Goal: Information Seeking & Learning: Learn about a topic

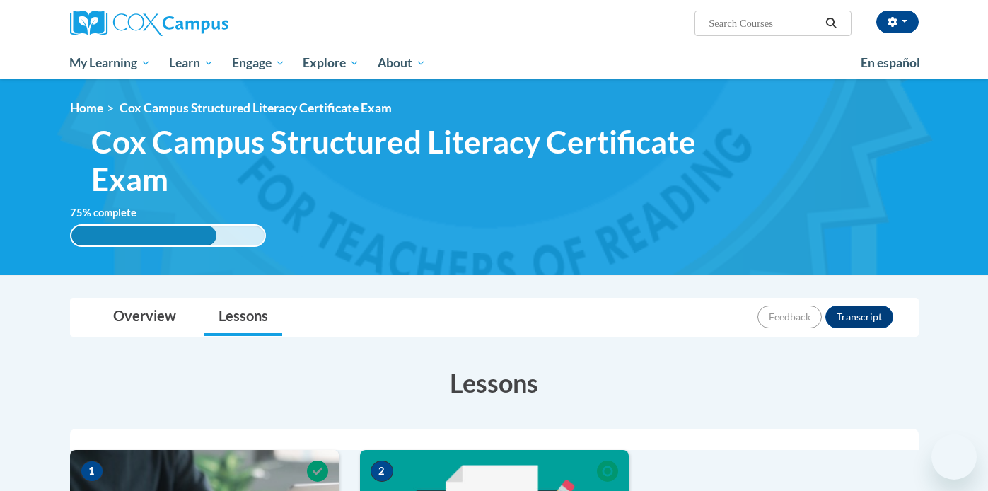
scroll to position [389, 0]
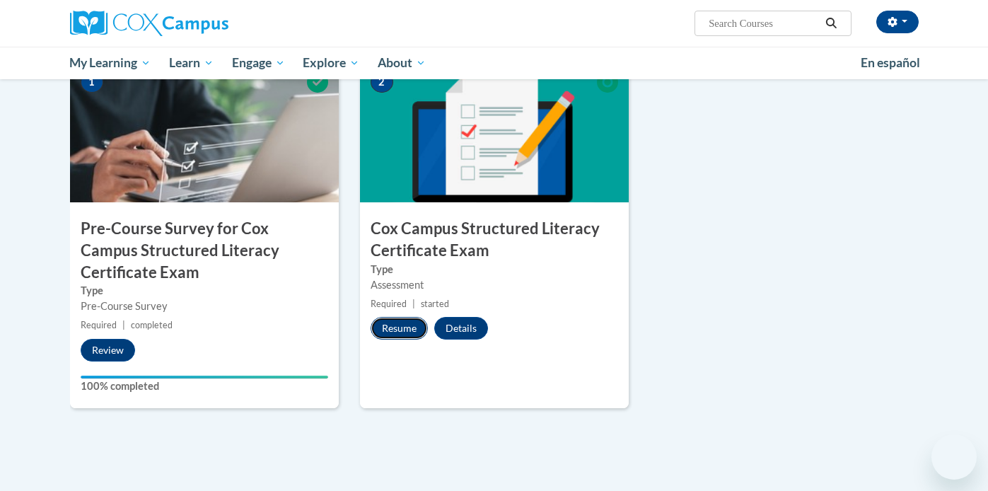
click at [393, 321] on button "Resume" at bounding box center [398, 328] width 57 height 23
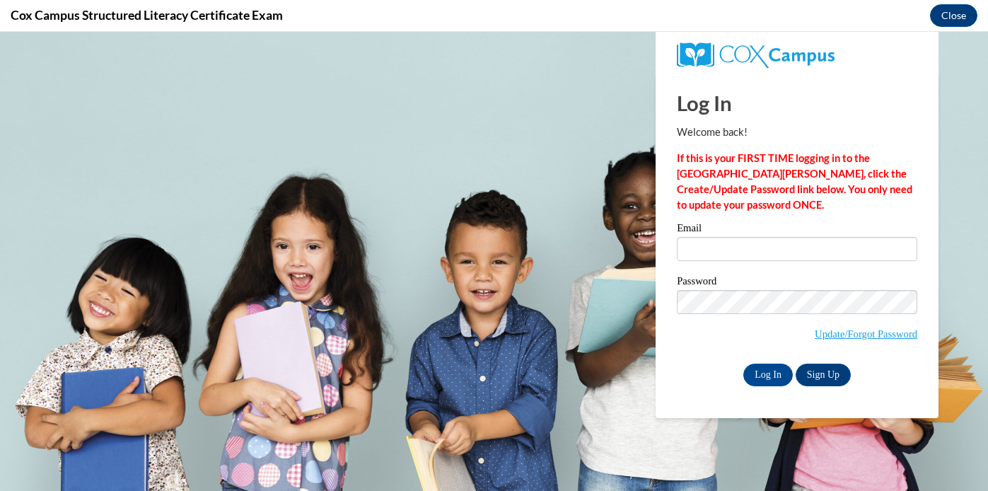
scroll to position [0, 0]
type input "[EMAIL_ADDRESS][DOMAIN_NAME]"
click at [754, 373] on input "Log In" at bounding box center [767, 374] width 49 height 23
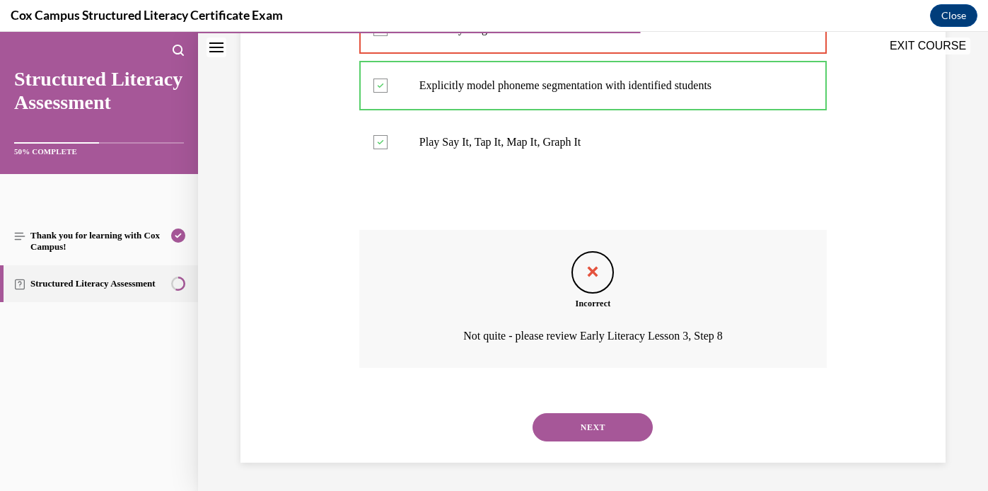
scroll to position [432, 0]
click at [587, 433] on button "NEXT" at bounding box center [592, 427] width 120 height 28
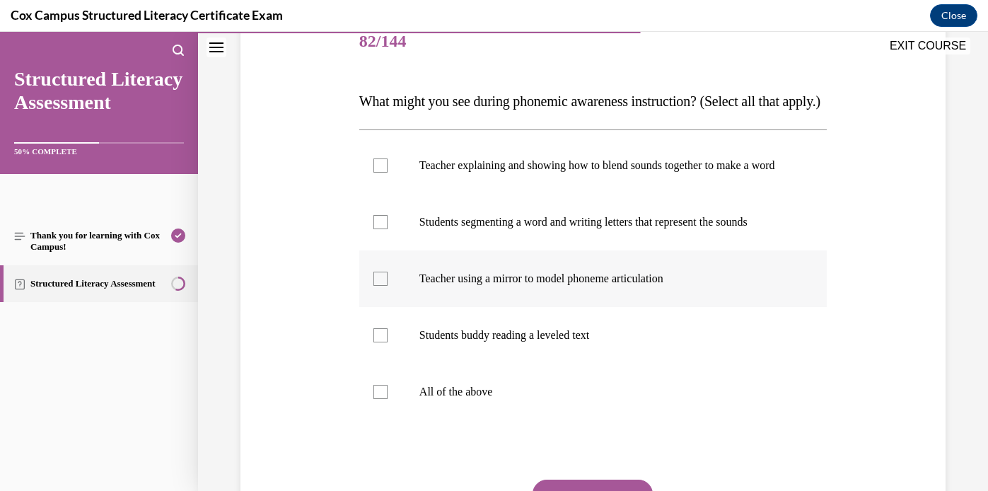
scroll to position [183, 0]
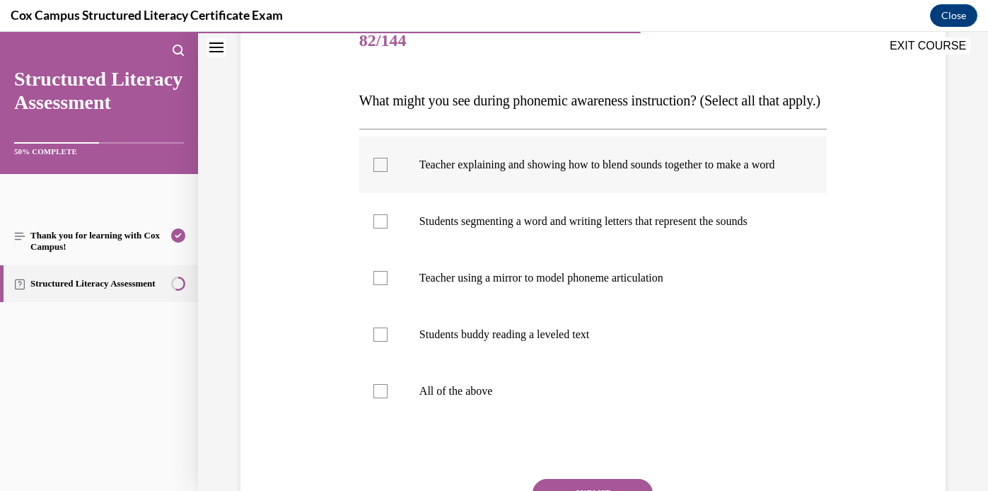
click at [384, 172] on div at bounding box center [380, 165] width 14 height 14
click at [384, 172] on input "Teacher explaining and showing how to blend sounds together to make a word" at bounding box center [380, 165] width 14 height 14
checkbox input "true"
click at [385, 228] on div at bounding box center [380, 221] width 14 height 14
click at [385, 228] on input "Students segmenting a word and writing letters that represent the sounds" at bounding box center [380, 221] width 14 height 14
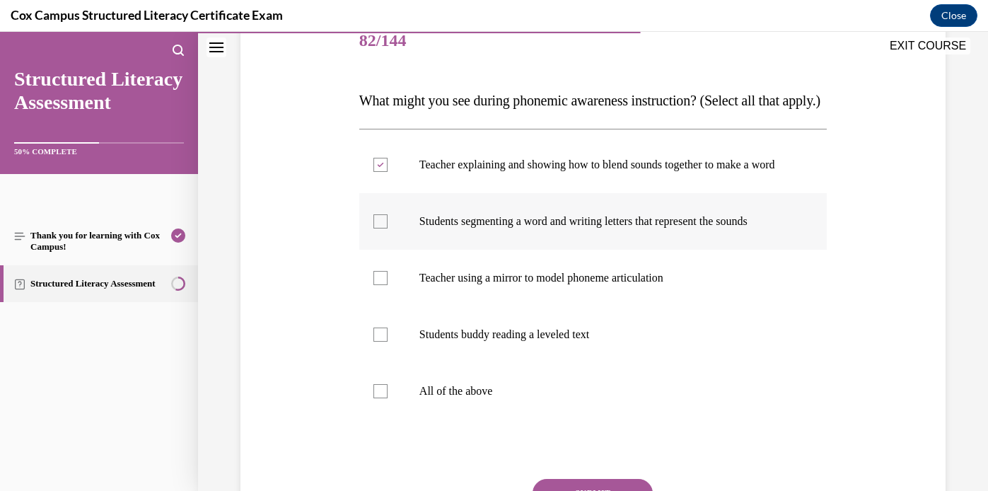
checkbox input "true"
click at [387, 306] on label "Teacher using a mirror to model phoneme articulation" at bounding box center [592, 278] width 467 height 57
click at [387, 285] on input "Teacher using a mirror to model phoneme articulation" at bounding box center [380, 278] width 14 height 14
checkbox input "true"
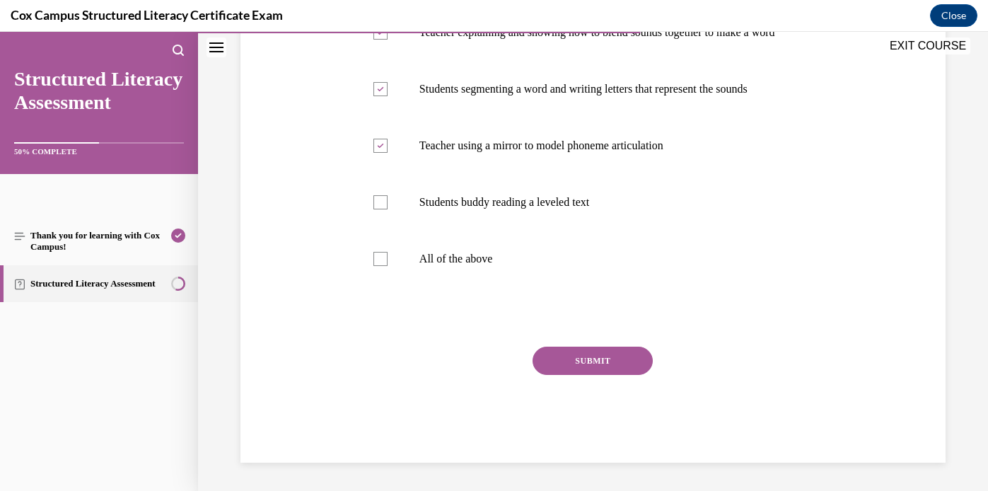
click at [602, 373] on button "SUBMIT" at bounding box center [592, 360] width 120 height 28
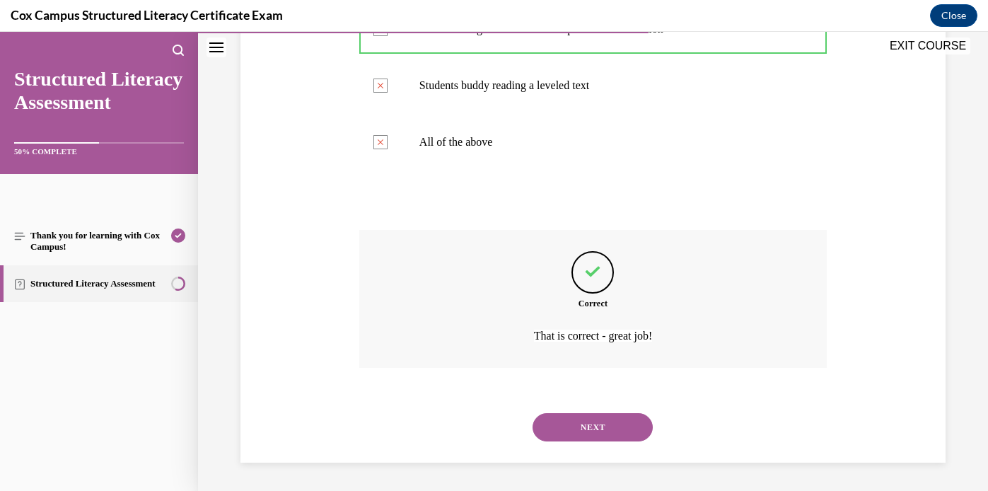
scroll to position [489, 0]
click at [582, 433] on button "NEXT" at bounding box center [592, 427] width 120 height 28
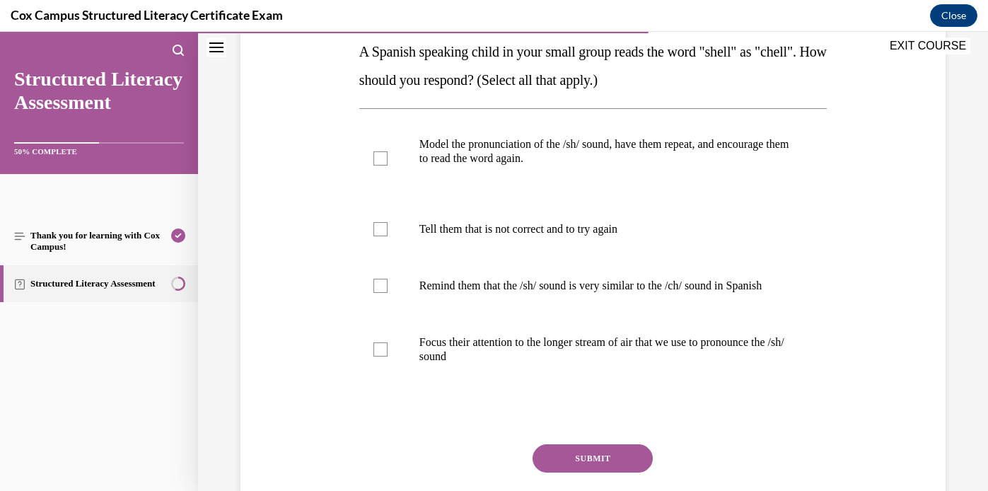
scroll to position [233, 0]
click at [382, 158] on div at bounding box center [380, 158] width 14 height 14
click at [382, 158] on input "Model the pronunciation of the /sh/ sound, have them repeat, and encourage them…" at bounding box center [380, 158] width 14 height 14
checkbox input "true"
click at [379, 292] on div at bounding box center [380, 285] width 14 height 14
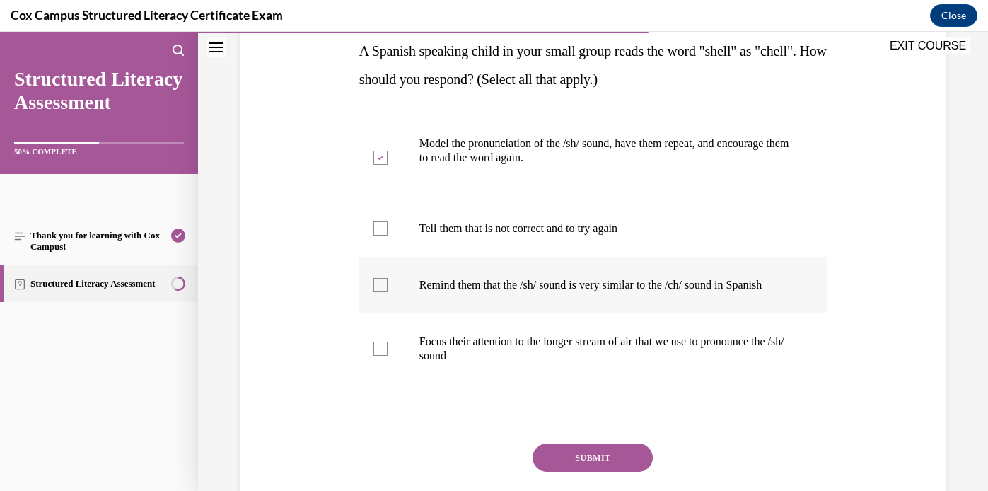
click at [379, 292] on input "Remind them that the /sh/ sound is very similar to the /ch/ sound in Spanish" at bounding box center [380, 285] width 14 height 14
checkbox input "true"
click at [381, 356] on div at bounding box center [380, 348] width 14 height 14
click at [381, 356] on input "Focus their attention to the longer stream of air that we use to pronounce the …" at bounding box center [380, 348] width 14 height 14
checkbox input "true"
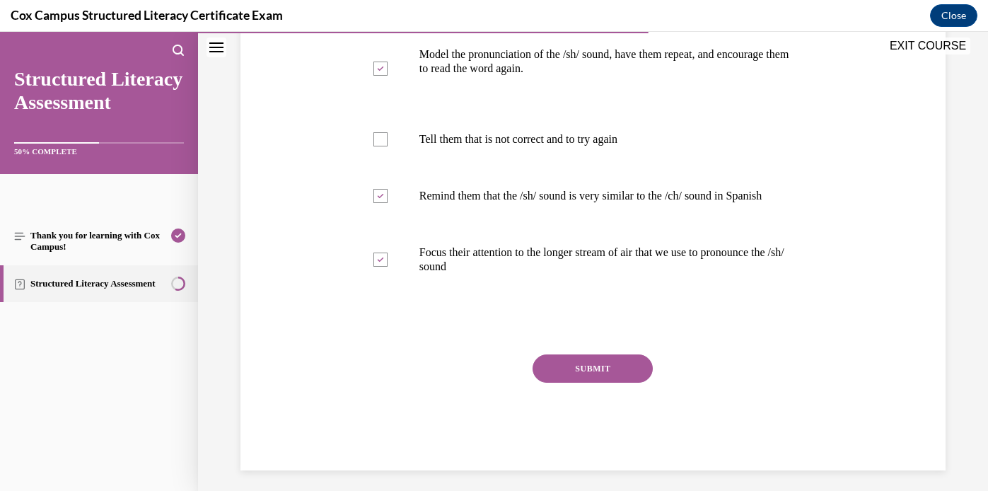
scroll to position [325, 0]
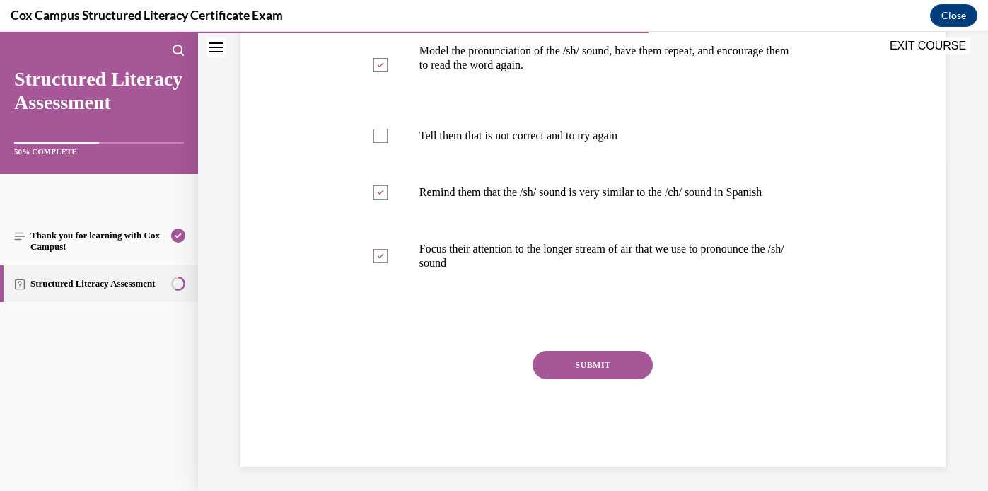
click at [595, 379] on button "SUBMIT" at bounding box center [592, 365] width 120 height 28
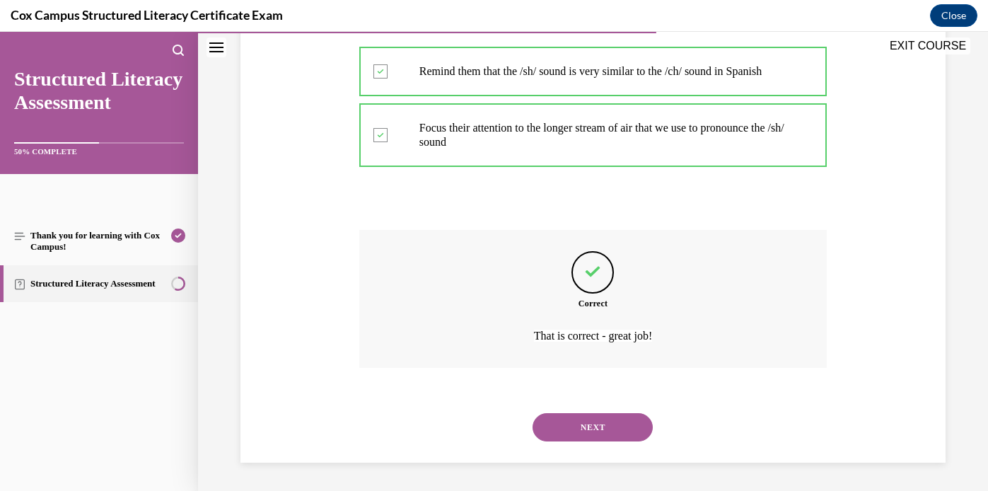
scroll to position [460, 0]
click at [575, 427] on button "NEXT" at bounding box center [592, 427] width 120 height 28
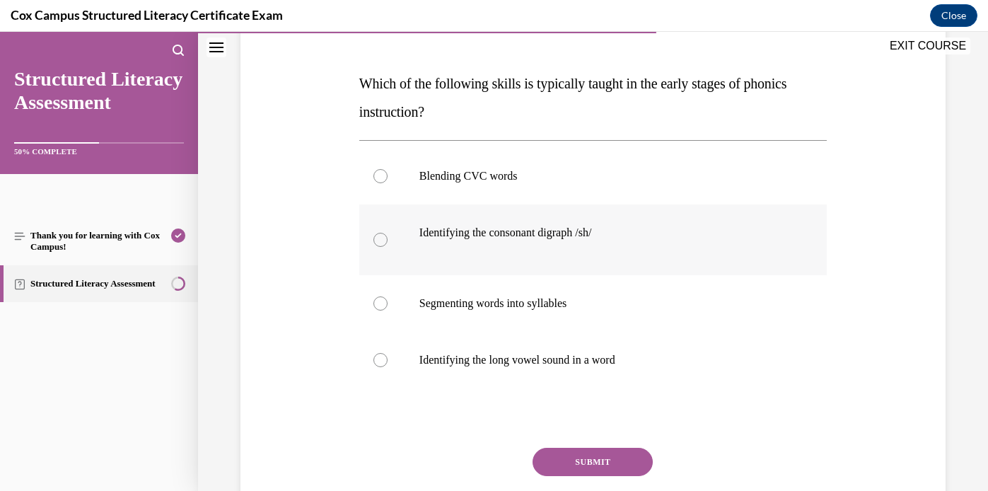
scroll to position [198, 0]
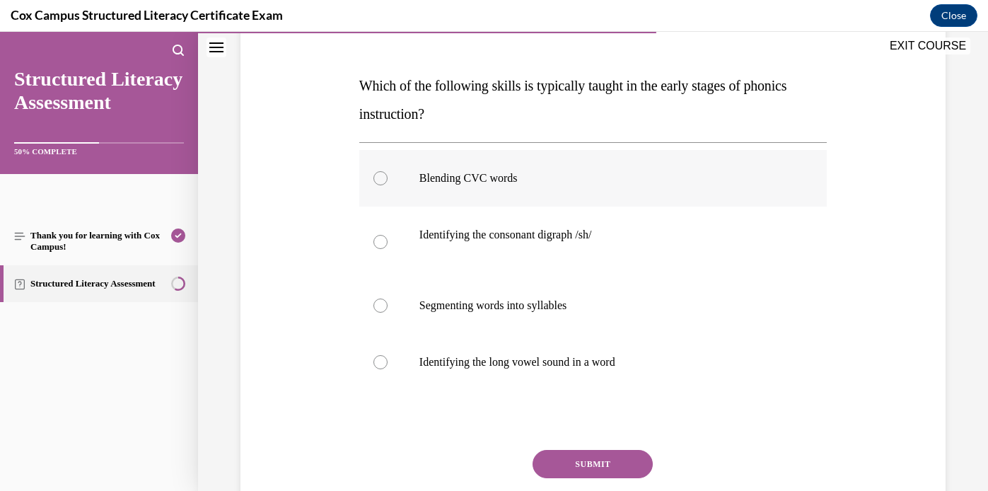
click at [385, 175] on div at bounding box center [380, 178] width 14 height 14
click at [385, 175] on input "Blending CVC words" at bounding box center [380, 178] width 14 height 14
radio input "true"
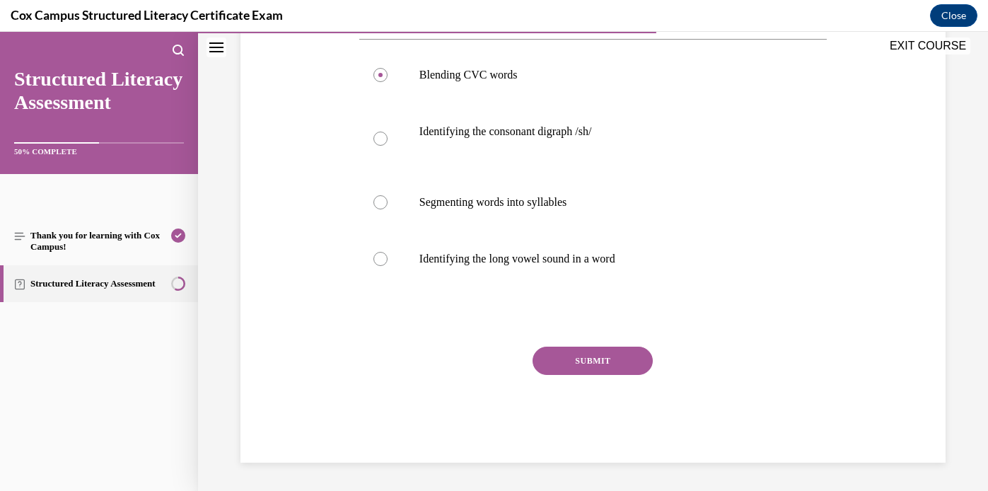
click at [609, 360] on button "SUBMIT" at bounding box center [592, 360] width 120 height 28
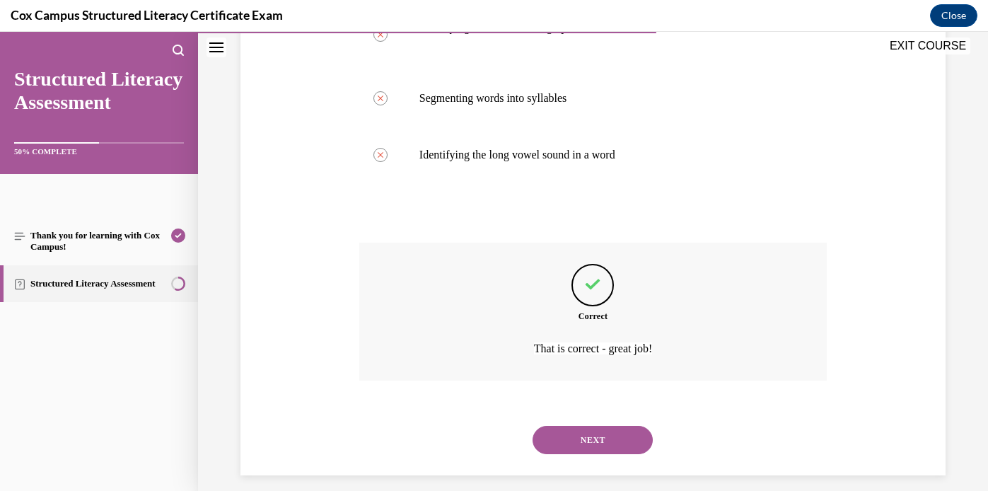
scroll to position [418, 0]
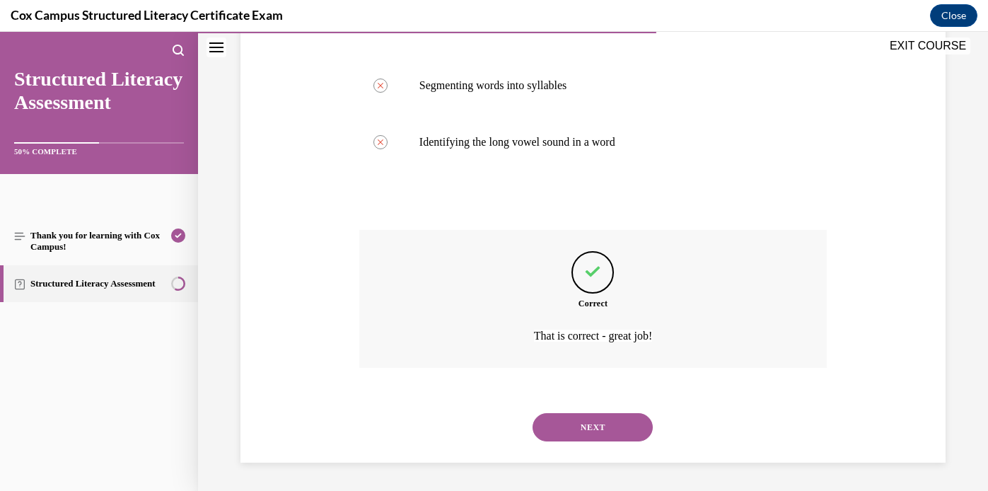
click at [598, 423] on button "NEXT" at bounding box center [592, 427] width 120 height 28
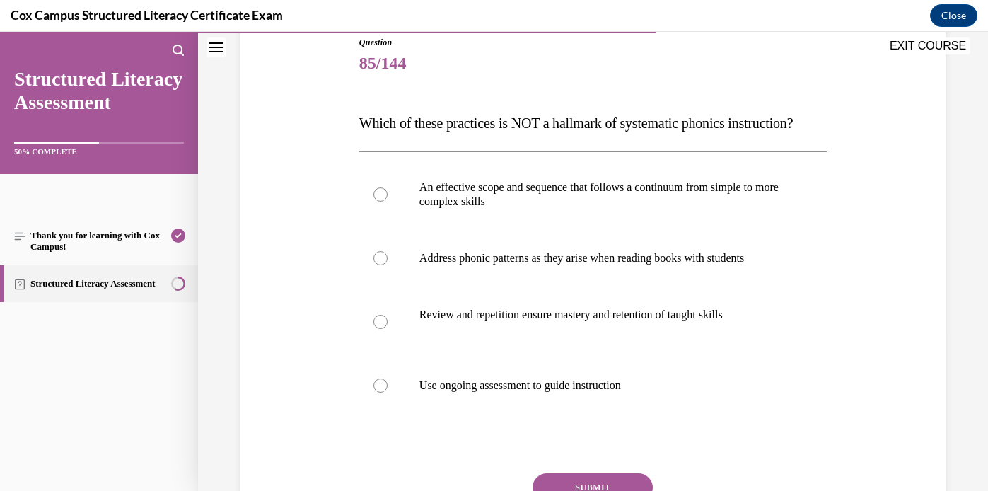
scroll to position [162, 0]
click at [379, 264] on div at bounding box center [380, 257] width 14 height 14
click at [379, 264] on input "Address phonic patterns as they arise when reading books with students" at bounding box center [380, 257] width 14 height 14
radio input "true"
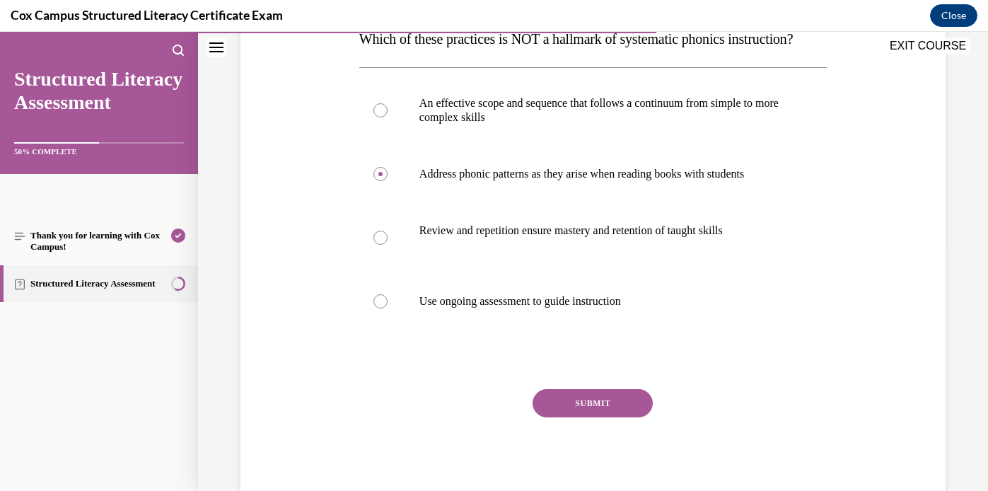
scroll to position [315, 0]
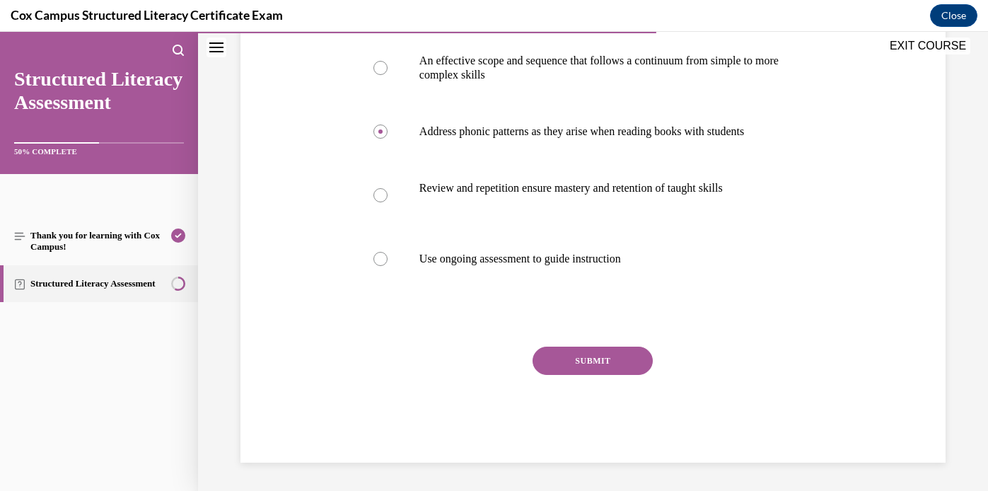
click at [588, 357] on button "SUBMIT" at bounding box center [592, 360] width 120 height 28
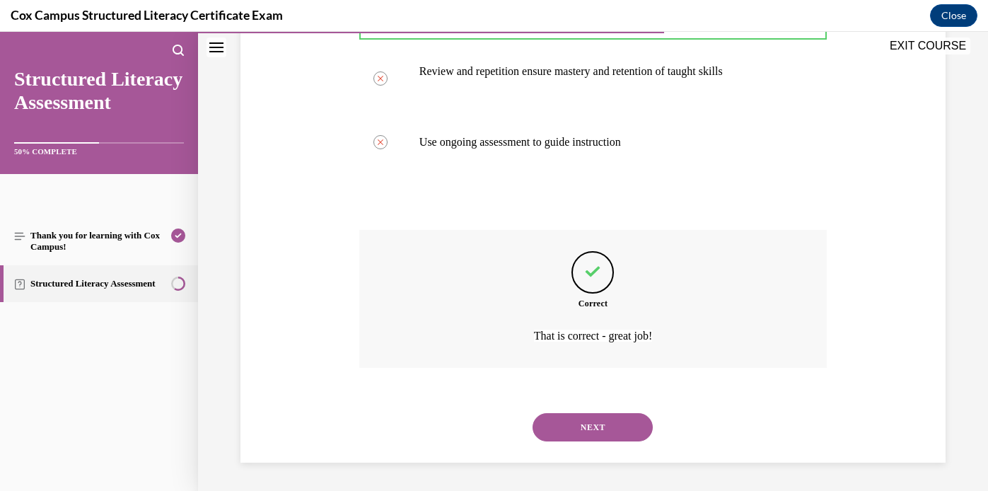
scroll to position [432, 0]
click at [589, 421] on button "NEXT" at bounding box center [592, 427] width 120 height 28
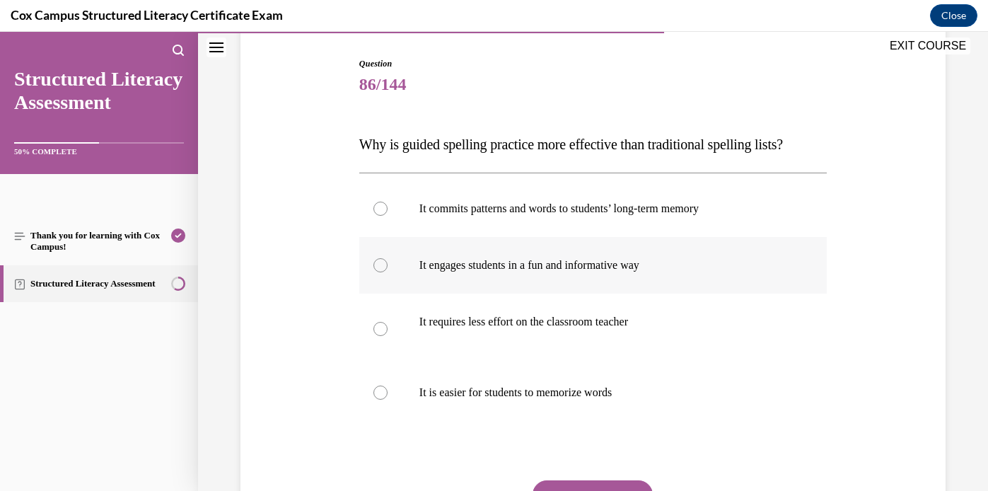
scroll to position [143, 0]
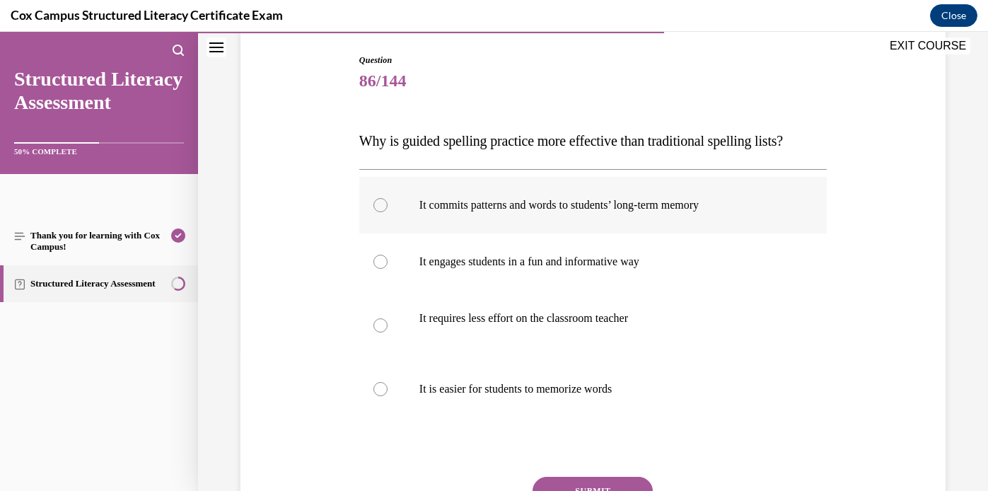
click at [382, 203] on div at bounding box center [380, 205] width 14 height 14
click at [382, 203] on input "It commits patterns and words to students’ long-term memory" at bounding box center [380, 205] width 14 height 14
radio input "true"
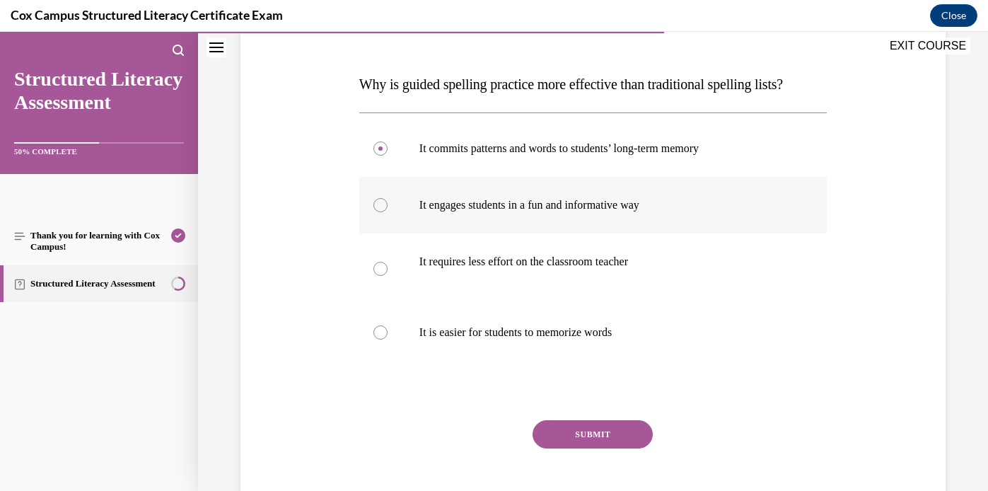
scroll to position [201, 0]
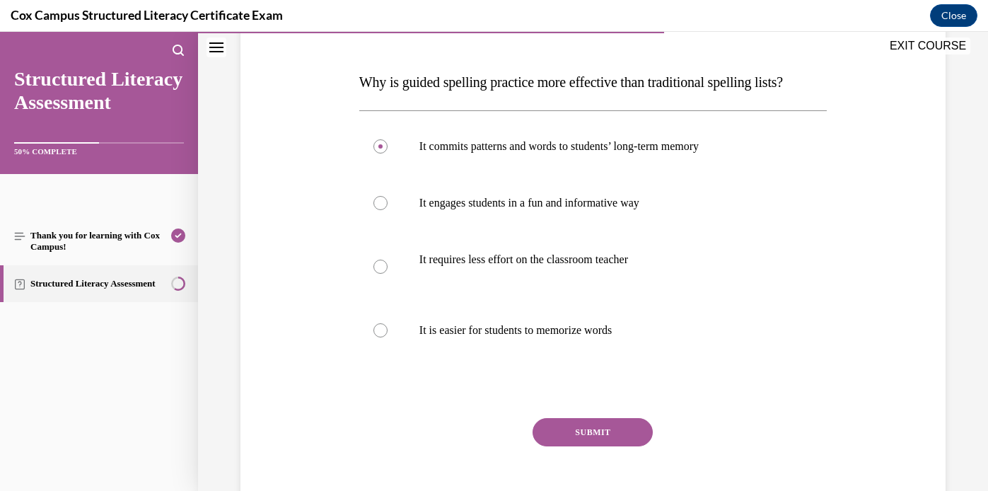
click at [585, 426] on button "SUBMIT" at bounding box center [592, 432] width 120 height 28
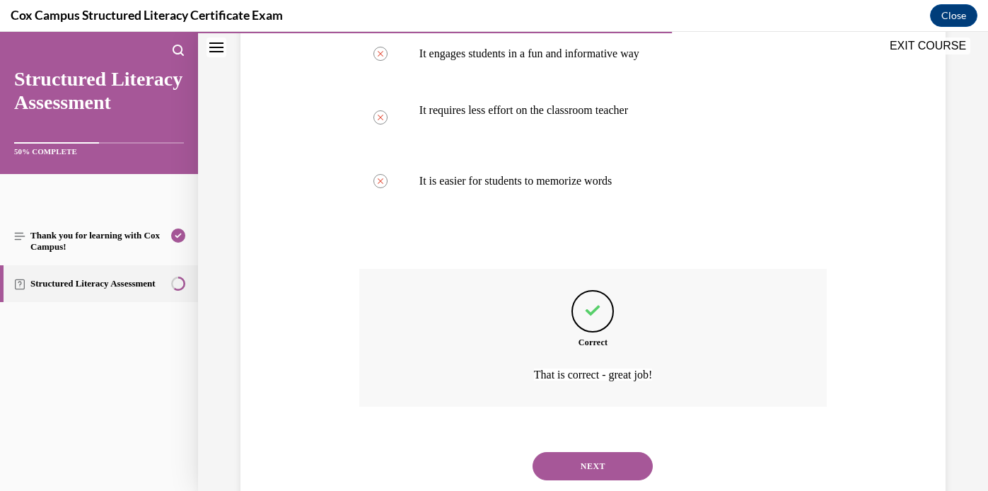
scroll to position [390, 0]
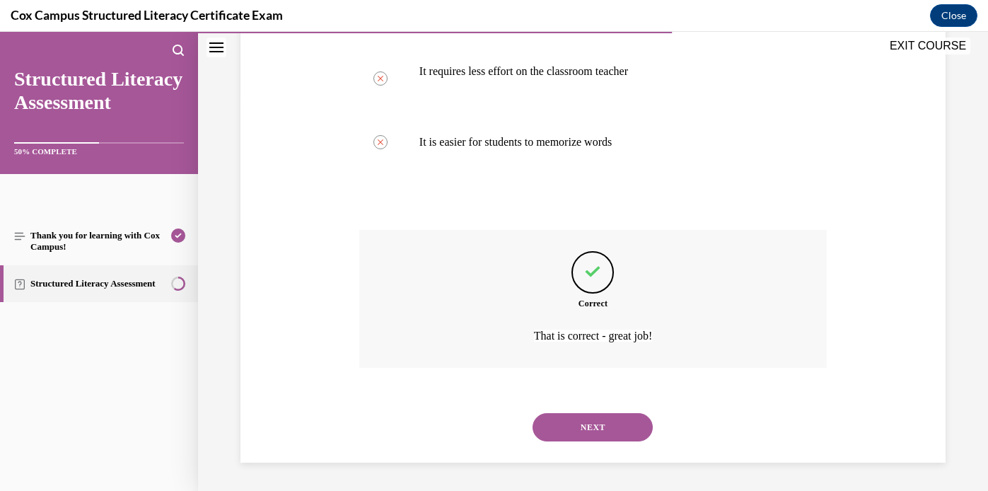
click at [584, 431] on button "NEXT" at bounding box center [592, 427] width 120 height 28
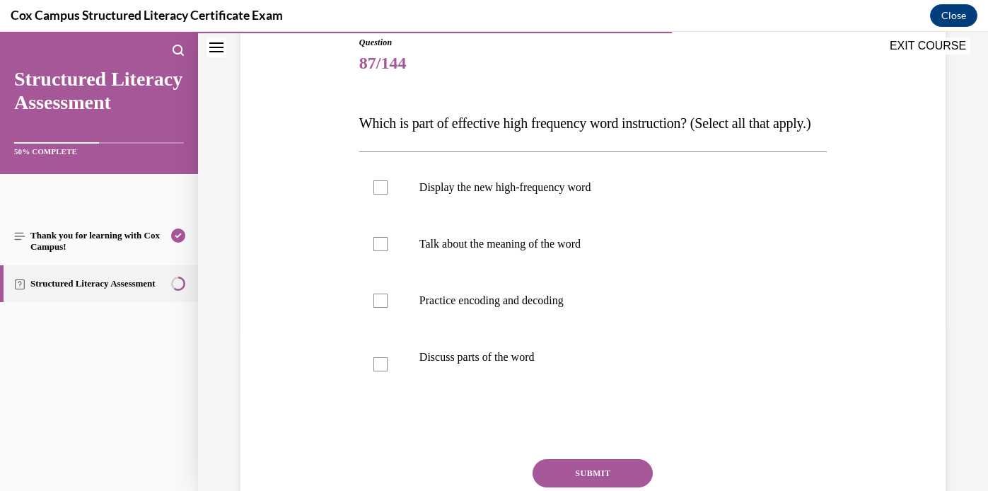
scroll to position [162, 0]
click at [381, 193] on div at bounding box center [380, 186] width 14 height 14
click at [381, 193] on input "Display the new high-frequency word" at bounding box center [380, 186] width 14 height 14
checkbox input "true"
click at [382, 250] on div at bounding box center [380, 242] width 14 height 14
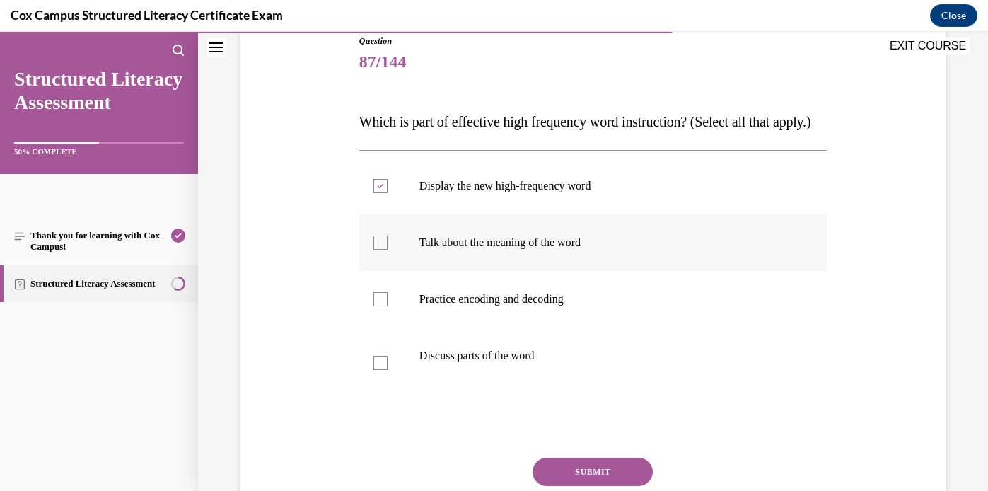
click at [382, 250] on input "Talk about the meaning of the word" at bounding box center [380, 242] width 14 height 14
checkbox input "true"
click at [379, 306] on div at bounding box center [380, 299] width 14 height 14
click at [379, 306] on input "Practice encoding and decoding" at bounding box center [380, 299] width 14 height 14
checkbox input "true"
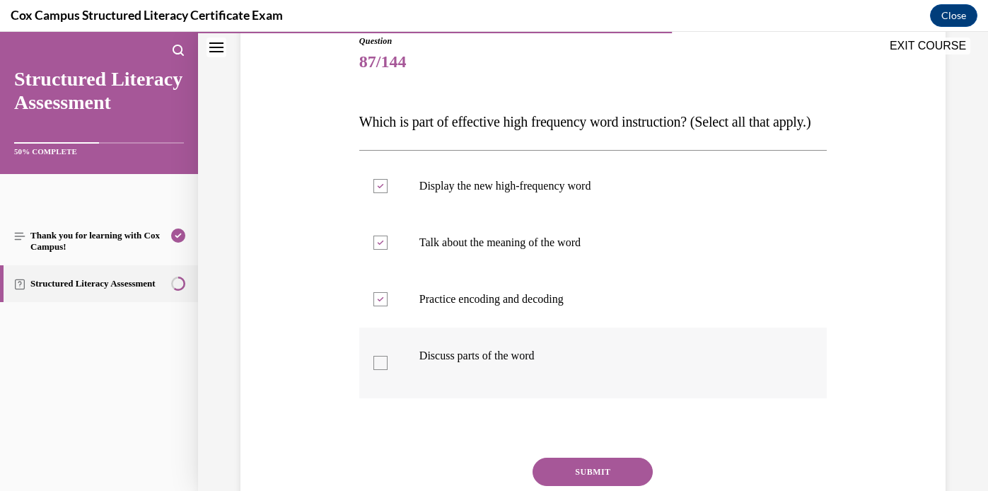
click at [382, 370] on div at bounding box center [380, 363] width 14 height 14
click at [382, 370] on input "Discuss parts of the word" at bounding box center [380, 363] width 14 height 14
checkbox input "true"
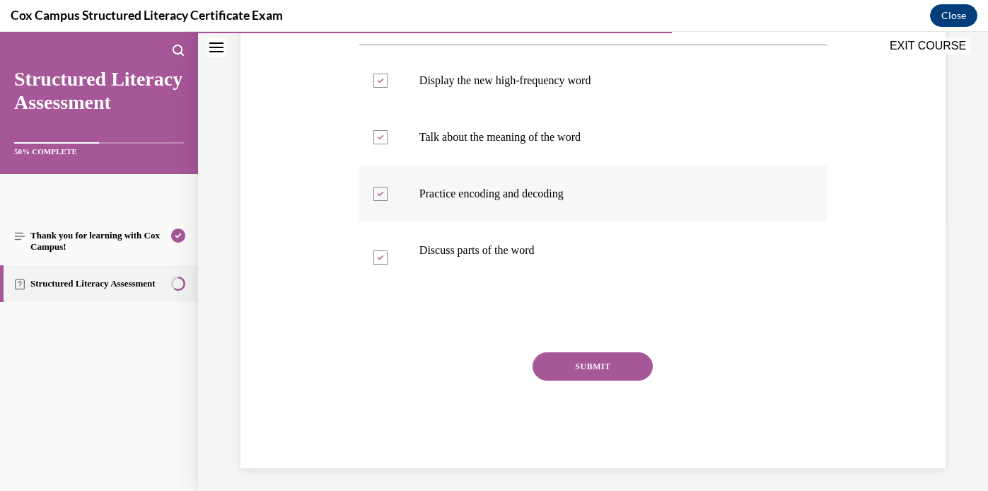
scroll to position [301, 0]
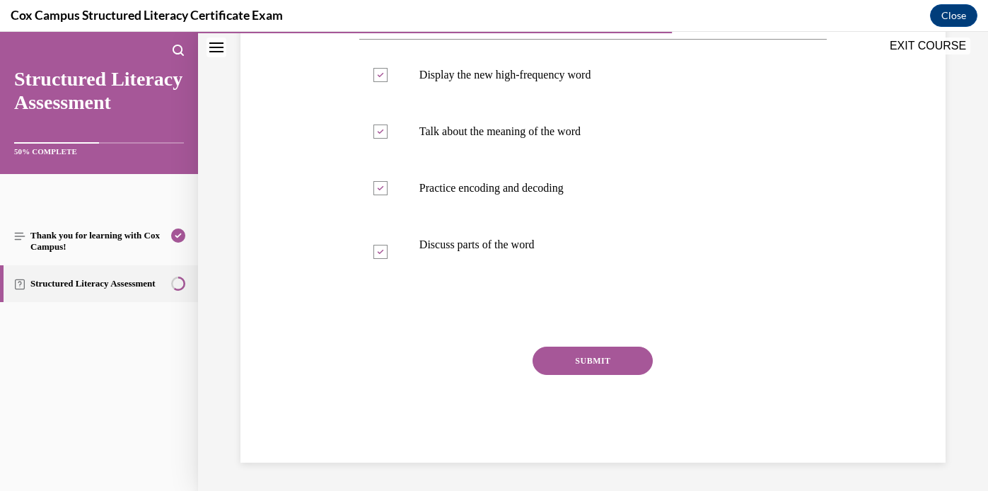
click at [609, 352] on button "SUBMIT" at bounding box center [592, 360] width 120 height 28
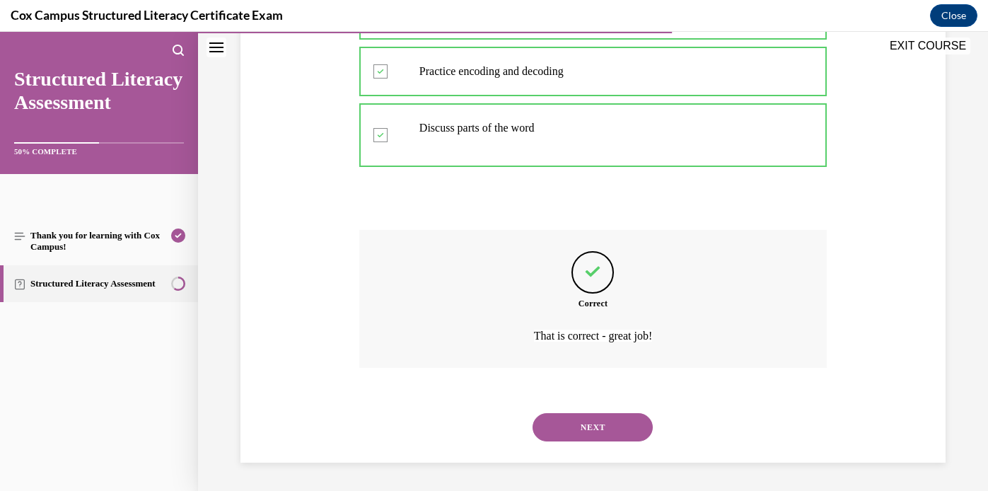
scroll to position [418, 0]
click at [578, 425] on button "NEXT" at bounding box center [592, 427] width 120 height 28
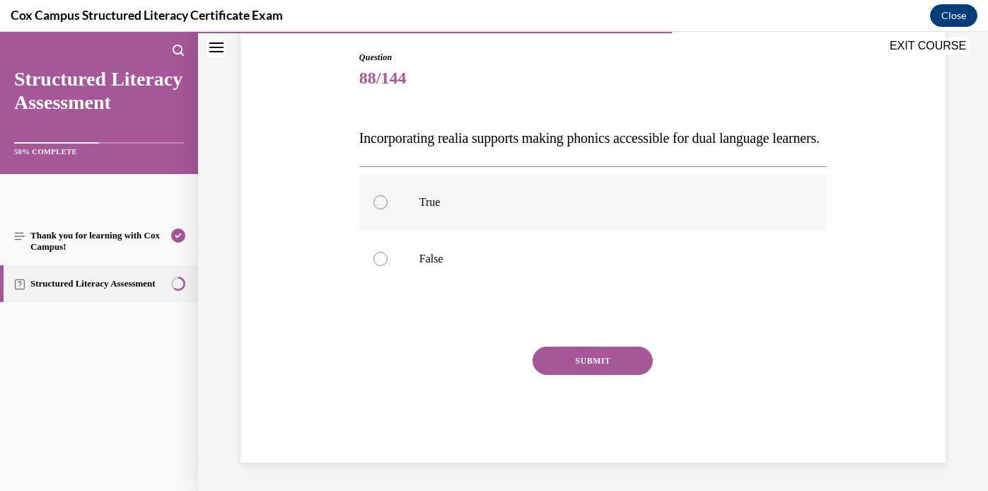
click at [378, 209] on div at bounding box center [380, 202] width 14 height 14
click at [378, 209] on input "True" at bounding box center [380, 202] width 14 height 14
radio input "true"
click at [618, 375] on button "SUBMIT" at bounding box center [592, 360] width 120 height 28
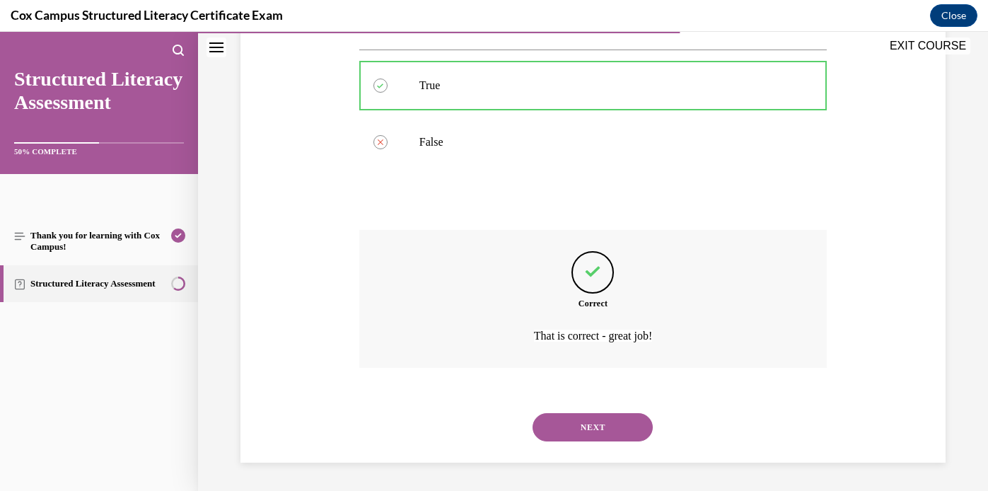
scroll to position [291, 0]
click at [593, 422] on button "NEXT" at bounding box center [592, 427] width 120 height 28
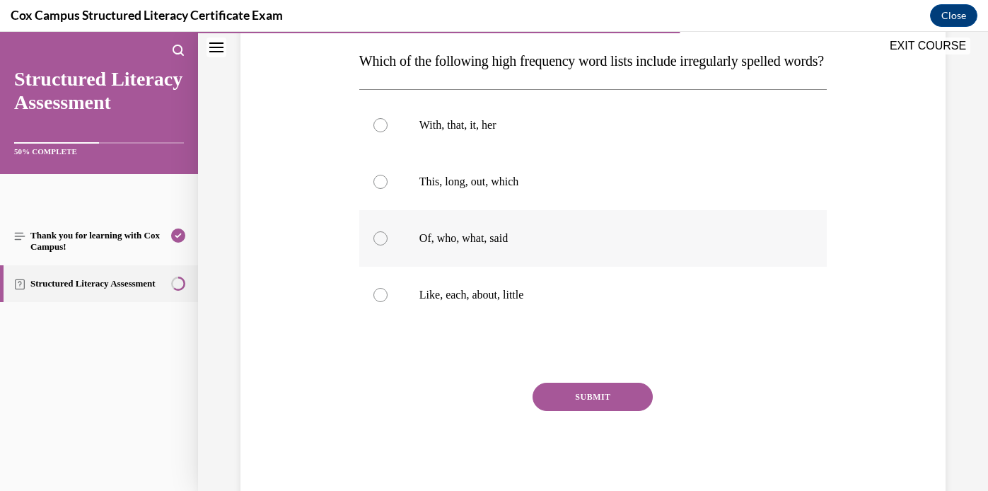
scroll to position [224, 0]
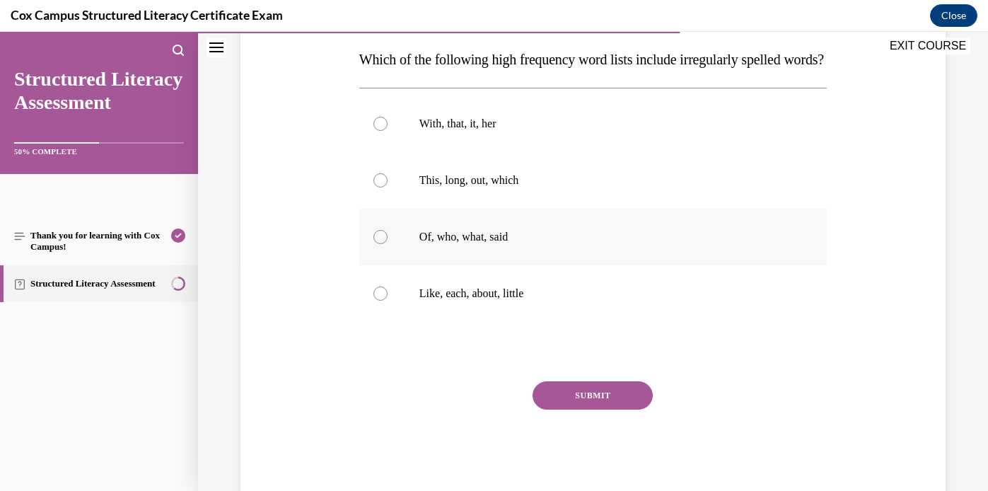
click at [381, 244] on div at bounding box center [380, 237] width 14 height 14
click at [381, 244] on input "Of, who, what, said" at bounding box center [380, 237] width 14 height 14
radio input "true"
click at [585, 409] on button "SUBMIT" at bounding box center [592, 395] width 120 height 28
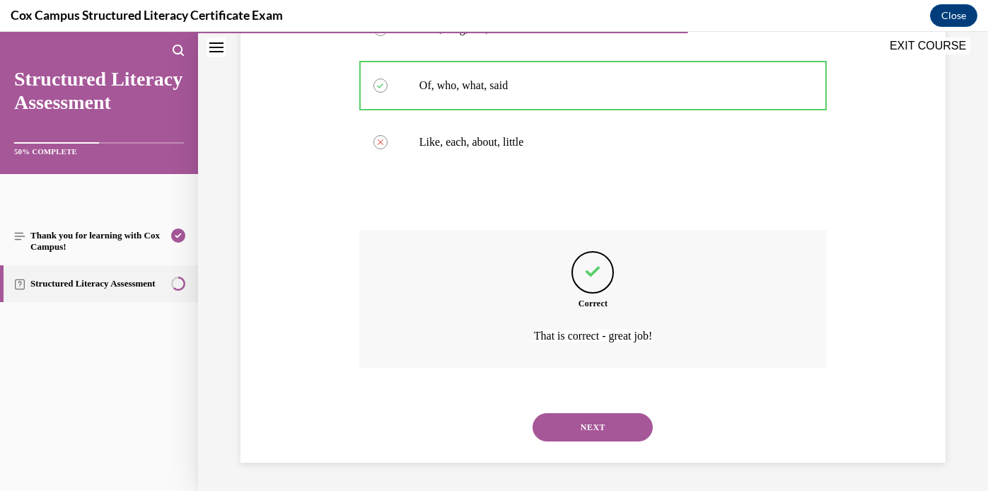
scroll to position [404, 0]
click at [577, 430] on button "NEXT" at bounding box center [592, 427] width 120 height 28
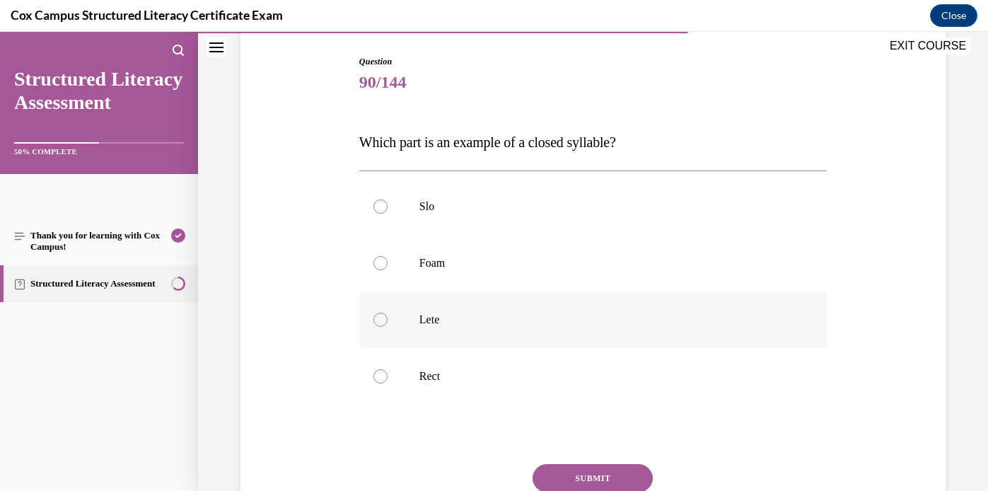
scroll to position [142, 0]
click at [382, 376] on div at bounding box center [380, 375] width 14 height 14
click at [382, 376] on input "Rect" at bounding box center [380, 375] width 14 height 14
radio input "true"
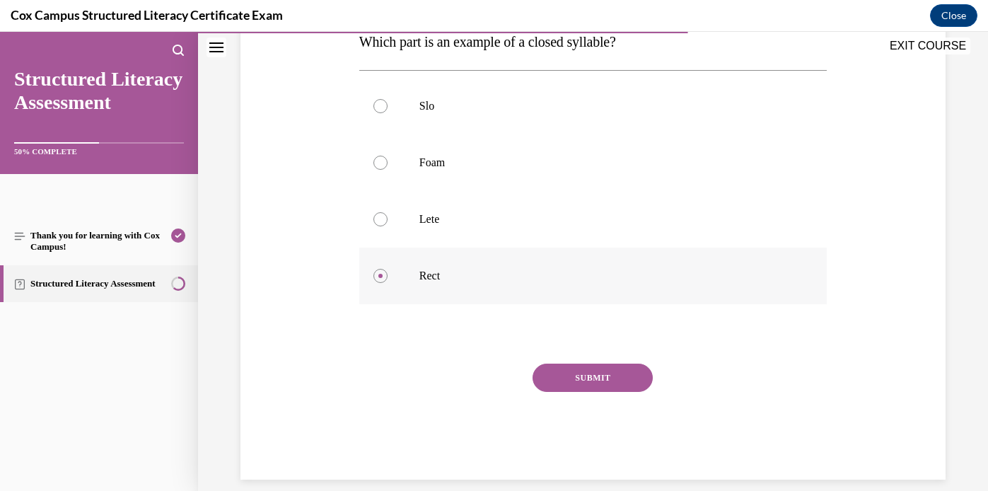
scroll to position [259, 0]
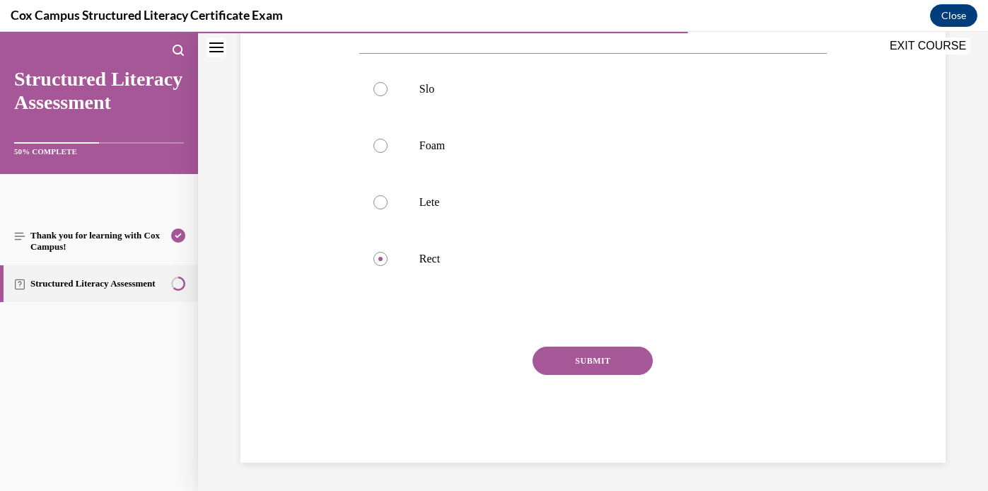
click at [566, 360] on button "SUBMIT" at bounding box center [592, 360] width 120 height 28
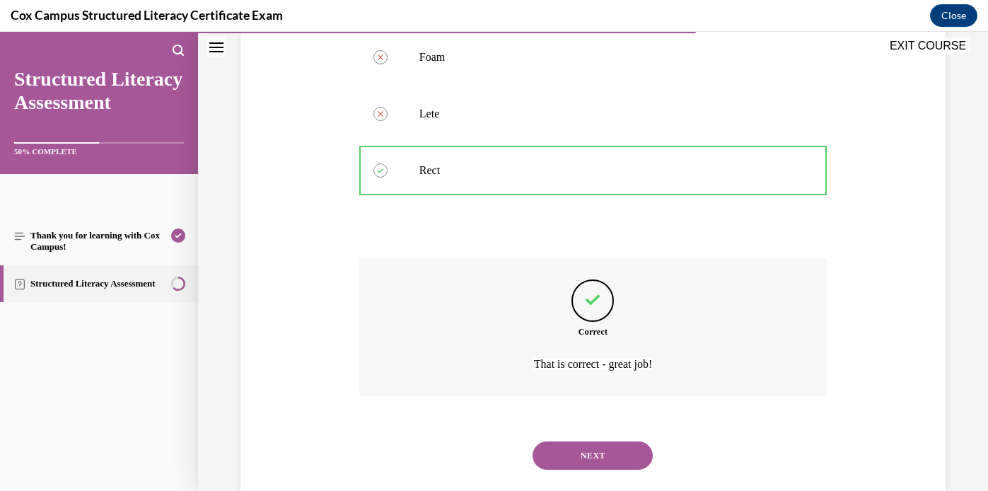
scroll to position [375, 0]
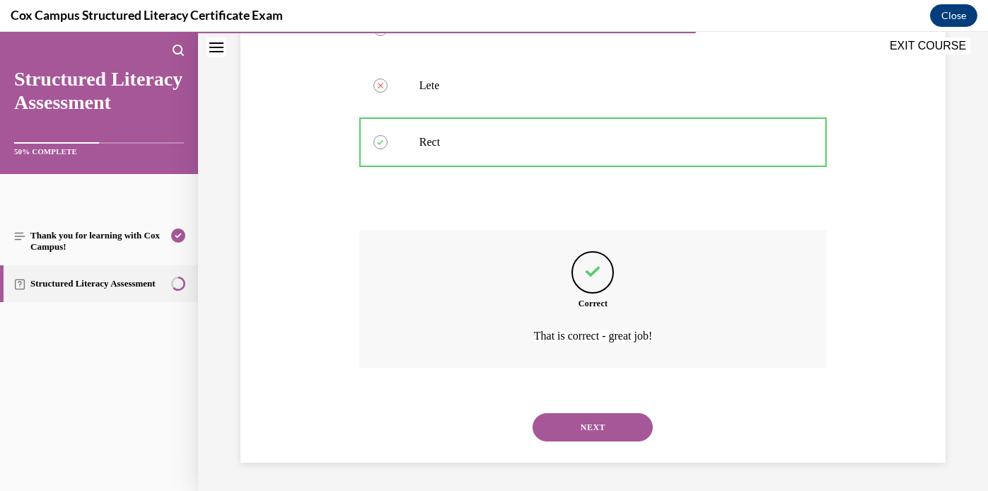
click at [562, 431] on button "NEXT" at bounding box center [592, 427] width 120 height 28
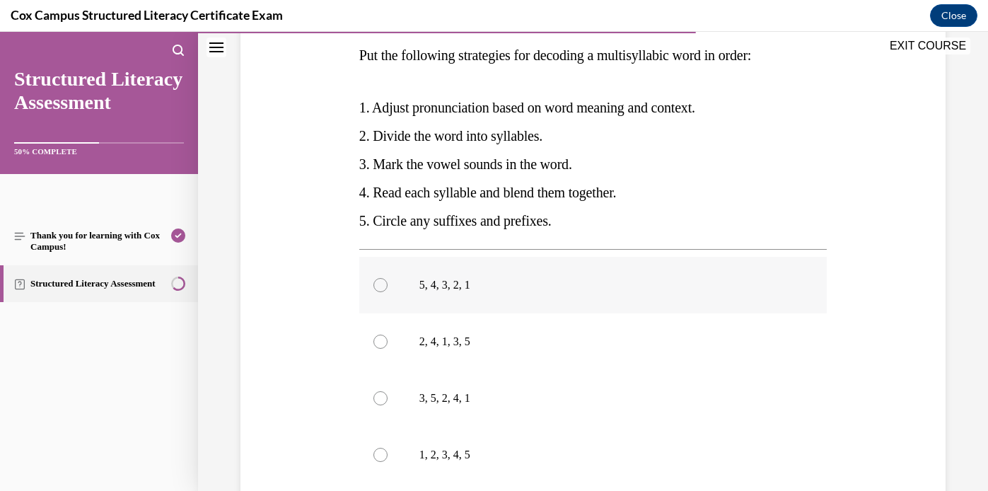
scroll to position [252, 0]
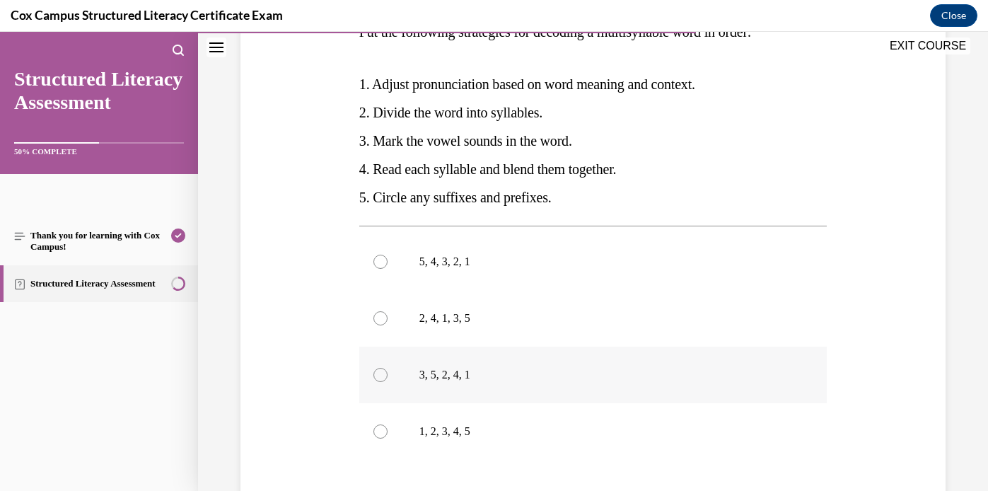
click at [382, 373] on div at bounding box center [380, 375] width 14 height 14
click at [382, 373] on input "3, 5, 2, 4, 1" at bounding box center [380, 375] width 14 height 14
radio input "true"
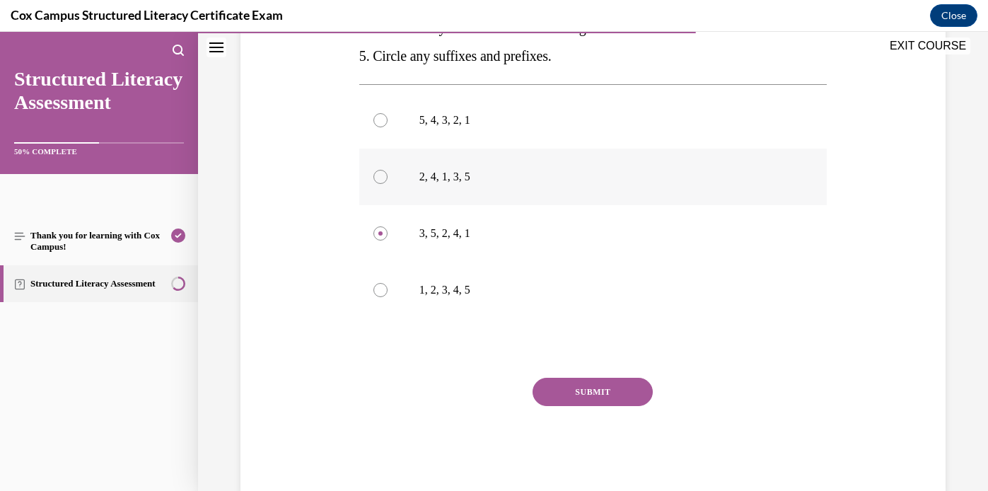
scroll to position [394, 0]
click at [577, 391] on button "SUBMIT" at bounding box center [592, 390] width 120 height 28
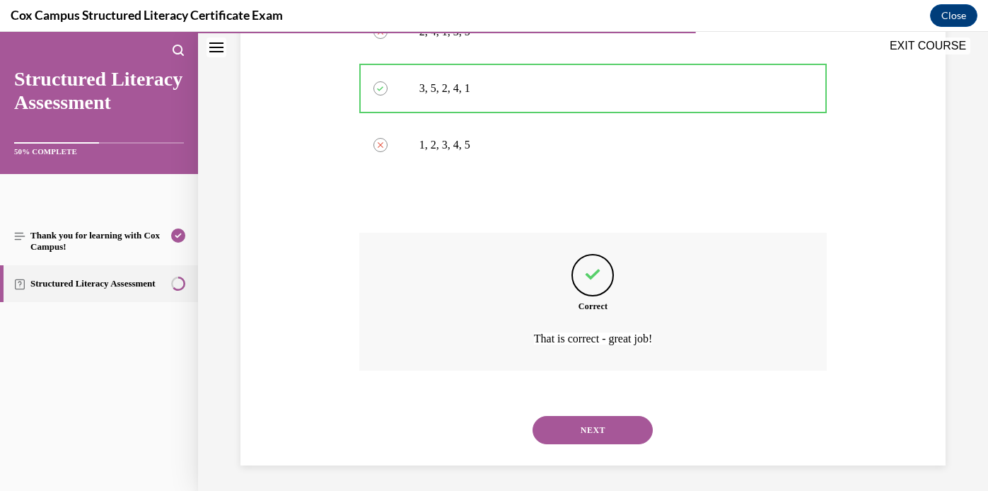
scroll to position [541, 0]
click at [573, 428] on button "NEXT" at bounding box center [592, 427] width 120 height 28
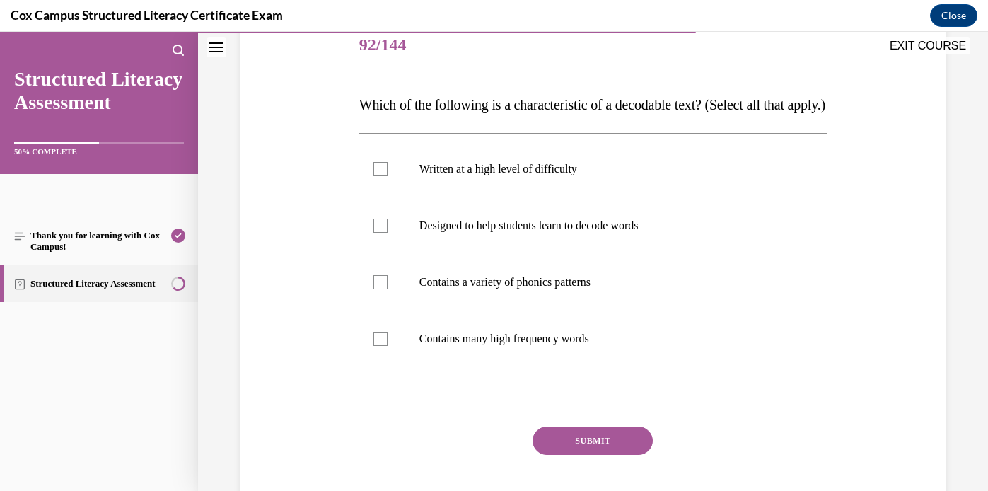
scroll to position [184, 0]
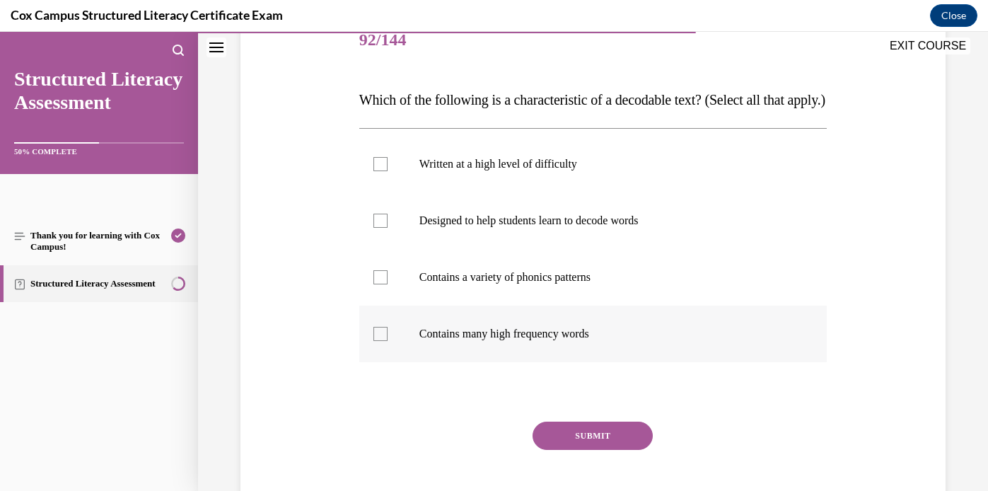
click at [380, 341] on div at bounding box center [380, 334] width 14 height 14
click at [380, 341] on input "Contains many high frequency words" at bounding box center [380, 334] width 14 height 14
checkbox input "true"
click at [375, 228] on div at bounding box center [380, 221] width 14 height 14
click at [375, 228] on input "Designed to help students learn to decode words" at bounding box center [380, 221] width 14 height 14
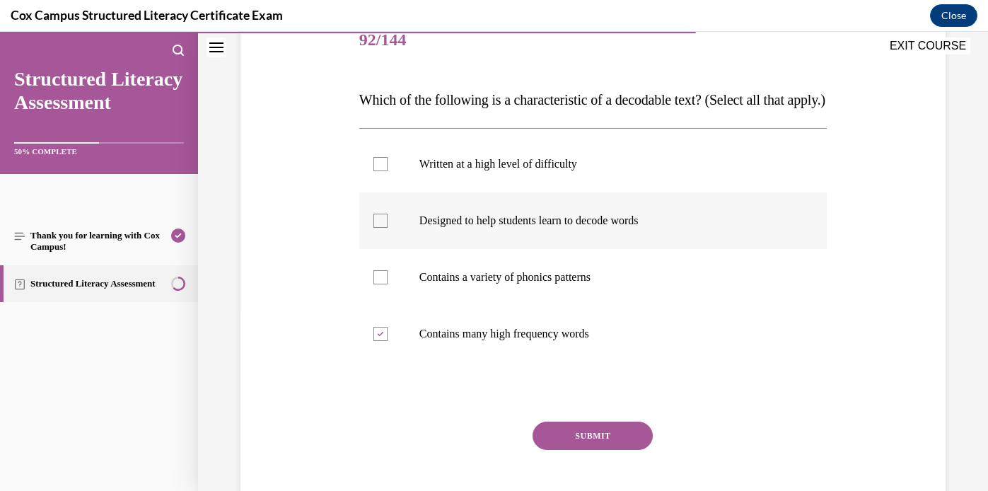
checkbox input "true"
click at [382, 284] on div at bounding box center [380, 277] width 14 height 14
click at [382, 284] on input "Contains a variety of phonics patterns" at bounding box center [380, 277] width 14 height 14
checkbox input "true"
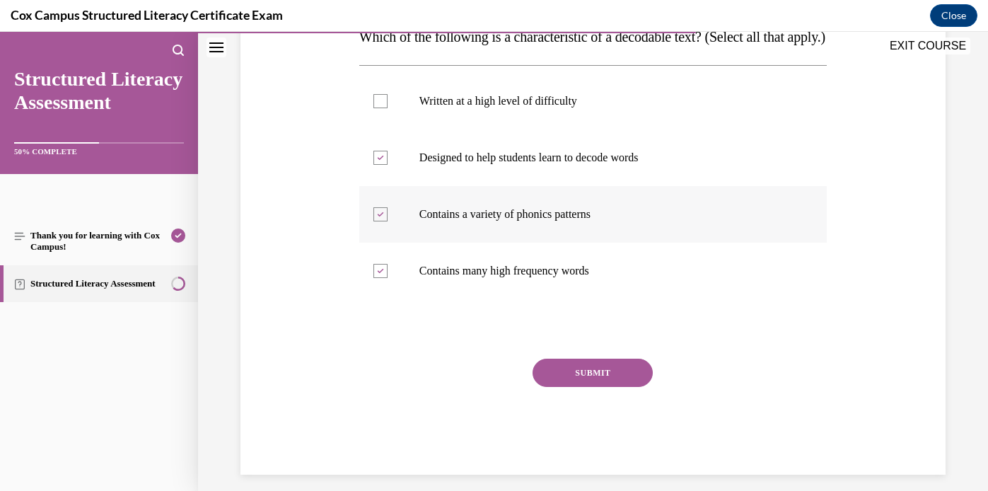
scroll to position [287, 0]
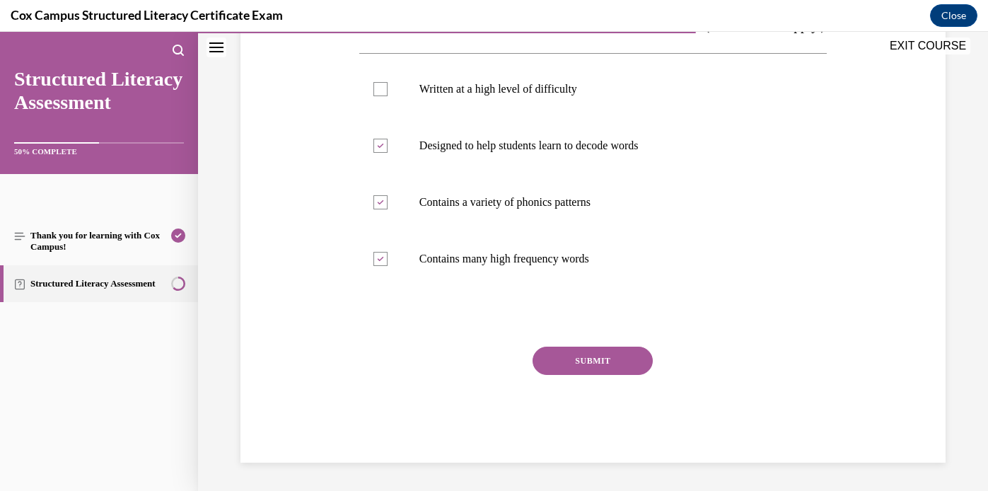
click at [583, 354] on button "SUBMIT" at bounding box center [592, 360] width 120 height 28
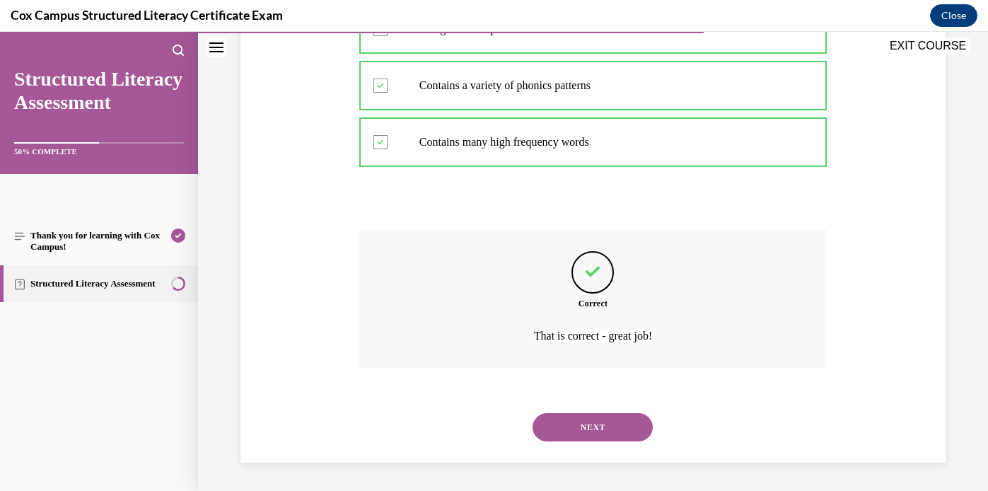
scroll to position [404, 0]
click at [585, 425] on button "NEXT" at bounding box center [592, 427] width 120 height 28
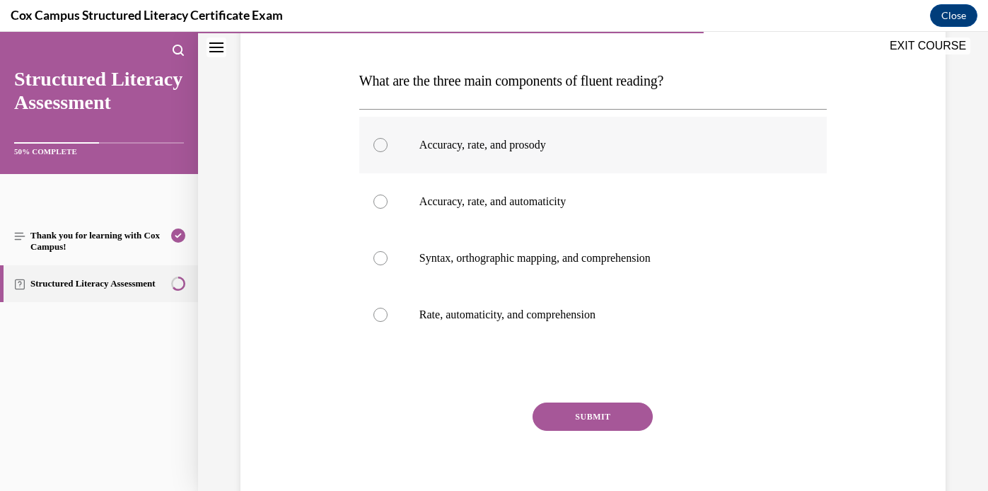
scroll to position [200, 0]
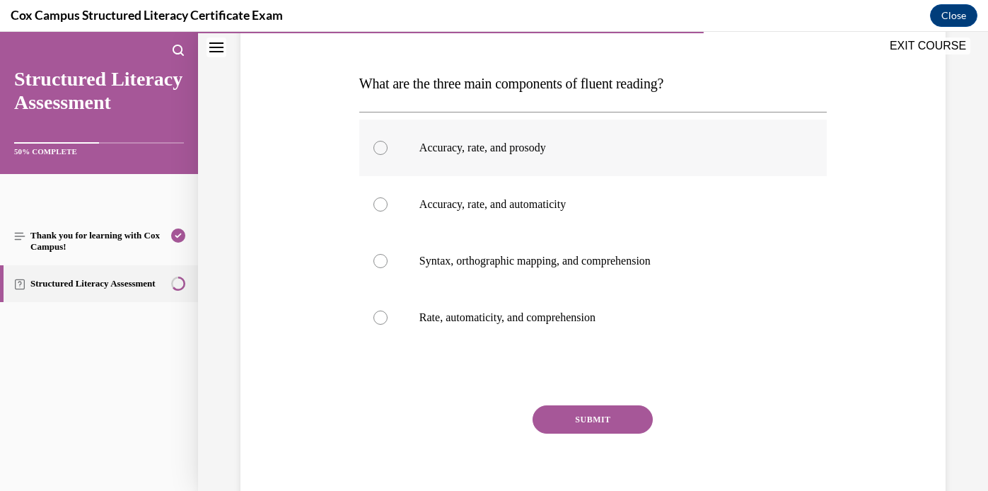
click at [380, 148] on div at bounding box center [380, 148] width 14 height 14
click at [380, 148] on input "Accuracy, rate, and prosody" at bounding box center [380, 148] width 14 height 14
radio input "true"
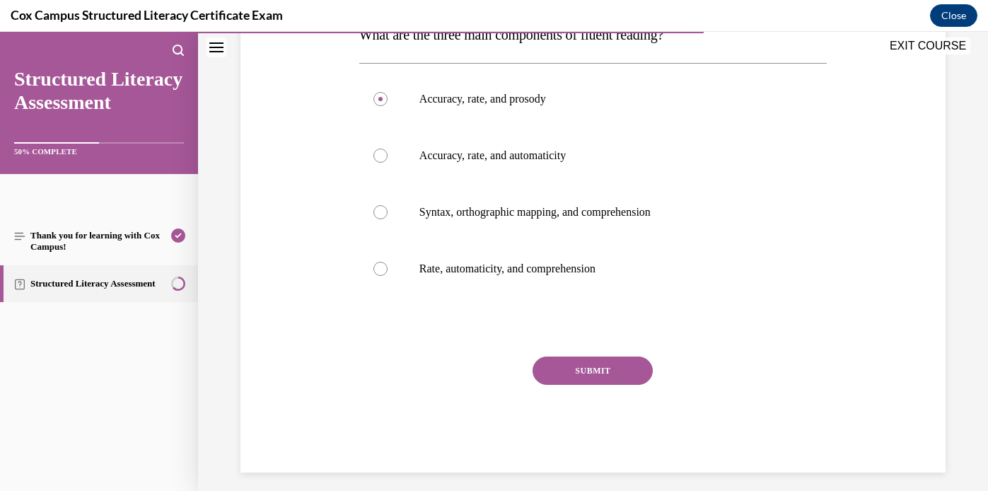
scroll to position [259, 0]
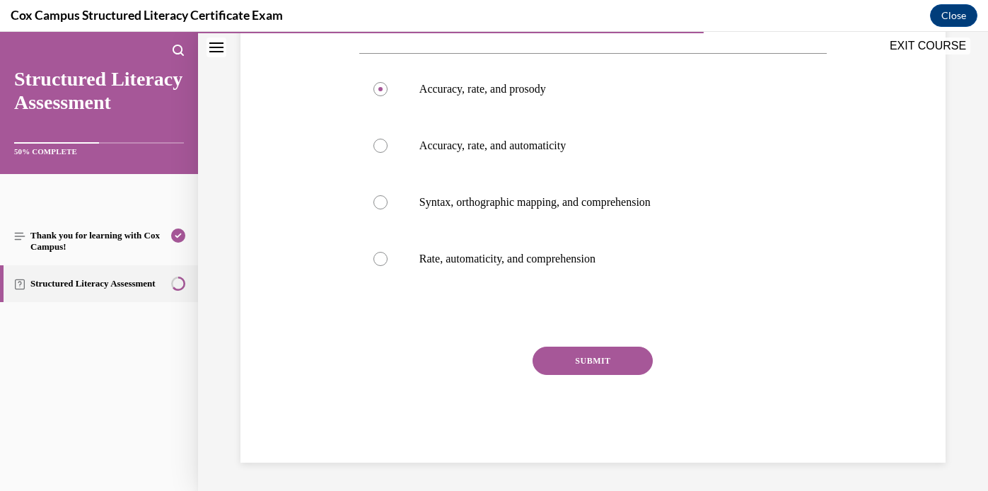
click at [597, 358] on button "SUBMIT" at bounding box center [592, 360] width 120 height 28
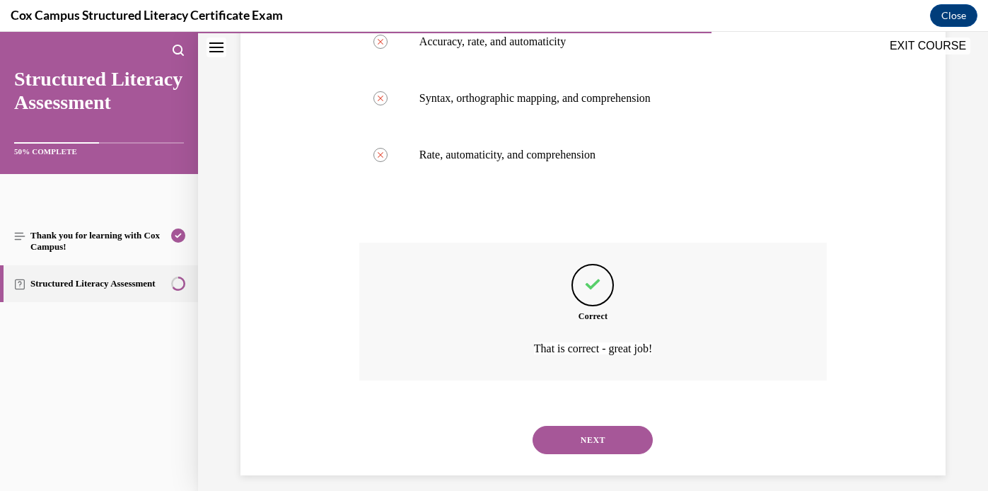
scroll to position [375, 0]
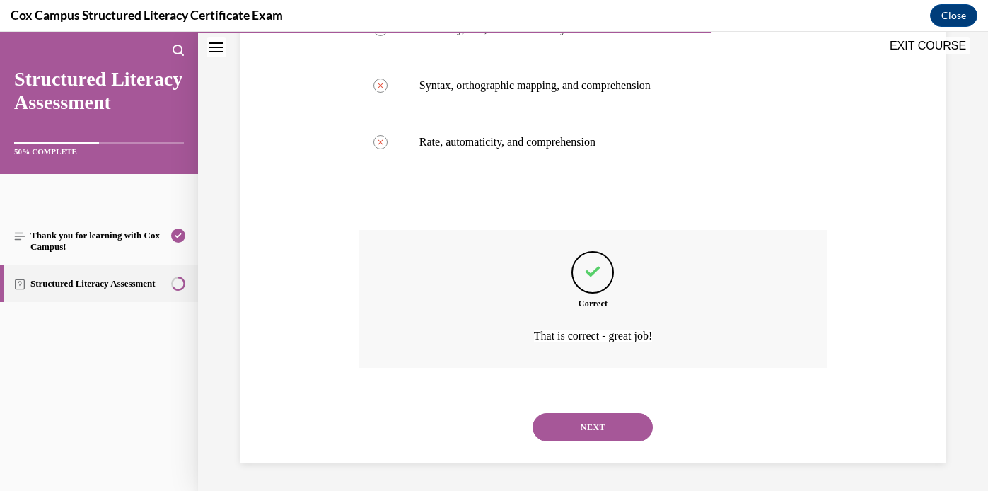
click at [590, 425] on button "NEXT" at bounding box center [592, 427] width 120 height 28
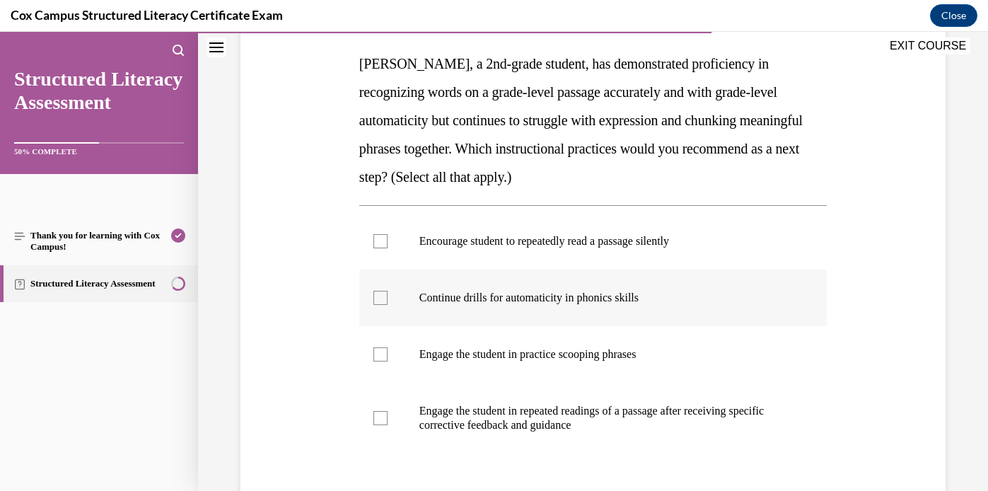
scroll to position [230, 0]
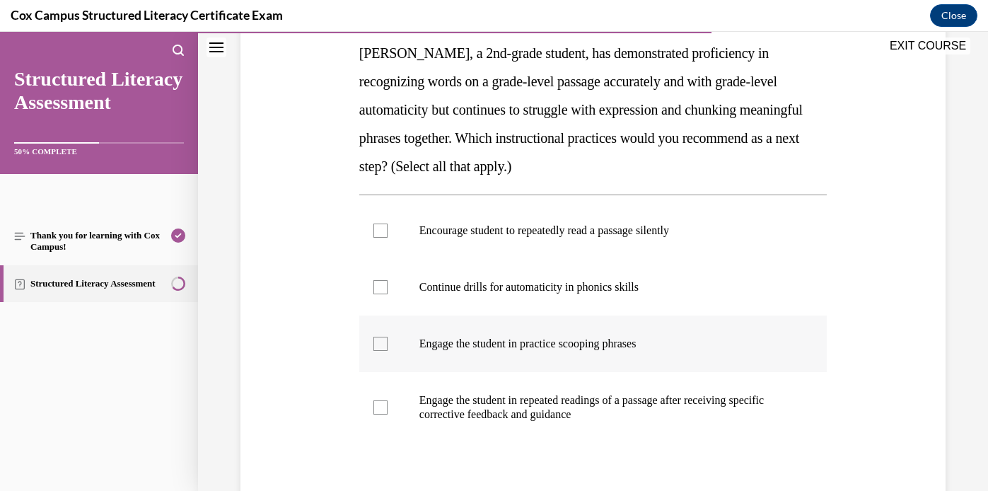
click at [385, 341] on div at bounding box center [380, 344] width 14 height 14
click at [385, 341] on input "Engage the student in practice scooping phrases" at bounding box center [380, 344] width 14 height 14
checkbox input "true"
click at [382, 409] on div at bounding box center [380, 407] width 14 height 14
click at [382, 409] on input "Engage the student in repeated readings of a passage after receiving specific c…" at bounding box center [380, 407] width 14 height 14
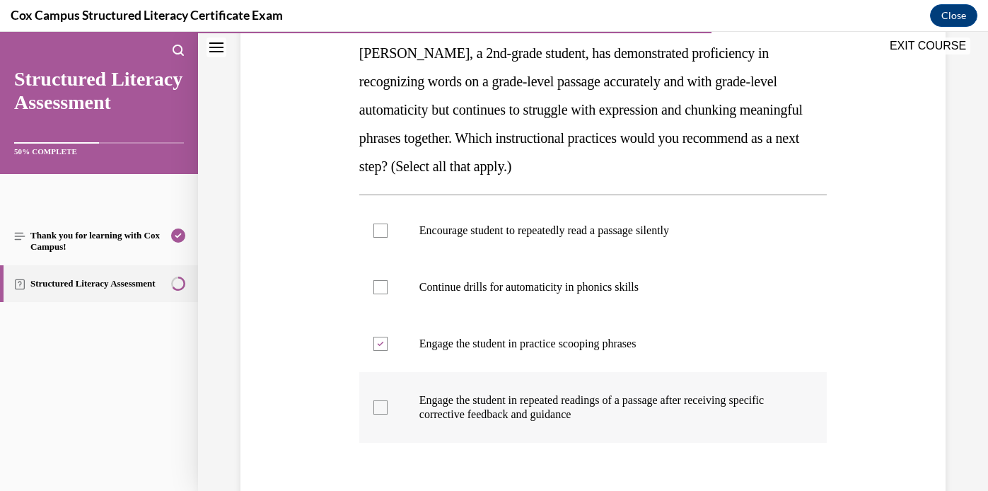
checkbox input "true"
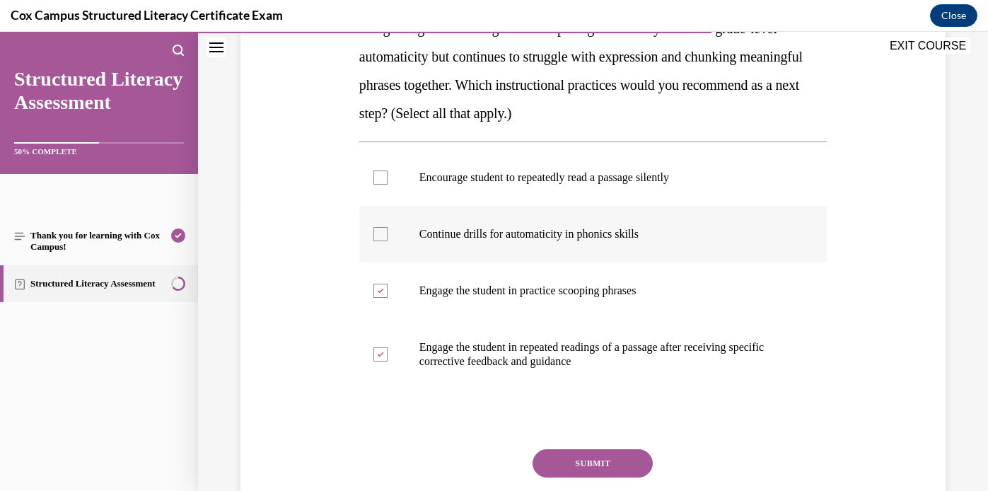
scroll to position [289, 0]
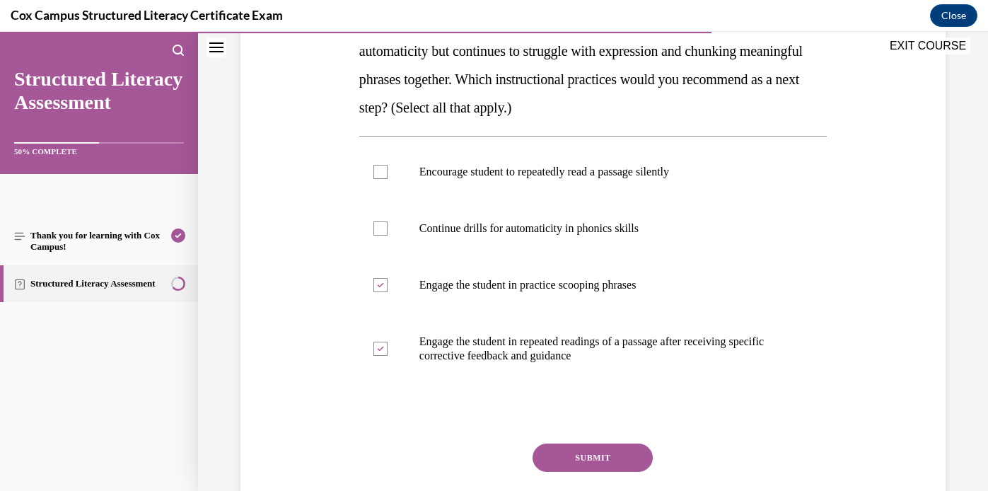
click at [583, 457] on button "SUBMIT" at bounding box center [592, 457] width 120 height 28
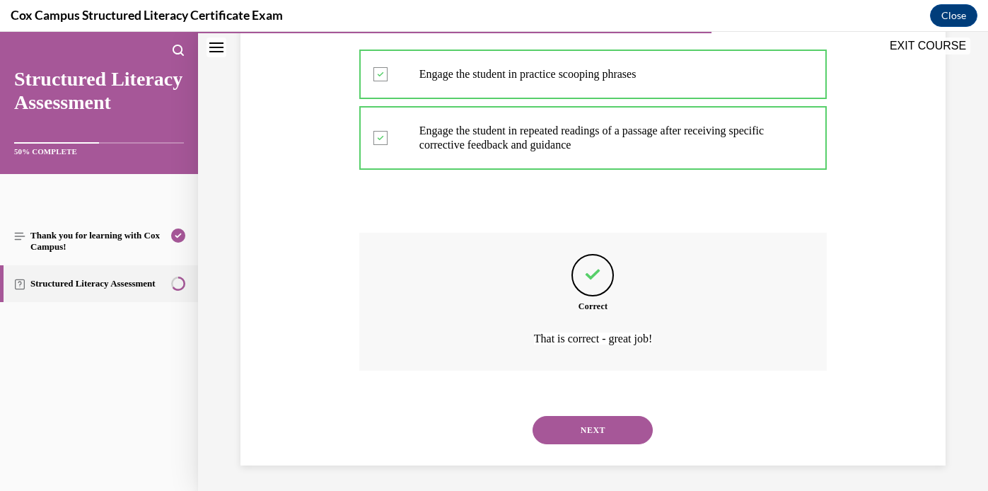
scroll to position [503, 0]
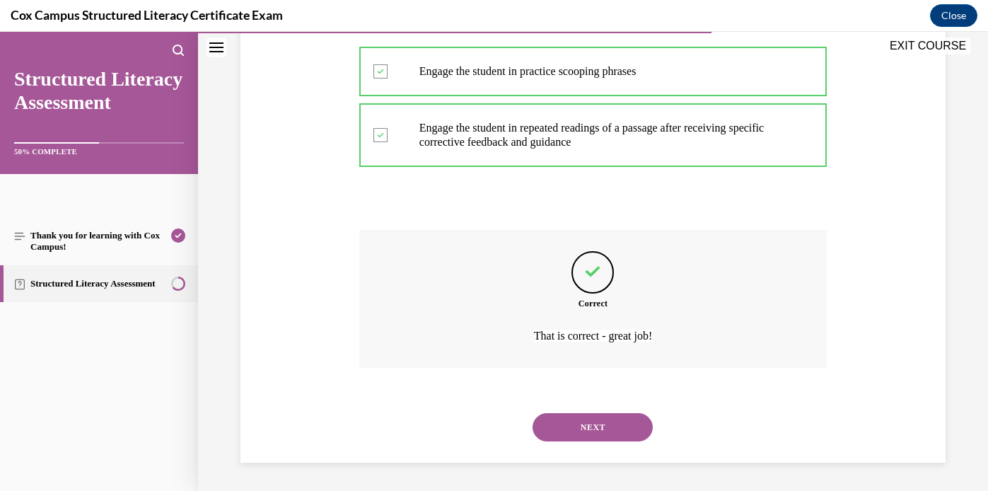
click at [600, 424] on button "NEXT" at bounding box center [592, 427] width 120 height 28
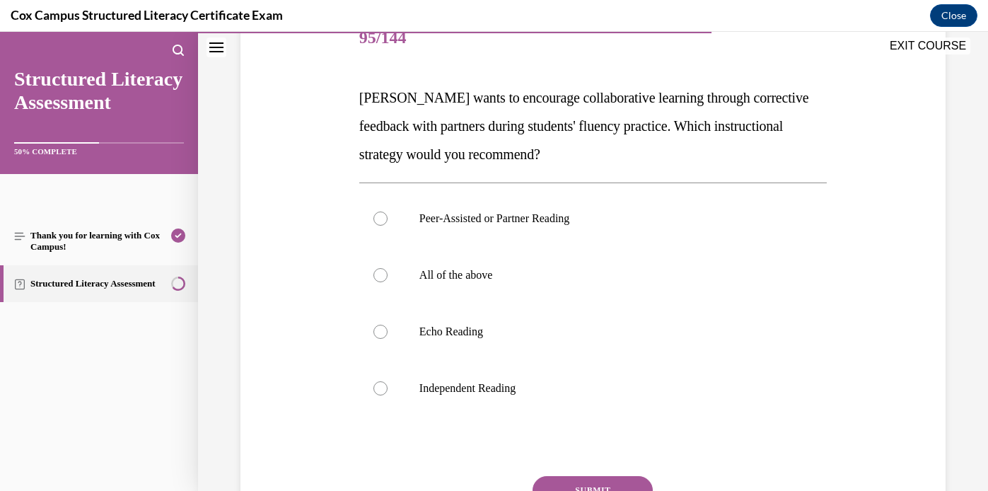
scroll to position [189, 0]
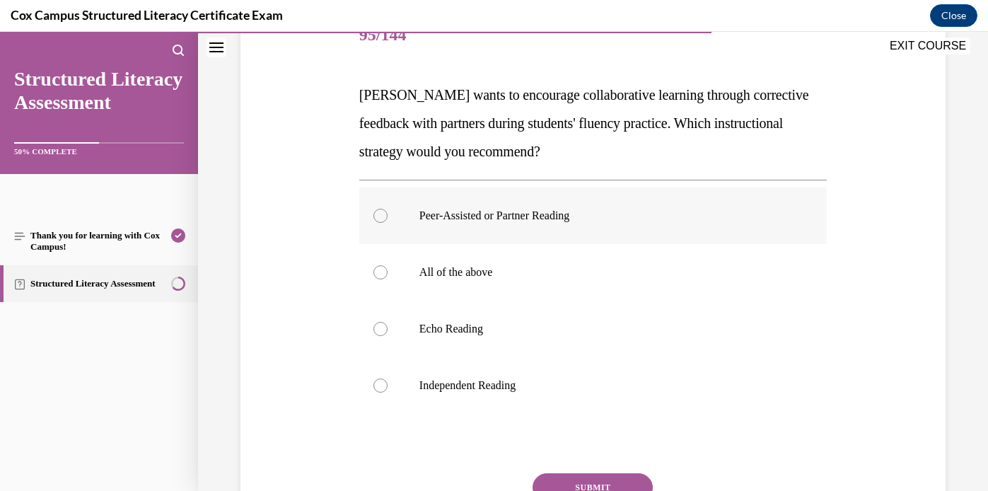
click at [382, 213] on div at bounding box center [380, 216] width 14 height 14
click at [382, 213] on input "Peer-Assisted or Partner Reading" at bounding box center [380, 216] width 14 height 14
radio input "true"
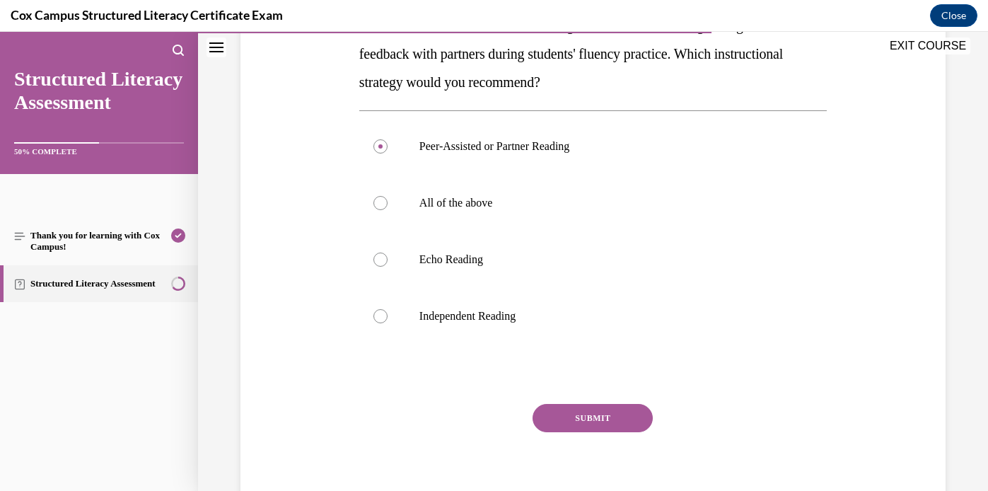
scroll to position [289, 0]
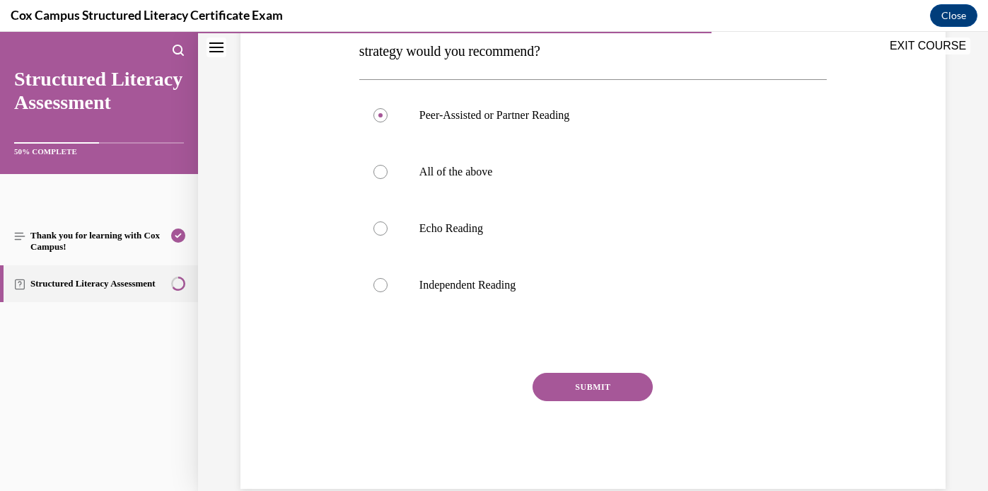
click at [600, 383] on button "SUBMIT" at bounding box center [592, 387] width 120 height 28
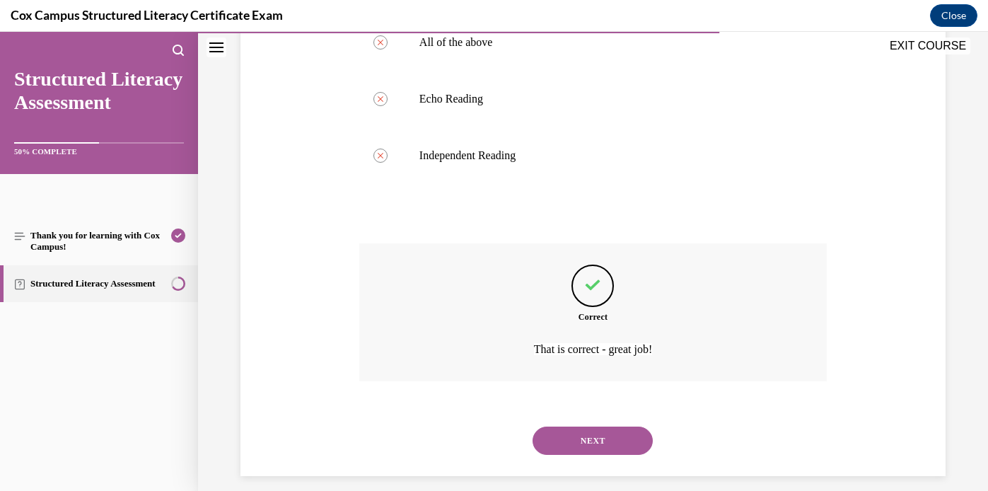
scroll to position [432, 0]
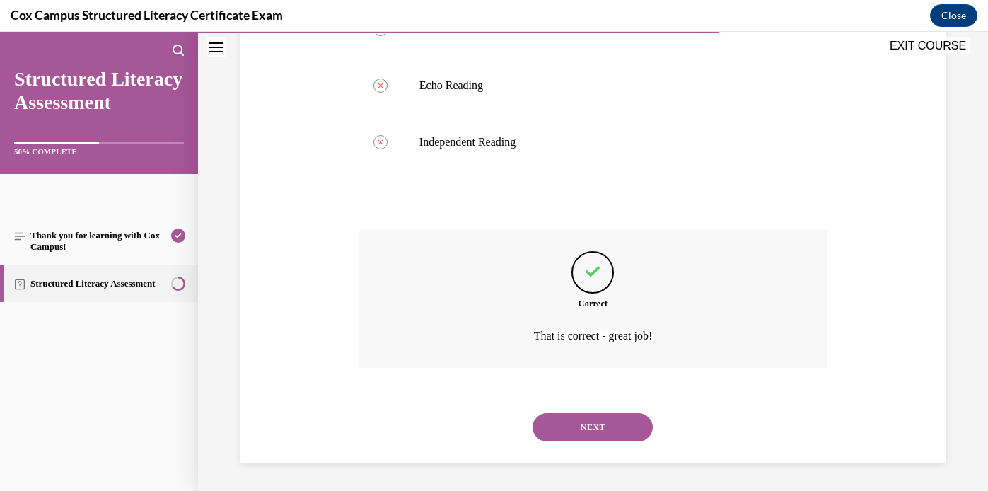
click at [587, 419] on button "NEXT" at bounding box center [592, 427] width 120 height 28
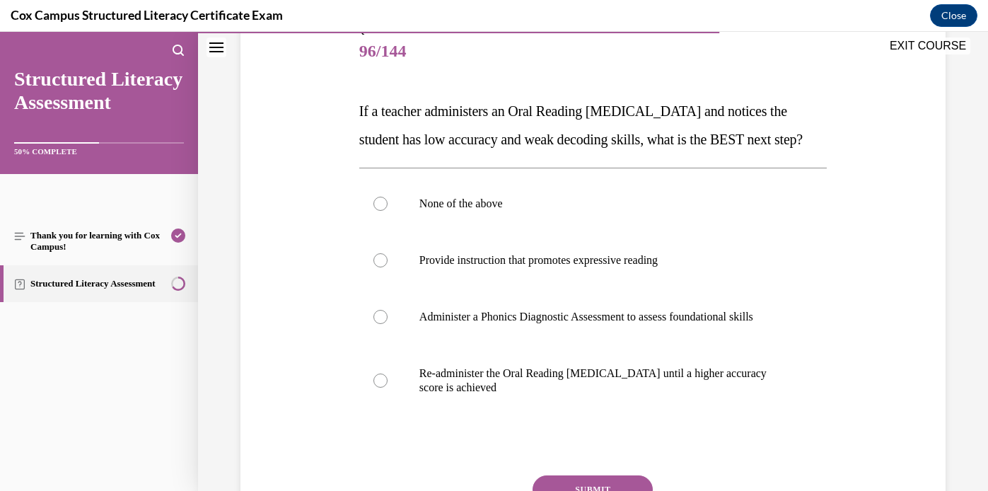
scroll to position [188, 0]
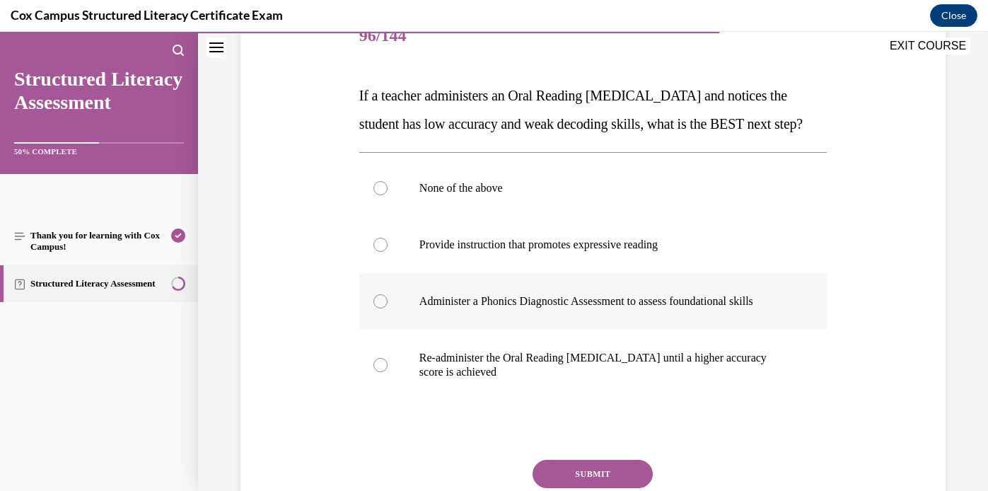
click at [383, 308] on div at bounding box center [380, 301] width 14 height 14
click at [383, 308] on input "Administer a Phonics Diagnostic Assessment to assess foundational skills" at bounding box center [380, 301] width 14 height 14
radio input "true"
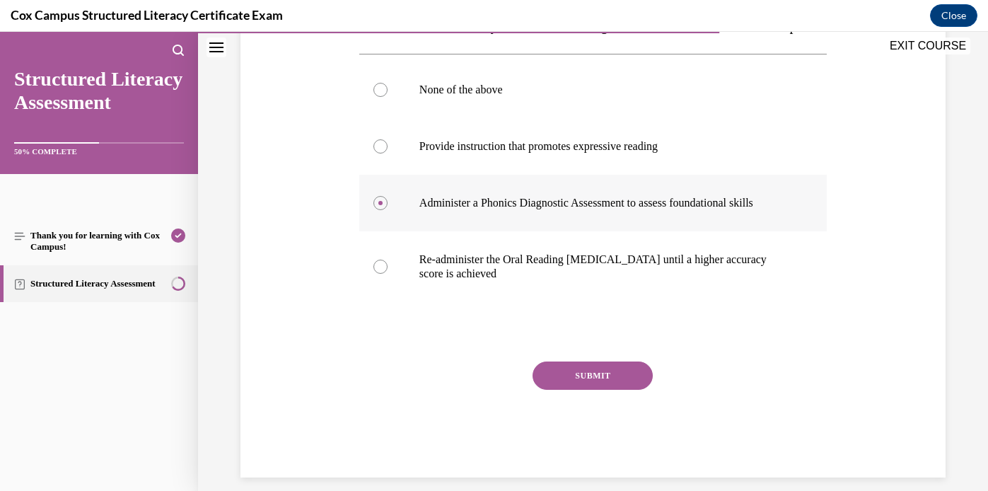
scroll to position [296, 0]
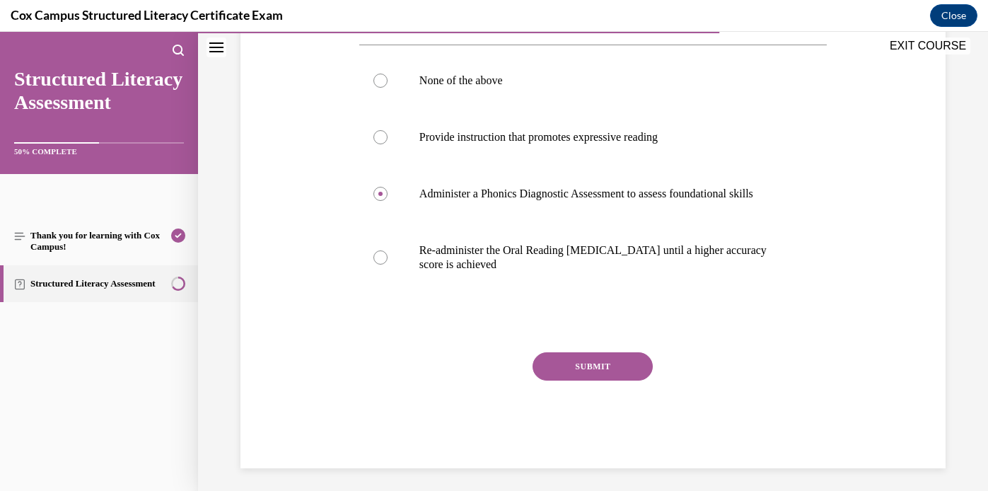
click at [583, 380] on button "SUBMIT" at bounding box center [592, 366] width 120 height 28
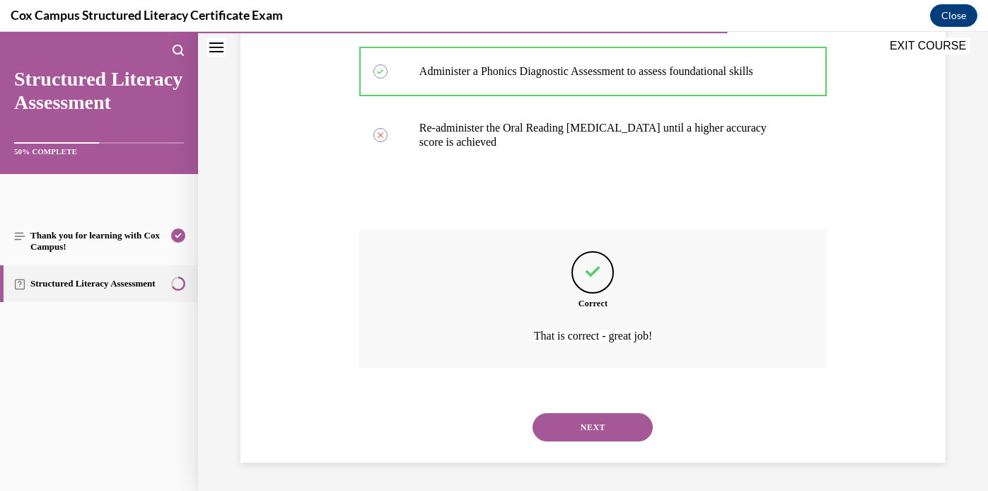
scroll to position [446, 0]
click at [578, 421] on button "NEXT" at bounding box center [592, 427] width 120 height 28
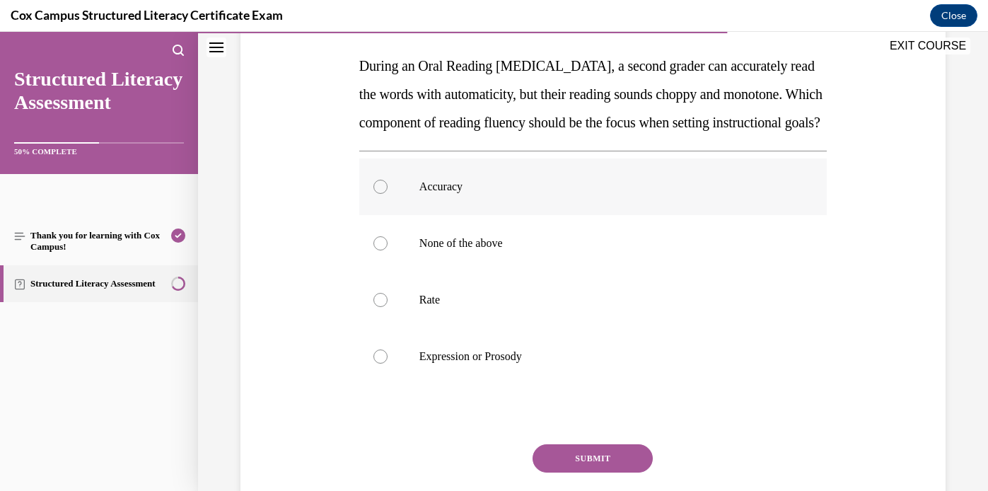
scroll to position [228, 0]
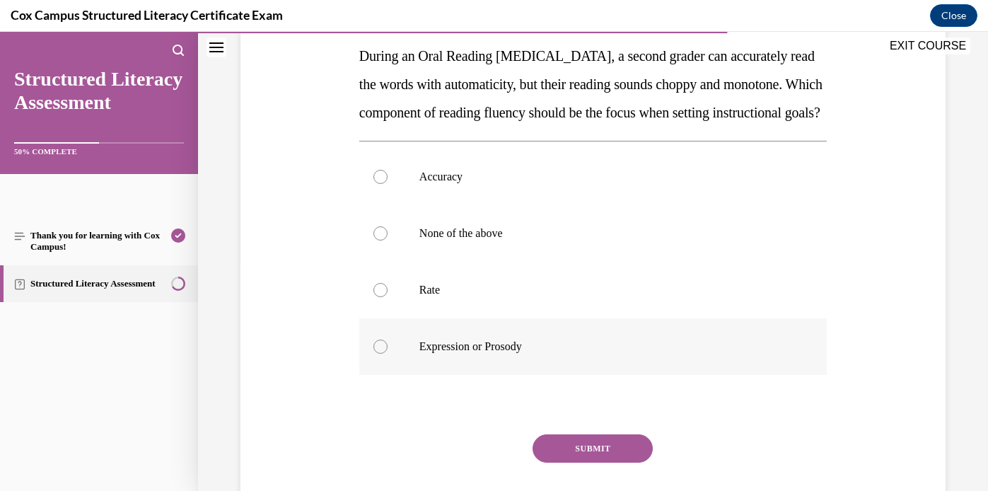
click at [379, 353] on div at bounding box center [380, 346] width 14 height 14
click at [379, 353] on input "Expression or Prosody" at bounding box center [380, 346] width 14 height 14
radio input "true"
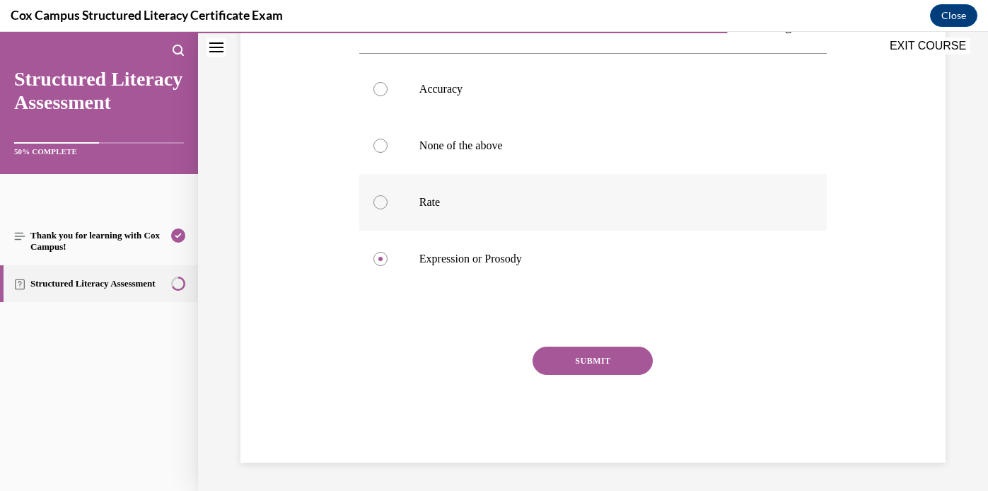
scroll to position [327, 0]
click at [570, 373] on button "SUBMIT" at bounding box center [592, 360] width 120 height 28
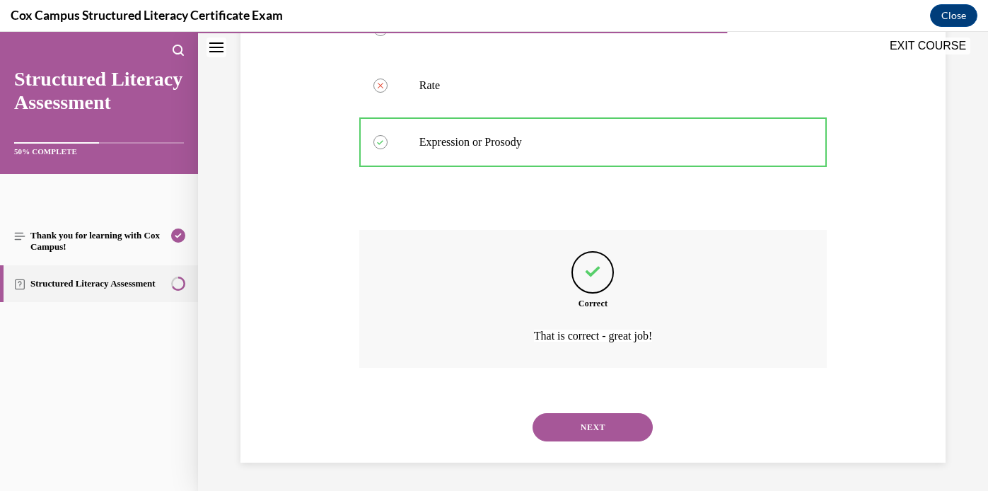
scroll to position [460, 0]
click at [597, 423] on button "NEXT" at bounding box center [592, 427] width 120 height 28
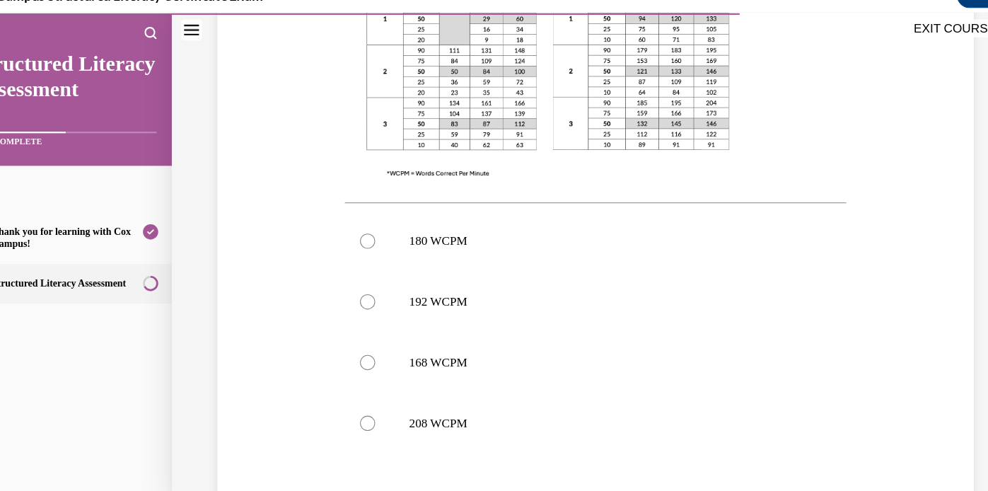
scroll to position [512, 0]
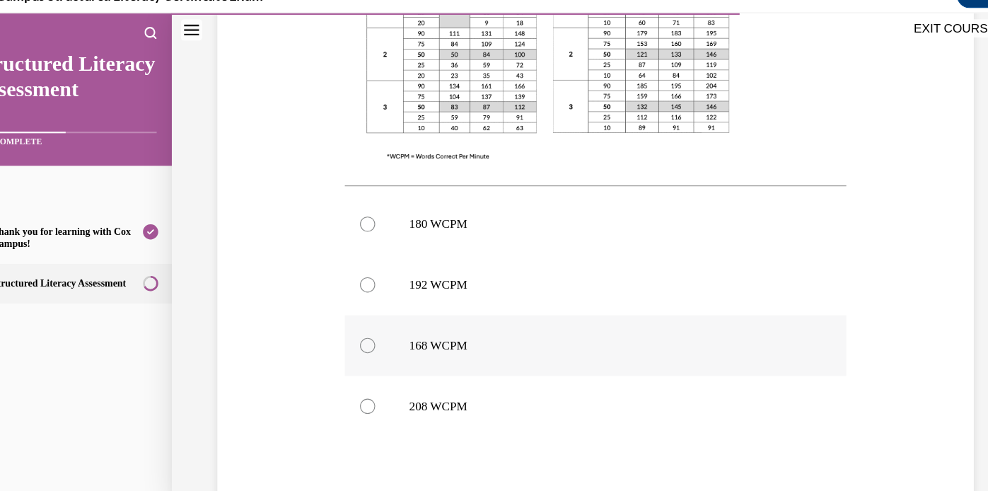
click at [341, 321] on div at bounding box center [340, 322] width 14 height 14
click at [341, 321] on input "168 WCPM" at bounding box center [340, 322] width 14 height 14
radio input "true"
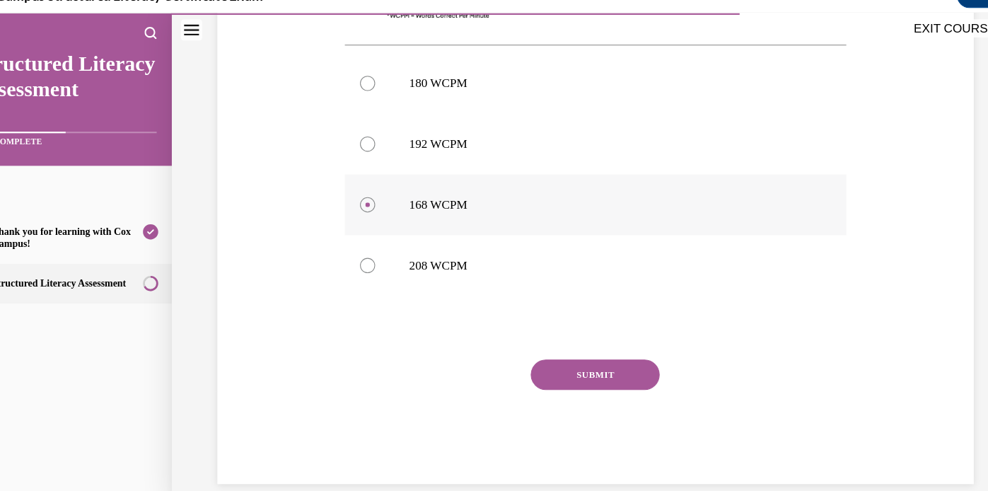
scroll to position [645, 0]
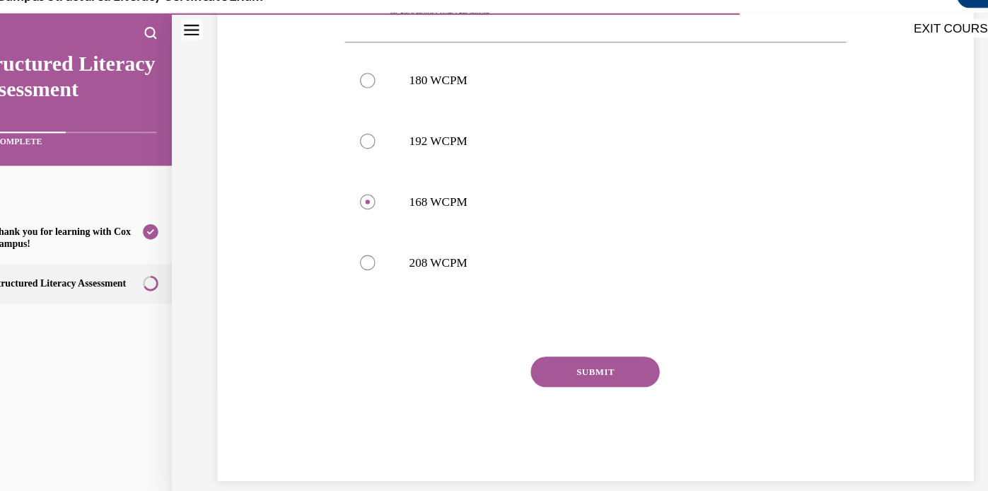
click at [556, 347] on button "SUBMIT" at bounding box center [552, 347] width 120 height 28
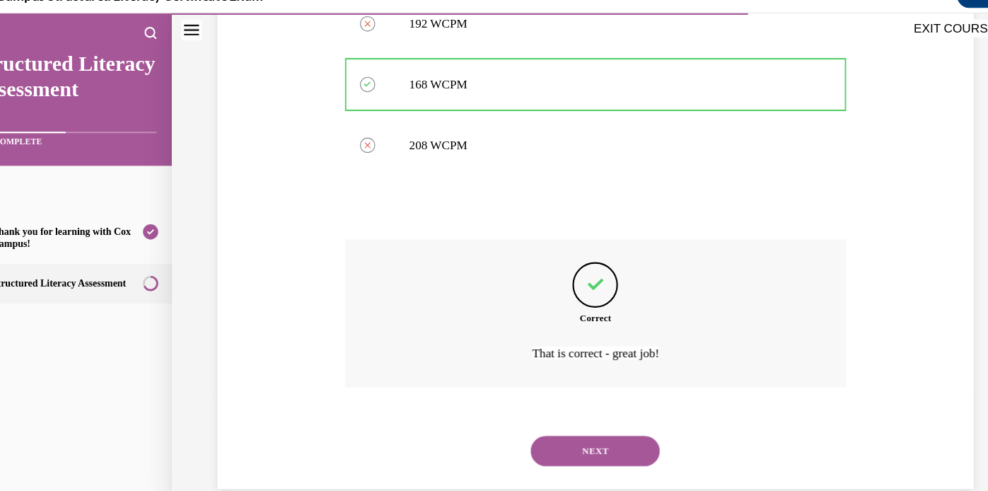
scroll to position [768, 0]
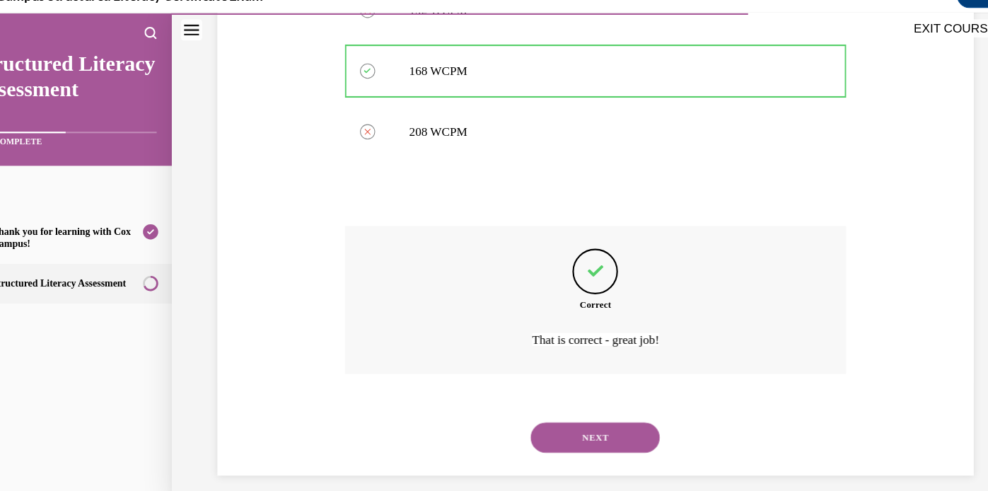
click at [534, 409] on button "NEXT" at bounding box center [552, 408] width 120 height 28
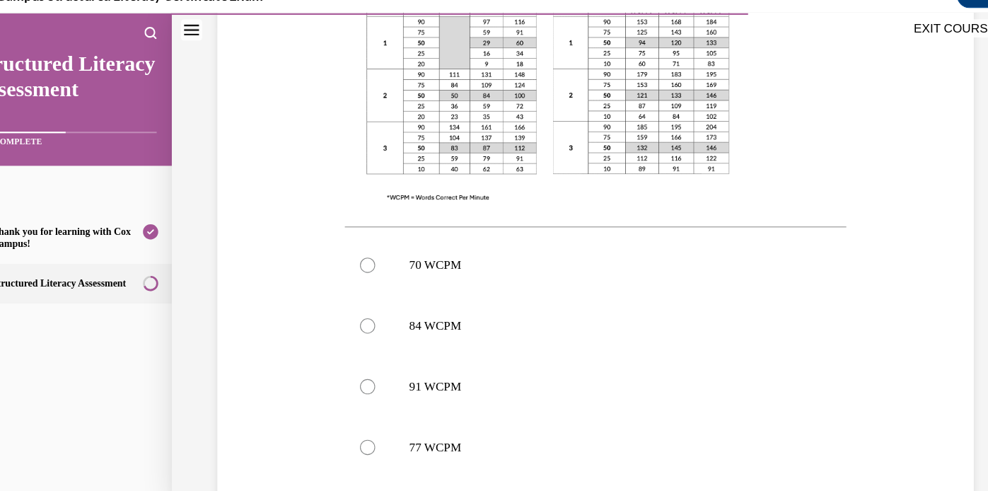
scroll to position [450, 0]
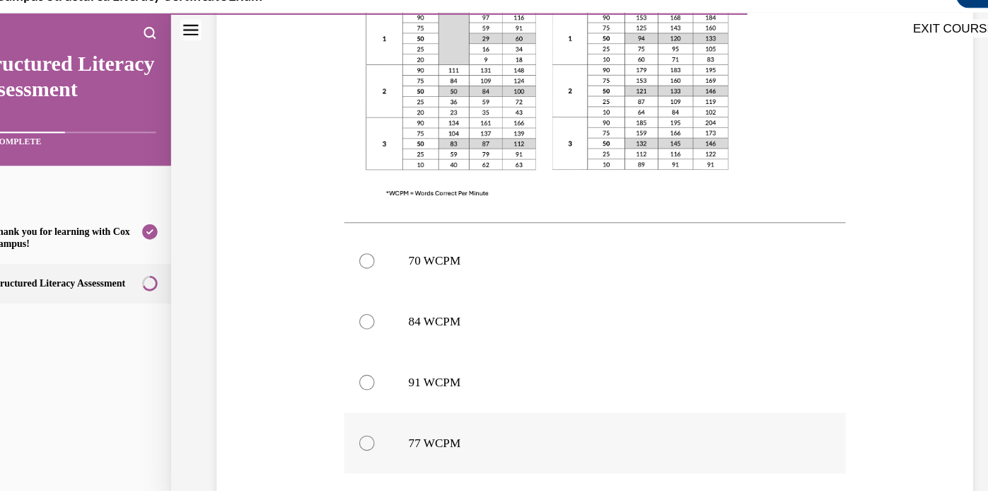
click at [341, 412] on div at bounding box center [339, 413] width 14 height 14
click at [341, 412] on input "77 WCPM" at bounding box center [339, 413] width 14 height 14
radio input "true"
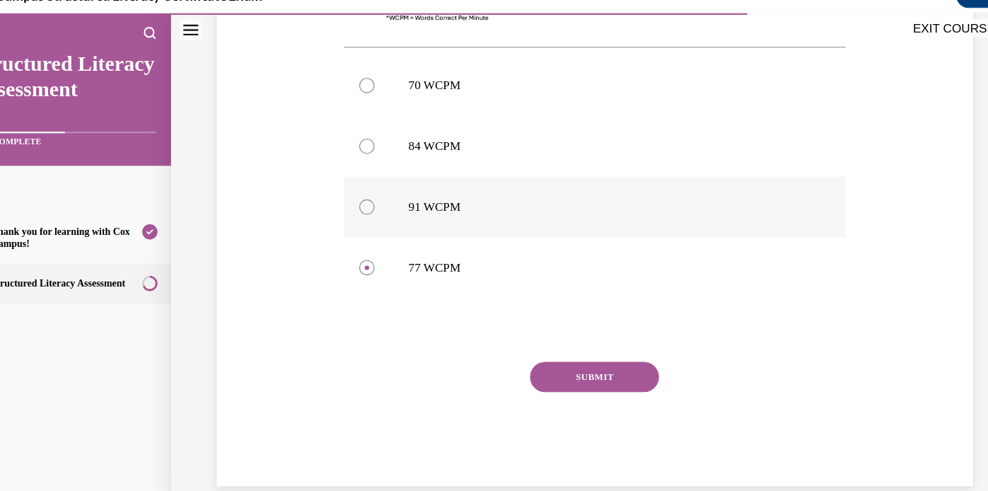
scroll to position [623, 0]
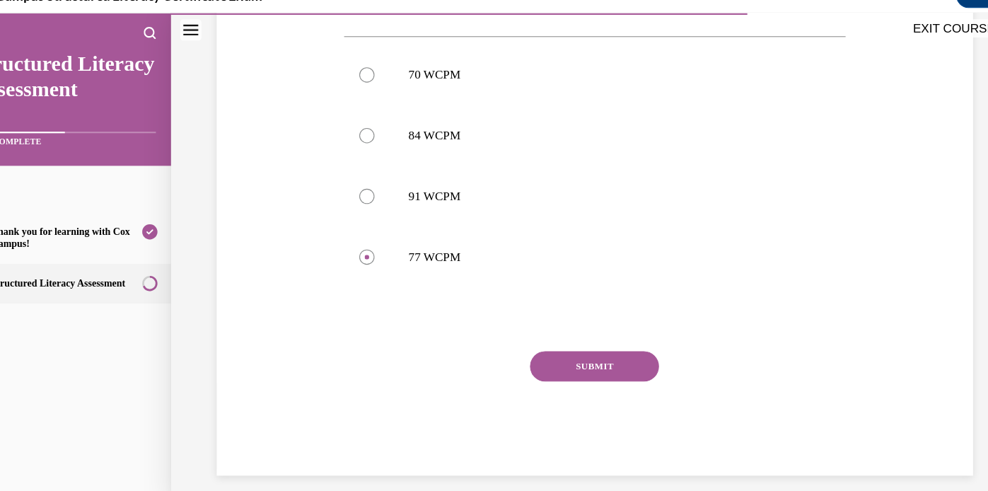
click at [549, 339] on button "SUBMIT" at bounding box center [551, 341] width 120 height 28
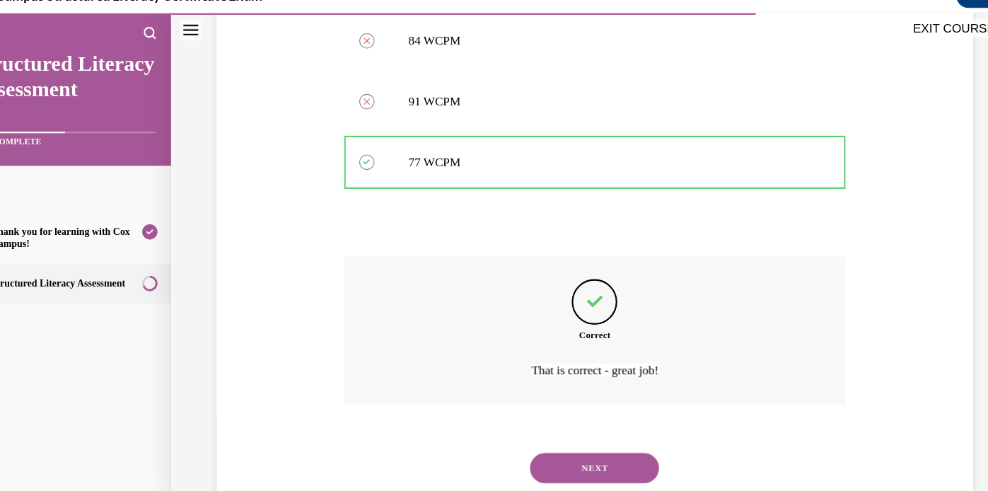
scroll to position [740, 0]
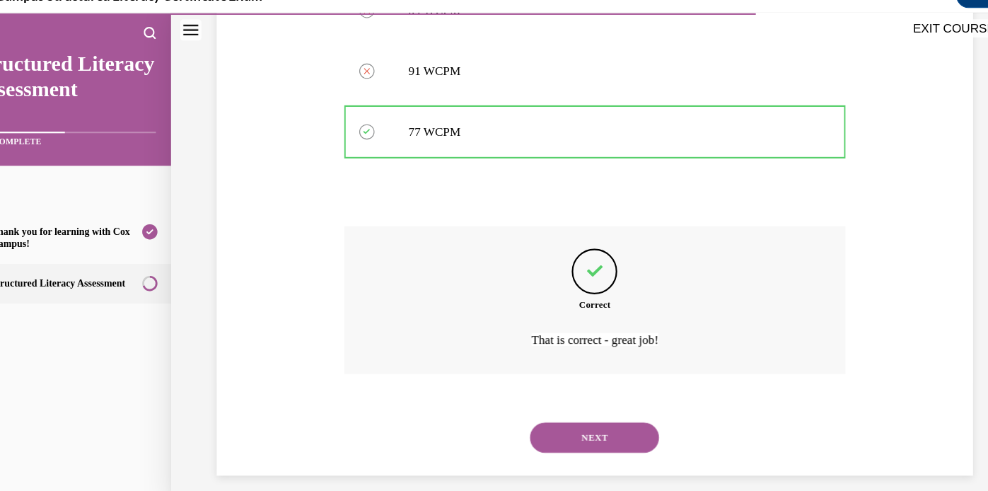
click at [542, 408] on button "NEXT" at bounding box center [551, 408] width 120 height 28
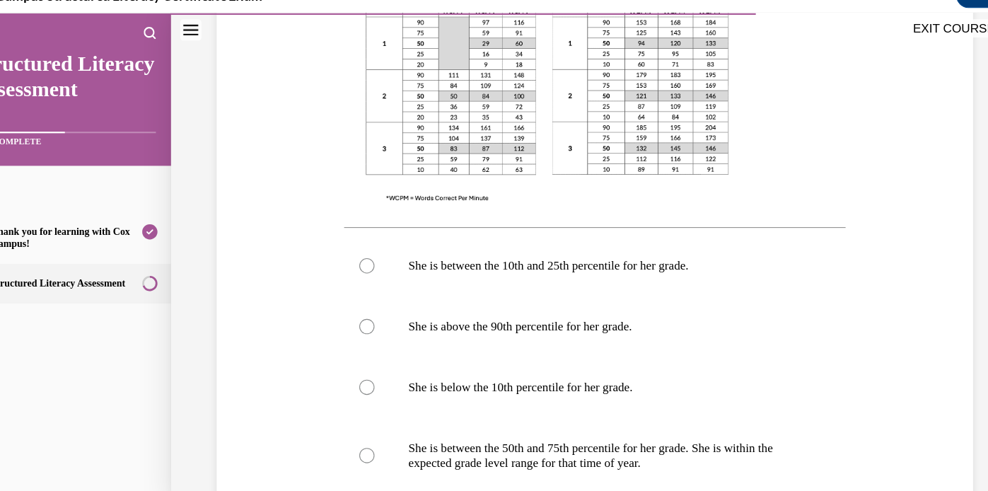
scroll to position [515, 0]
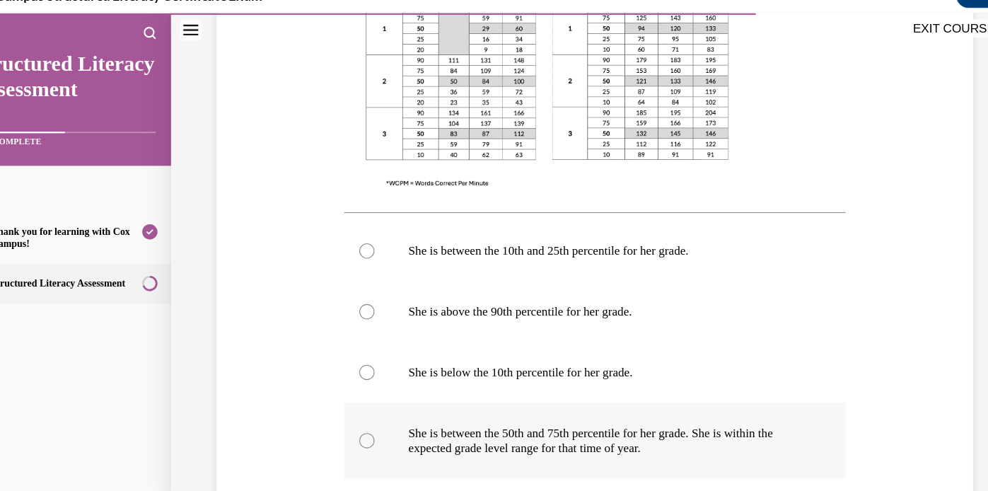
click at [342, 408] on div at bounding box center [339, 411] width 14 height 14
click at [342, 408] on input "She is between the 50th and 75th percentile for her grade. She is within the ex…" at bounding box center [339, 411] width 14 height 14
radio input "true"
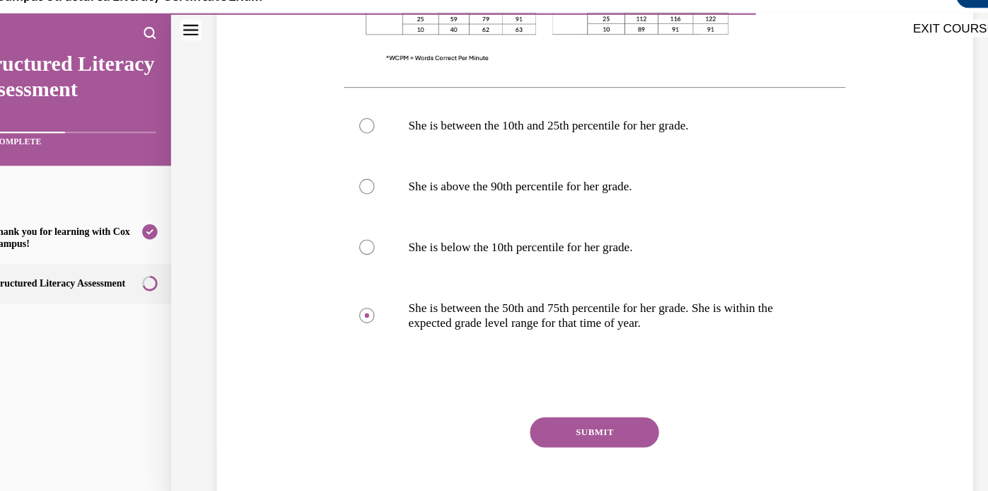
scroll to position [634, 0]
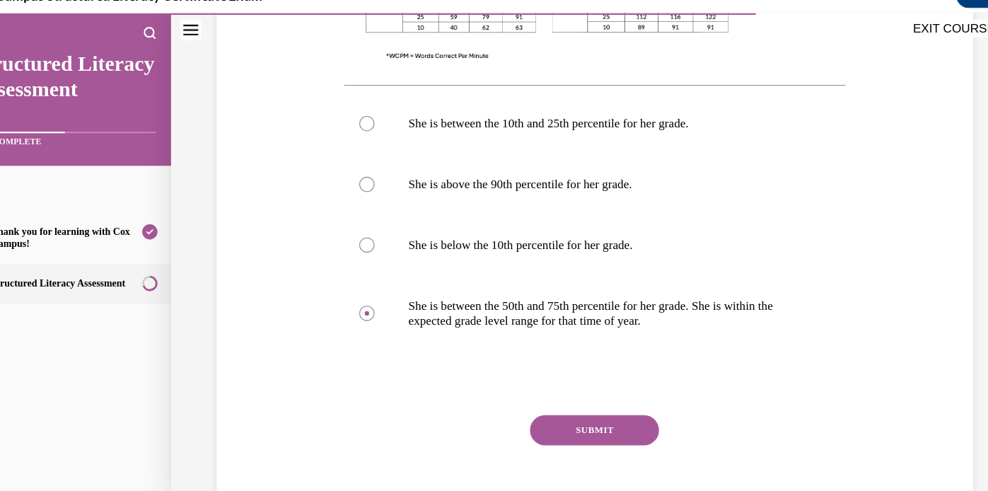
click at [547, 399] on button "SUBMIT" at bounding box center [551, 401] width 120 height 28
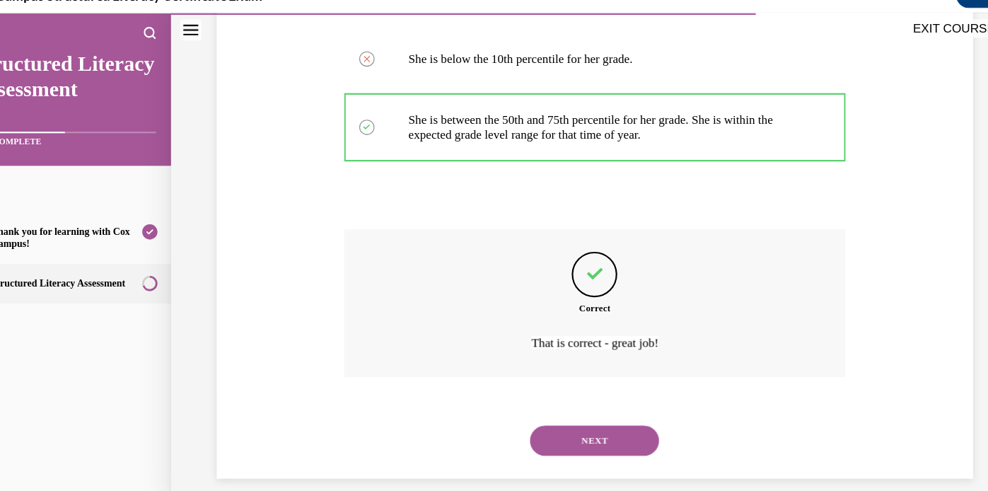
scroll to position [810, 0]
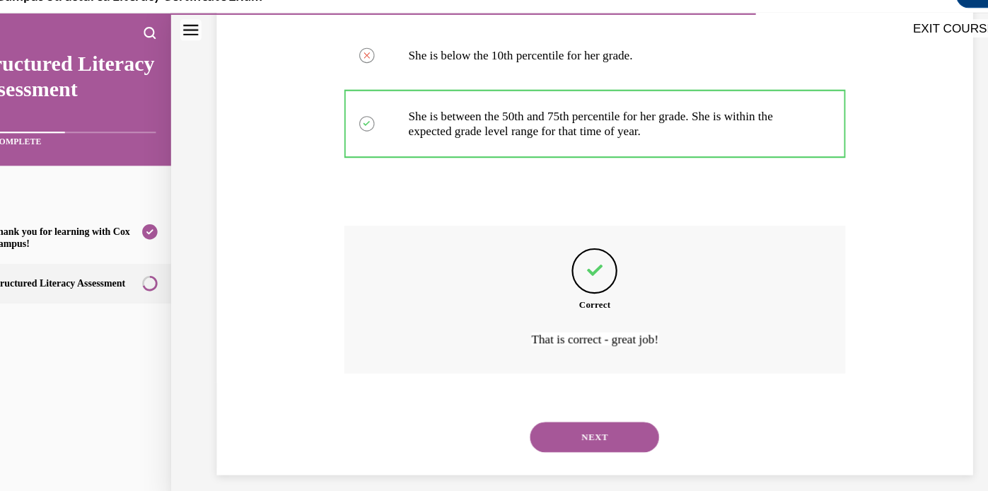
click at [542, 402] on button "NEXT" at bounding box center [551, 408] width 120 height 28
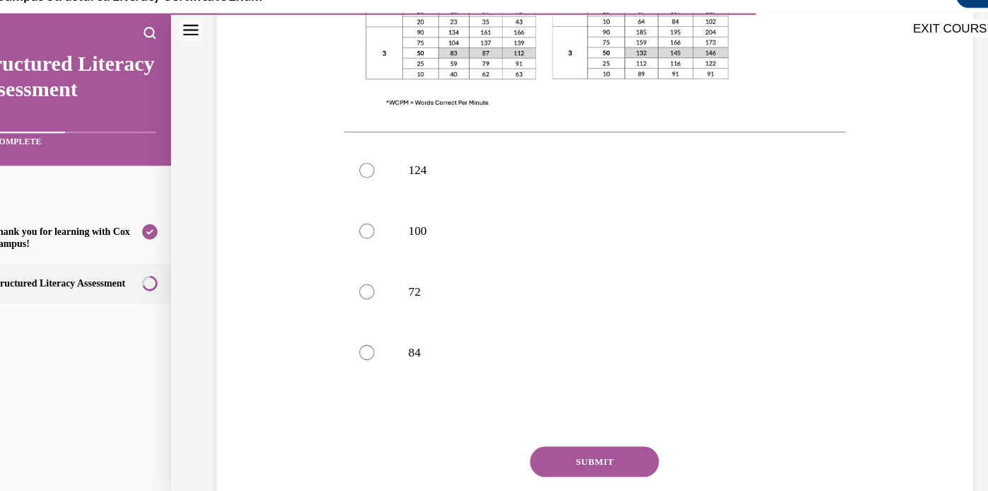
scroll to position [573, 0]
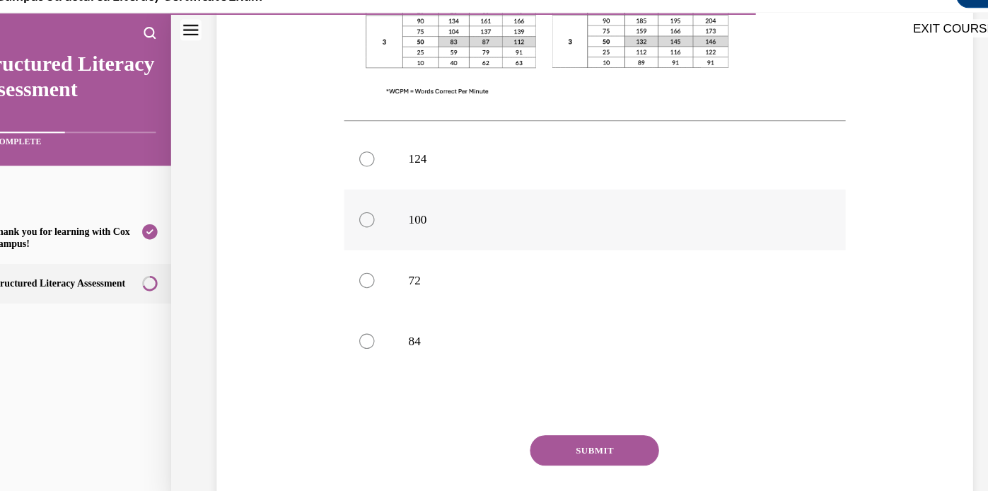
click at [337, 203] on div at bounding box center [339, 205] width 14 height 14
click at [337, 203] on input "100" at bounding box center [339, 205] width 14 height 14
radio input "true"
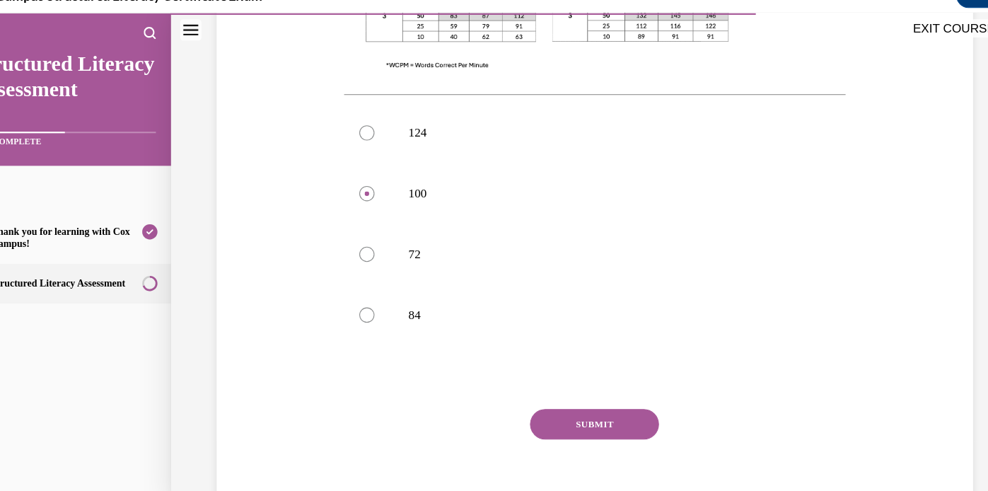
scroll to position [602, 0]
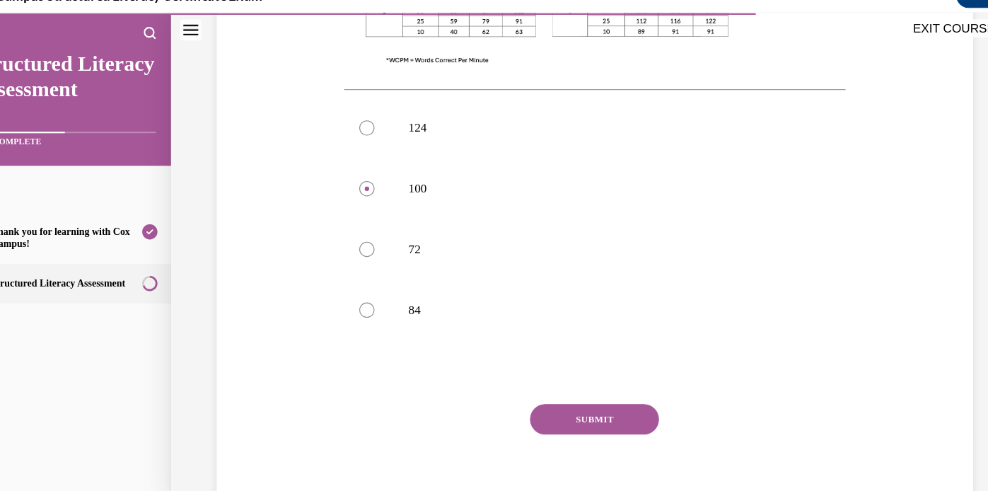
click at [566, 390] on button "SUBMIT" at bounding box center [551, 391] width 120 height 28
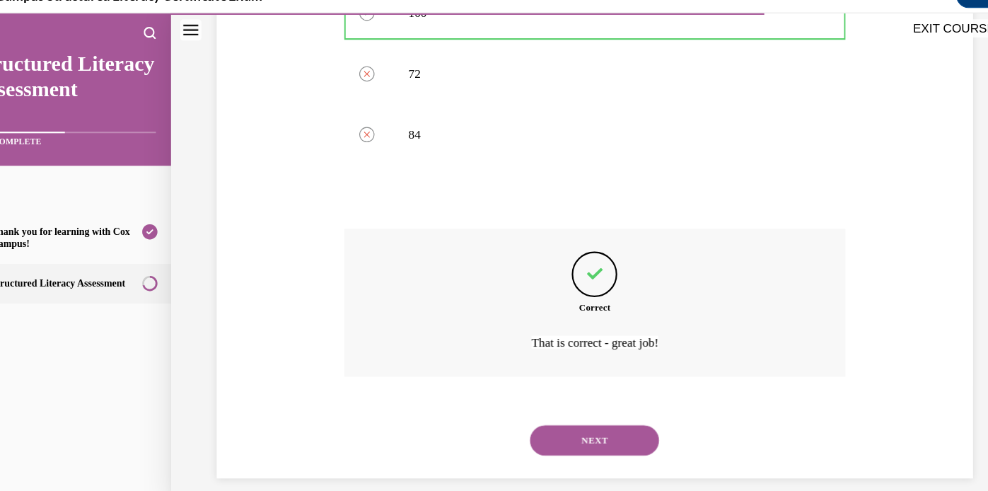
scroll to position [768, 0]
click at [548, 404] on button "NEXT" at bounding box center [551, 408] width 120 height 28
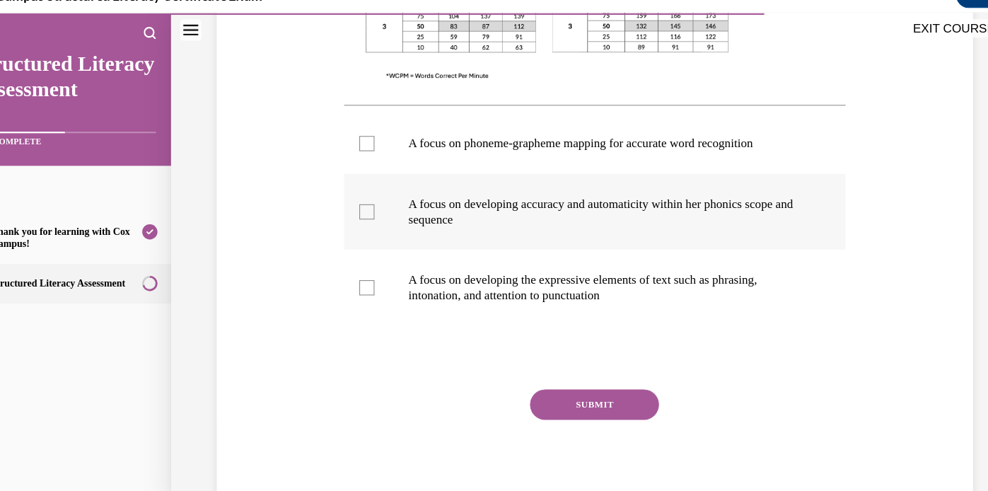
scroll to position [593, 0]
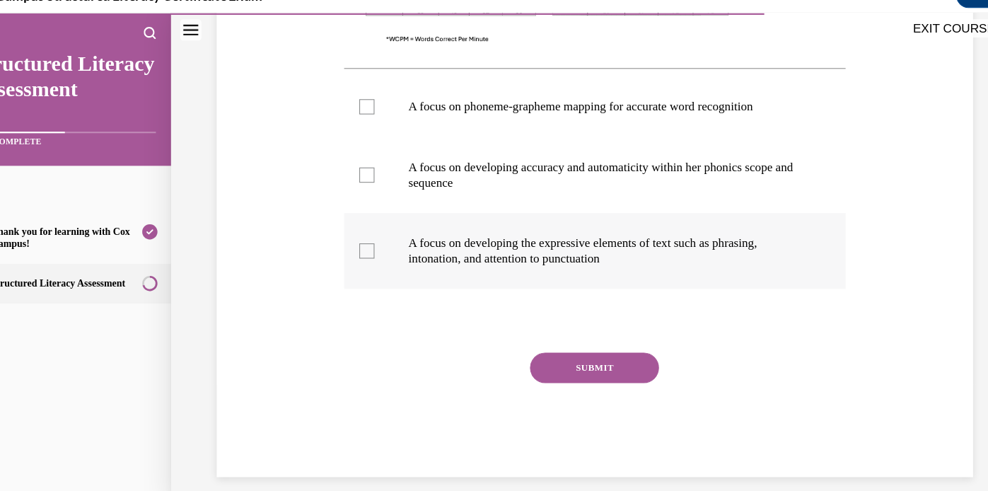
click at [347, 230] on label "A focus on developing the expressive elements of text such as phrasing, intonat…" at bounding box center [551, 234] width 467 height 71
click at [346, 230] on input "A focus on developing the expressive elements of text such as phrasing, intonat…" at bounding box center [339, 234] width 14 height 14
checkbox input "true"
click at [520, 172] on p "A focus on developing accuracy and automaticity within her phonics scope and se…" at bounding box center [564, 163] width 372 height 28
click at [346, 170] on input "A focus on developing accuracy and automaticity within her phonics scope and se…" at bounding box center [339, 163] width 14 height 14
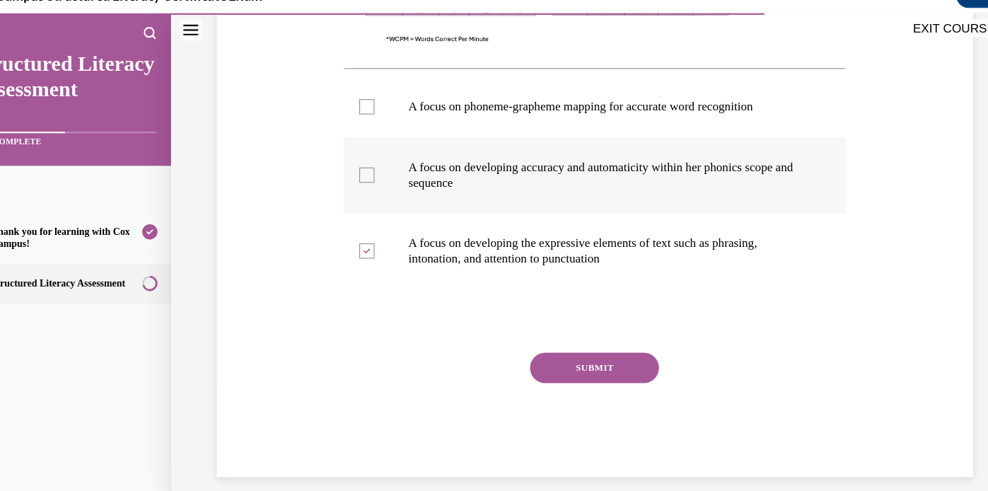
checkbox input "true"
click at [344, 233] on div at bounding box center [339, 234] width 14 height 14
click at [344, 233] on input "A focus on developing the expressive elements of text such as phrasing, intonat…" at bounding box center [339, 234] width 14 height 14
click at [339, 232] on div at bounding box center [339, 234] width 14 height 14
click at [339, 232] on input "A focus on developing the expressive elements of text such as phrasing, intonat…" at bounding box center [339, 234] width 14 height 14
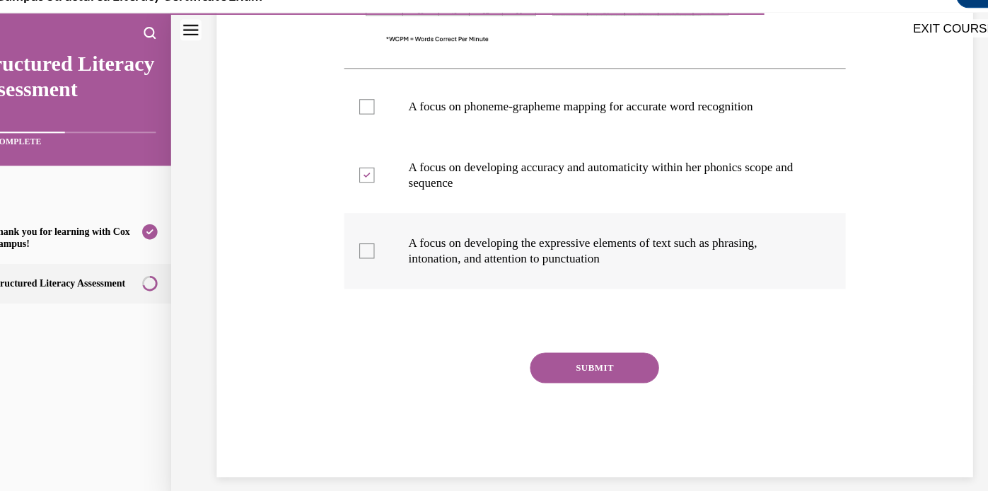
checkbox input "true"
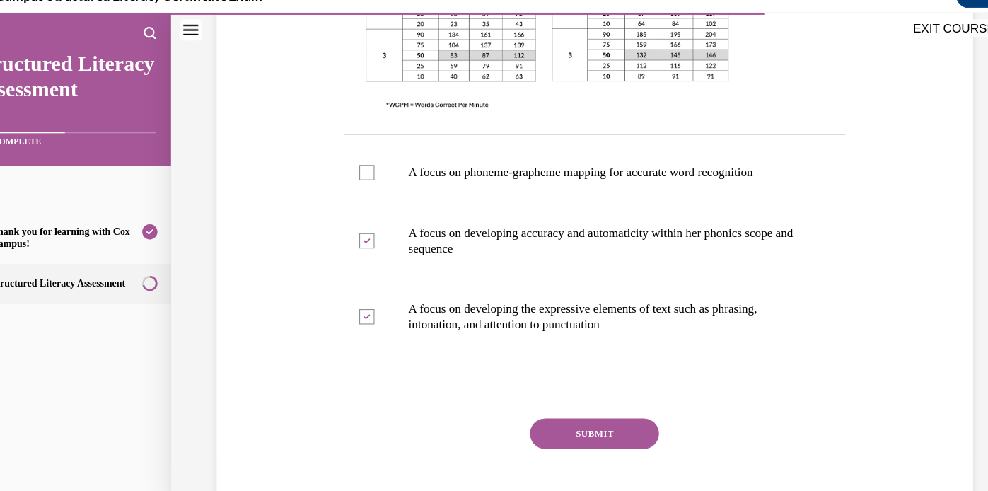
scroll to position [595, 0]
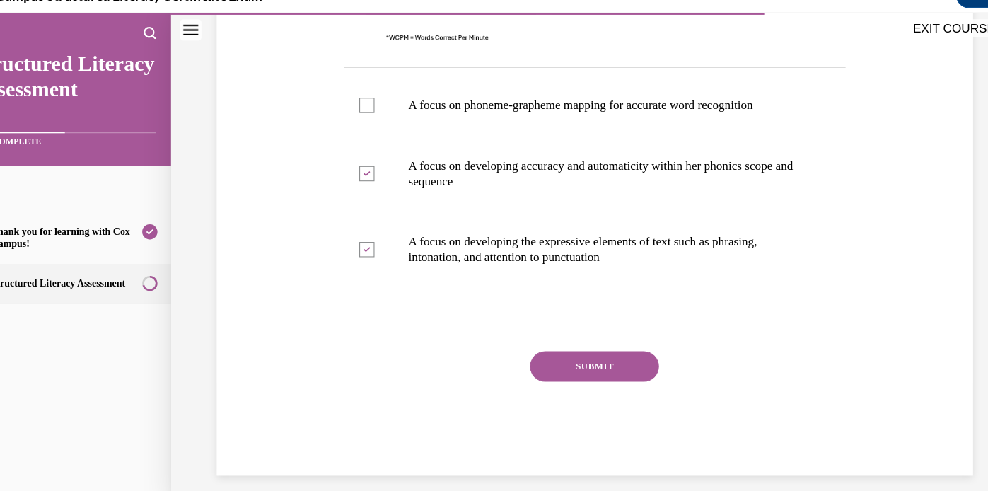
click at [551, 337] on button "SUBMIT" at bounding box center [551, 341] width 120 height 28
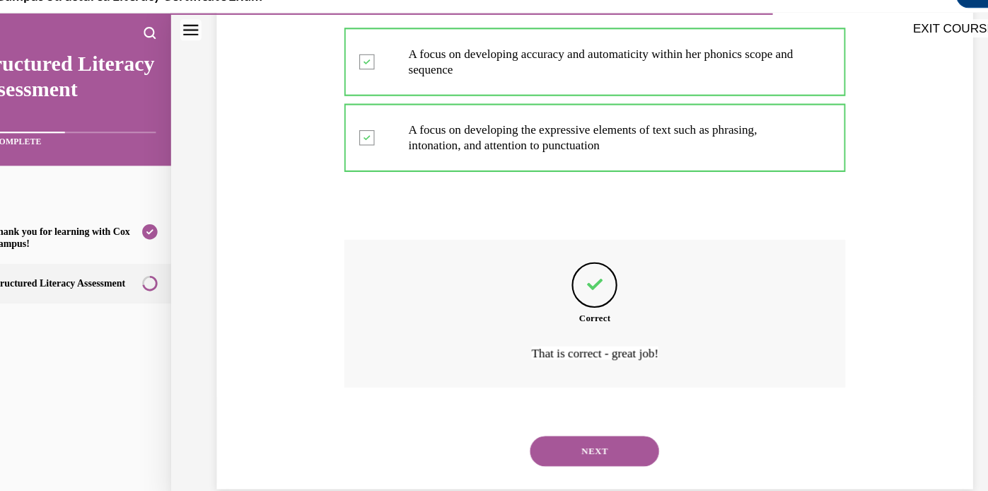
scroll to position [711, 0]
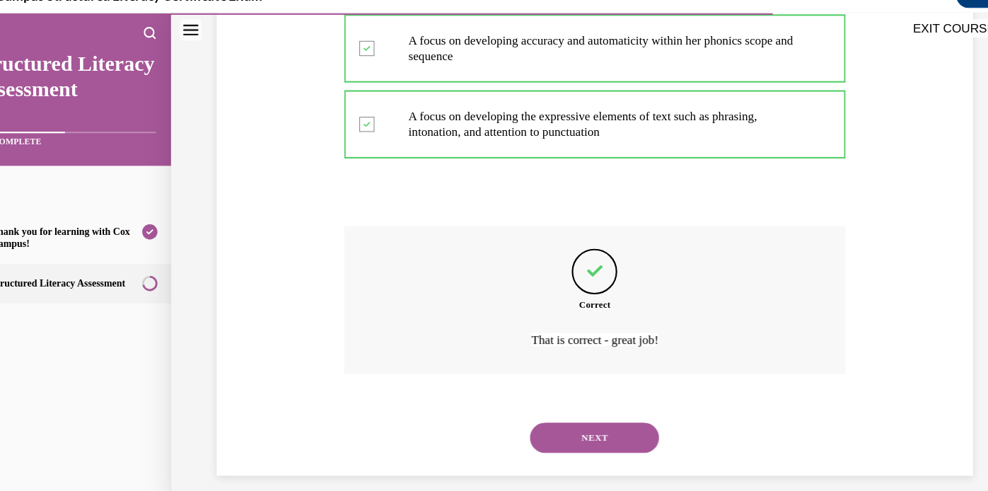
click at [534, 402] on button "NEXT" at bounding box center [551, 408] width 120 height 28
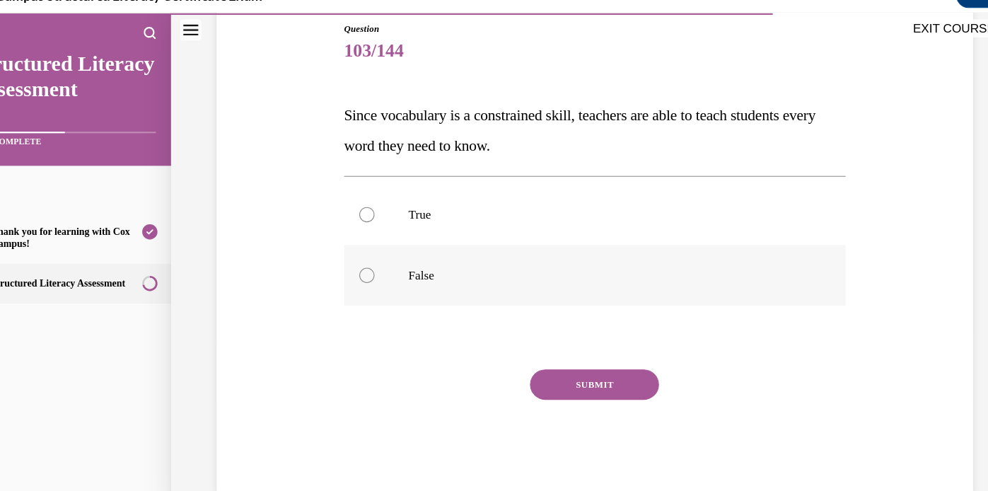
click at [341, 259] on div at bounding box center [339, 257] width 14 height 14
click at [341, 259] on input "False" at bounding box center [339, 257] width 14 height 14
radio input "true"
click at [585, 358] on button "SUBMIT" at bounding box center [551, 358] width 120 height 28
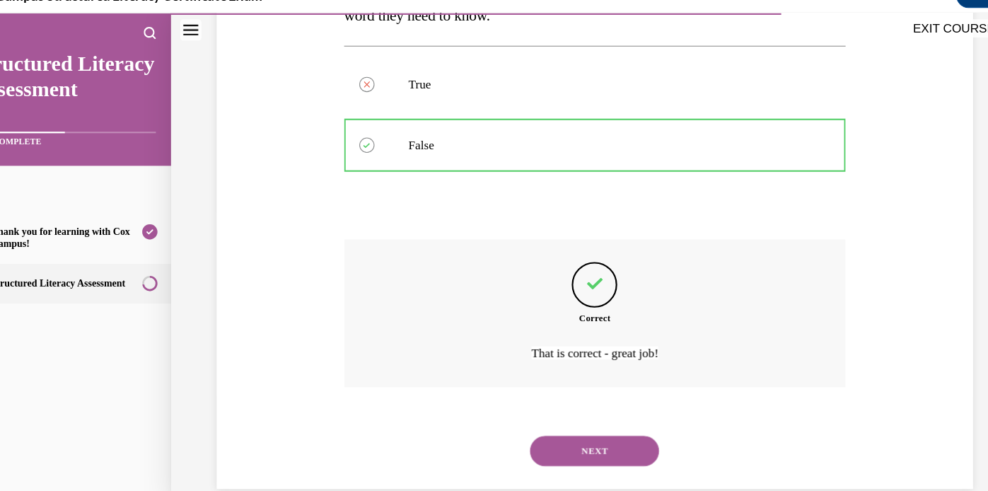
scroll to position [291, 0]
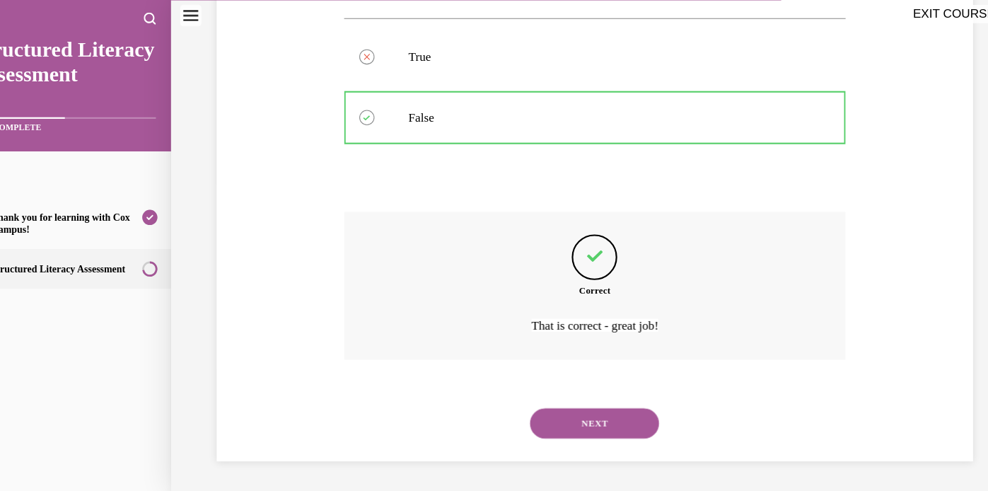
click at [551, 394] on button "NEXT" at bounding box center [551, 394] width 120 height 28
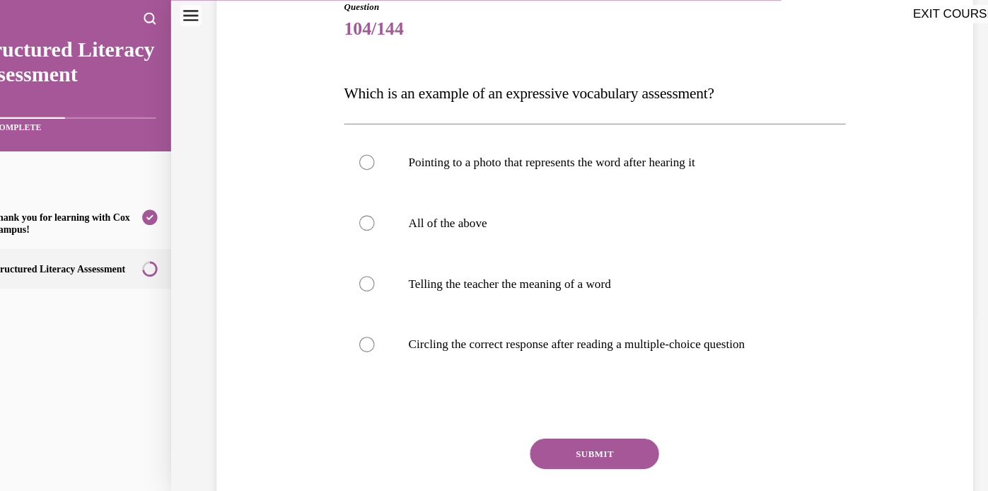
scroll to position [160, 0]
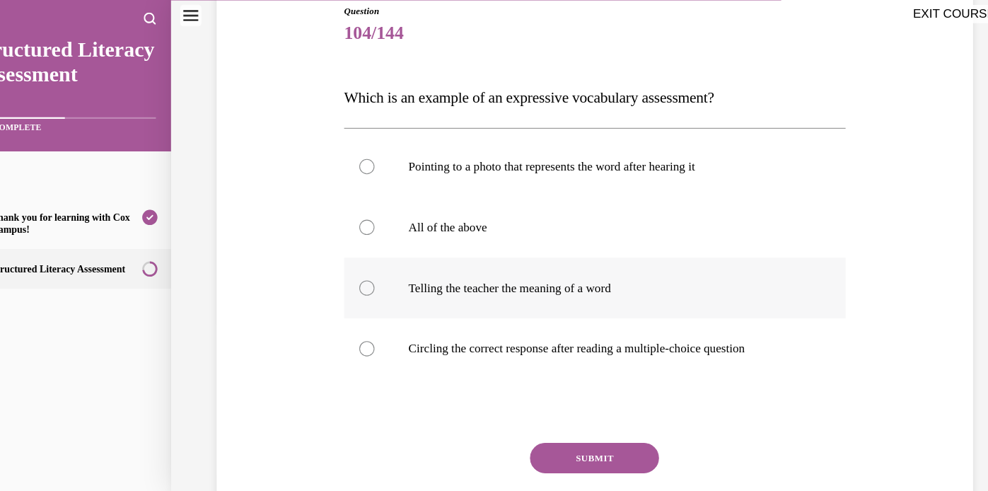
click at [340, 269] on div at bounding box center [339, 269] width 14 height 14
click at [340, 269] on input "Telling the teacher the meaning of a word" at bounding box center [339, 269] width 14 height 14
radio input "true"
click at [525, 428] on button "SUBMIT" at bounding box center [551, 427] width 120 height 28
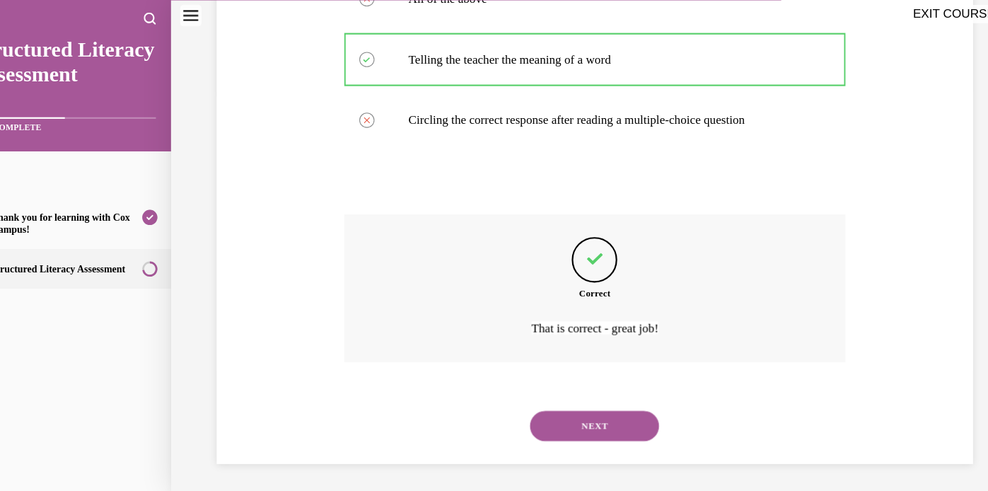
scroll to position [375, 0]
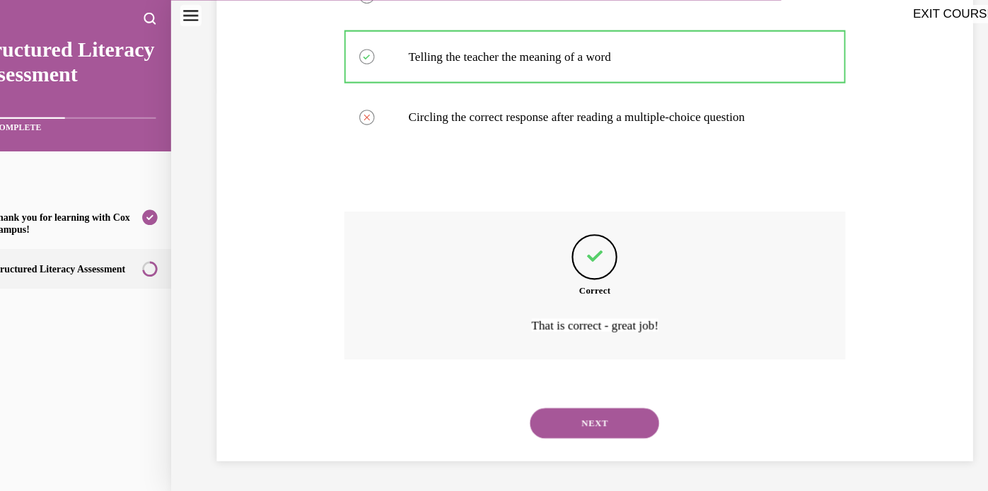
click at [547, 399] on button "NEXT" at bounding box center [551, 394] width 120 height 28
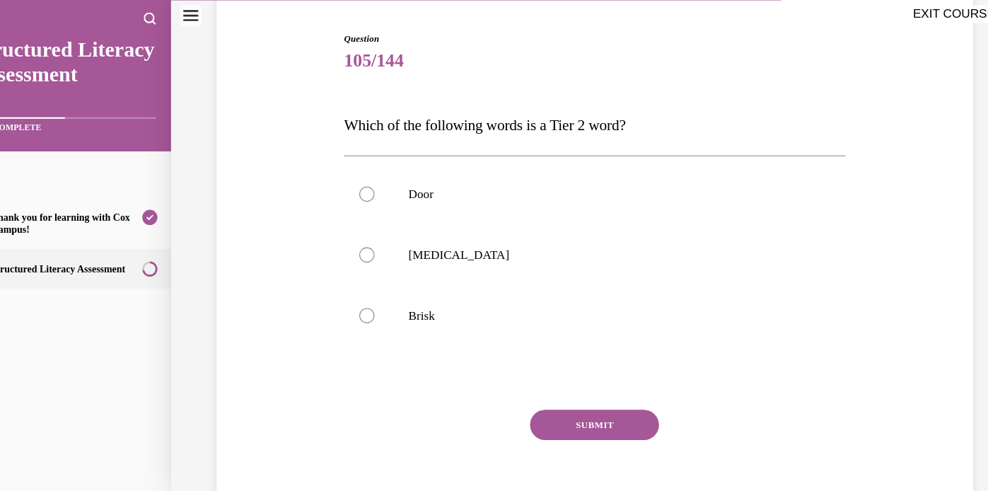
scroll to position [138, 0]
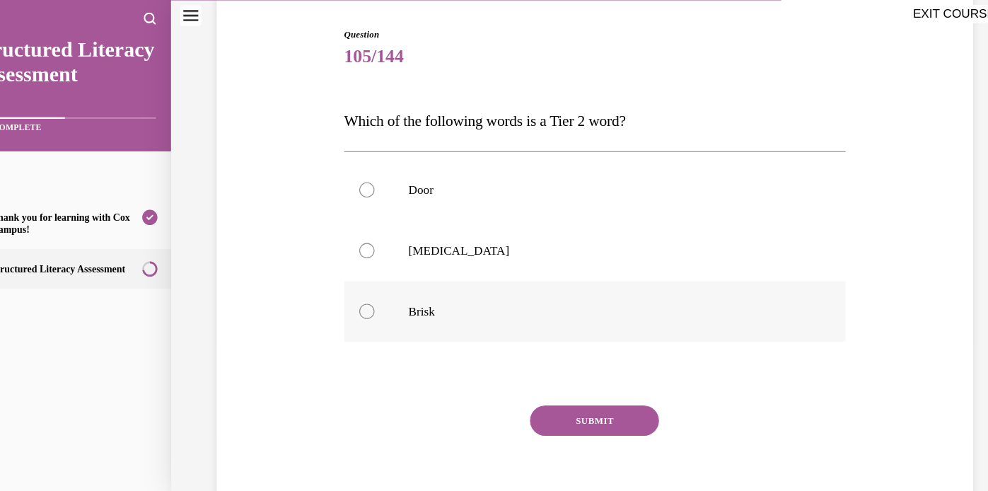
click at [514, 275] on label "Brisk" at bounding box center [551, 290] width 467 height 57
click at [346, 284] on input "Brisk" at bounding box center [339, 291] width 14 height 14
radio input "true"
click at [555, 387] on button "SUBMIT" at bounding box center [551, 392] width 120 height 28
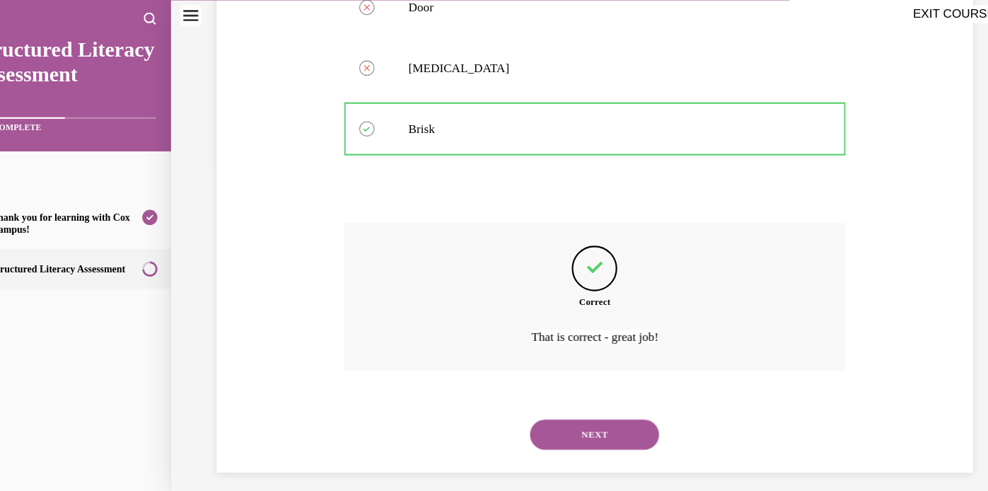
scroll to position [319, 0]
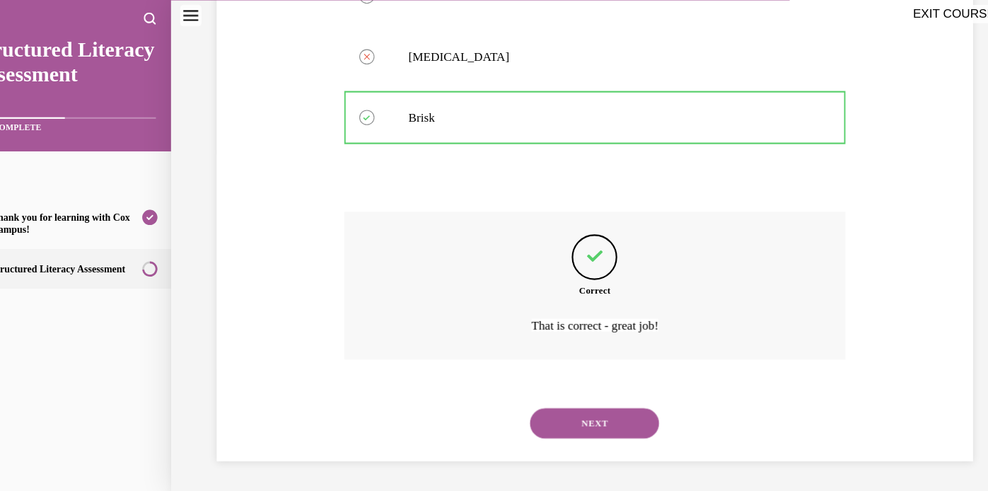
click at [535, 399] on button "NEXT" at bounding box center [551, 394] width 120 height 28
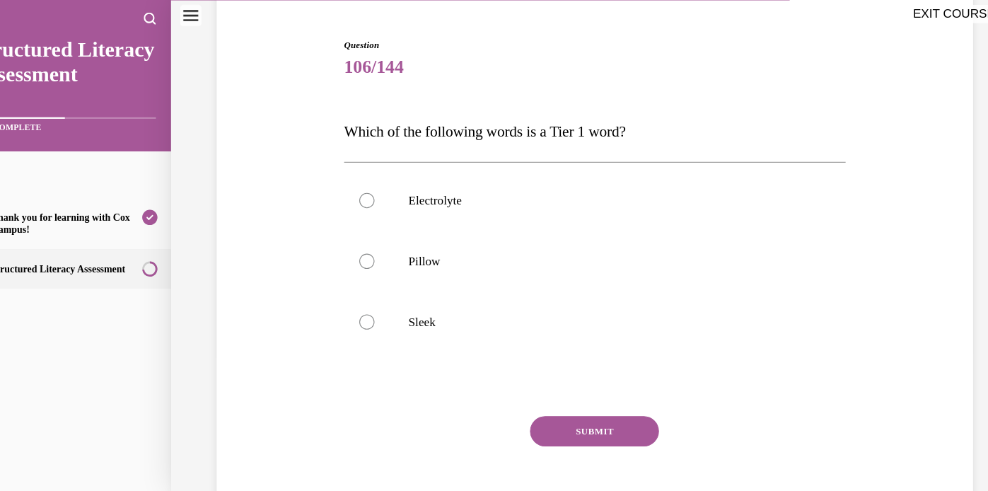
scroll to position [129, 0]
click at [411, 251] on label "Pillow" at bounding box center [551, 243] width 467 height 57
click at [346, 250] on input "Pillow" at bounding box center [339, 243] width 14 height 14
radio input "true"
click at [550, 399] on button "SUBMIT" at bounding box center [551, 401] width 120 height 28
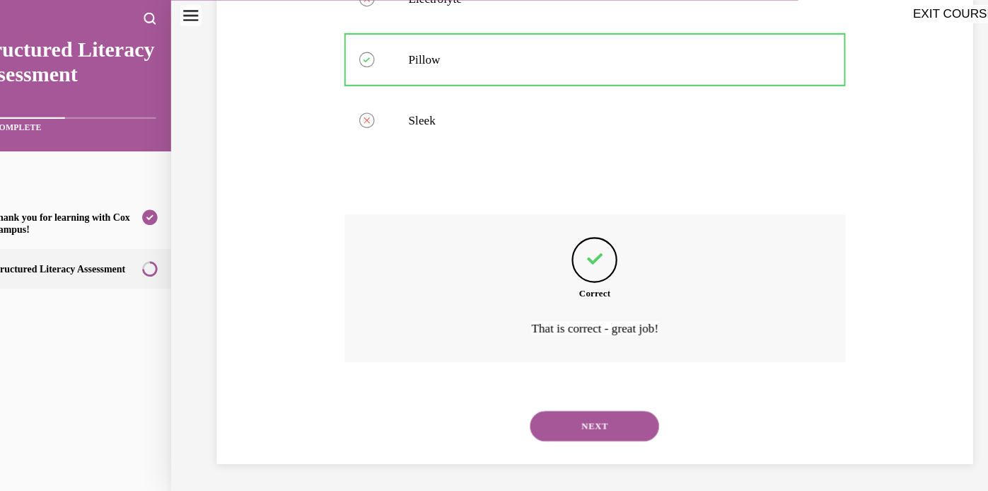
scroll to position [319, 0]
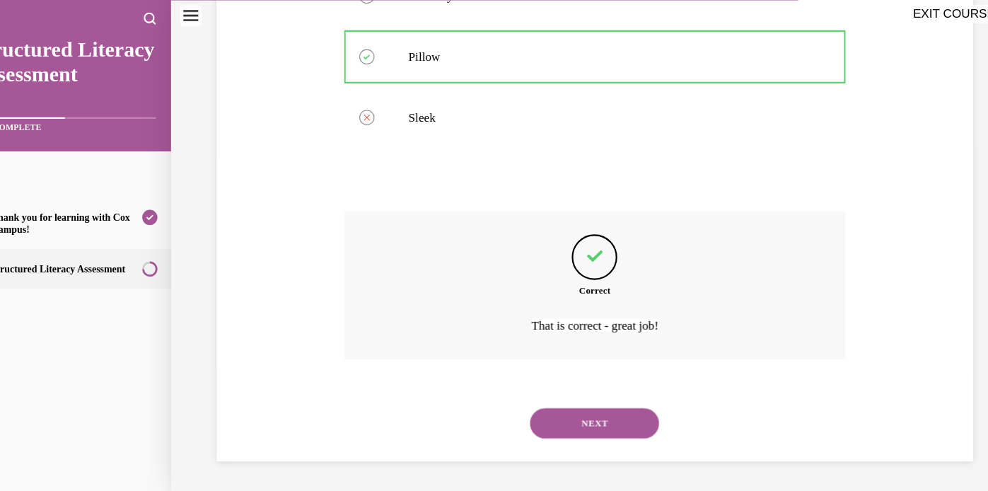
click at [550, 397] on button "NEXT" at bounding box center [551, 394] width 120 height 28
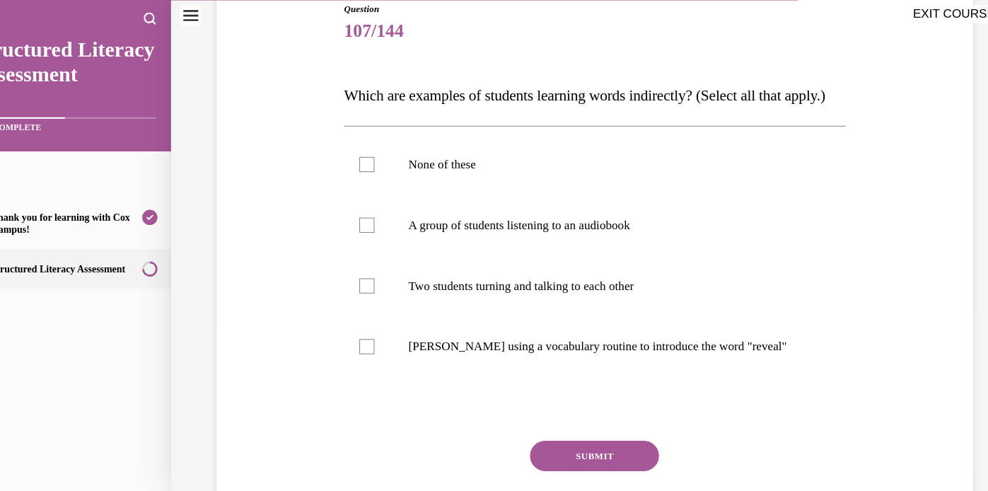
scroll to position [166, 0]
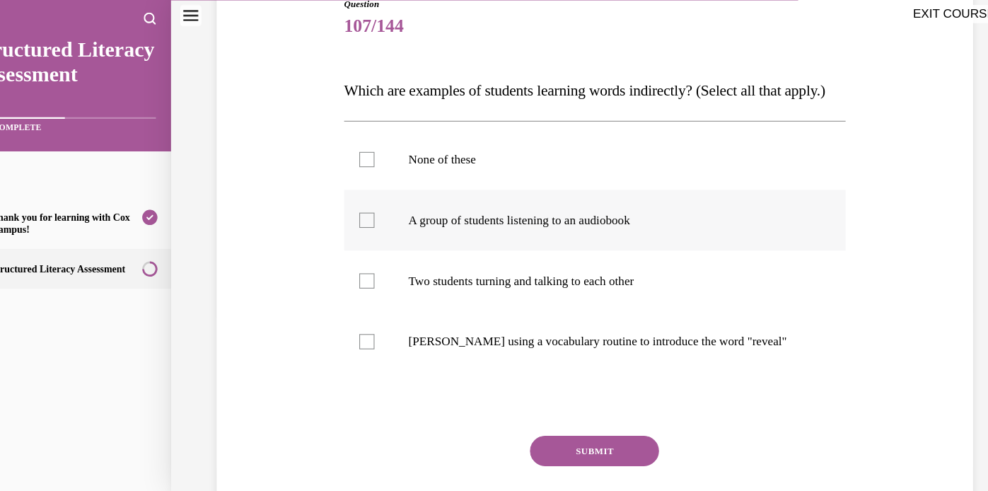
click at [337, 213] on div at bounding box center [339, 206] width 14 height 14
click at [337, 213] on input "A group of students listening to an audiobook" at bounding box center [339, 206] width 14 height 14
checkbox input "true"
click at [342, 269] on div at bounding box center [339, 262] width 14 height 14
click at [342, 269] on input "Two students turning and talking to each other" at bounding box center [339, 262] width 14 height 14
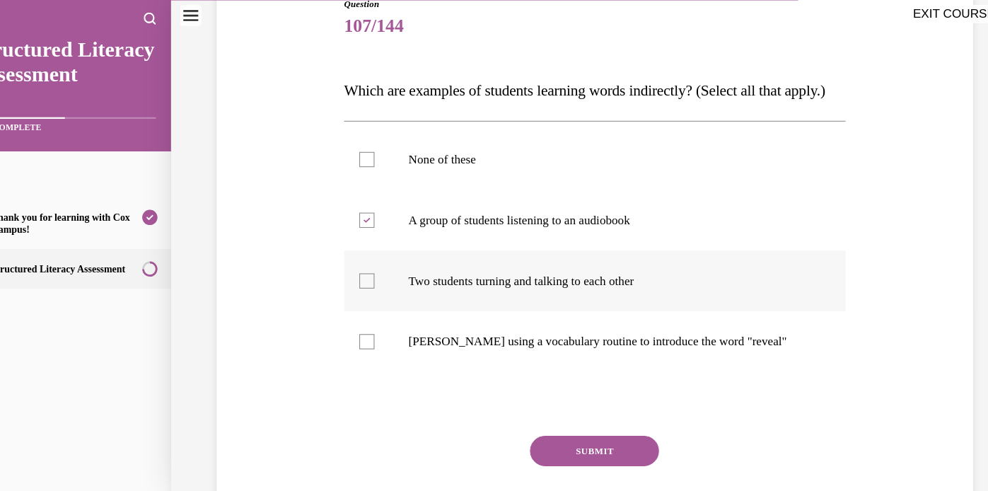
checkbox input "true"
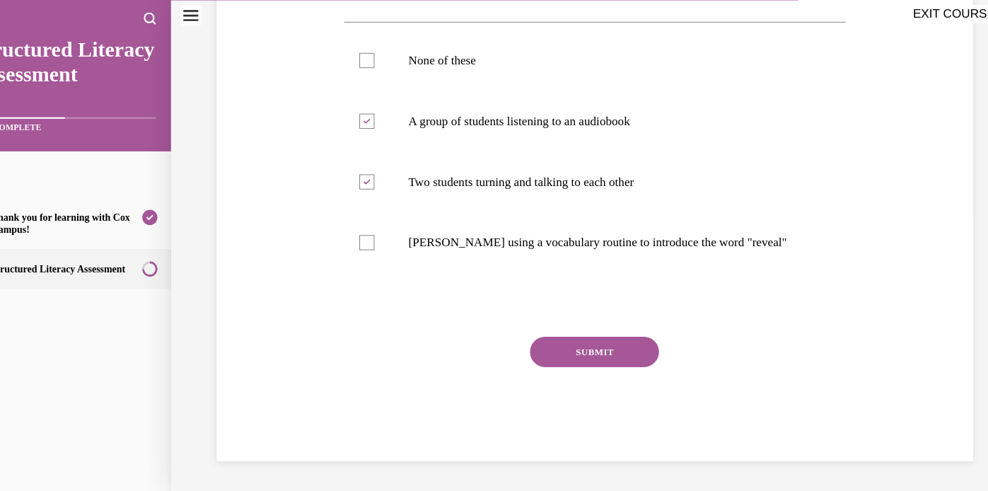
click at [559, 332] on button "SUBMIT" at bounding box center [551, 328] width 120 height 28
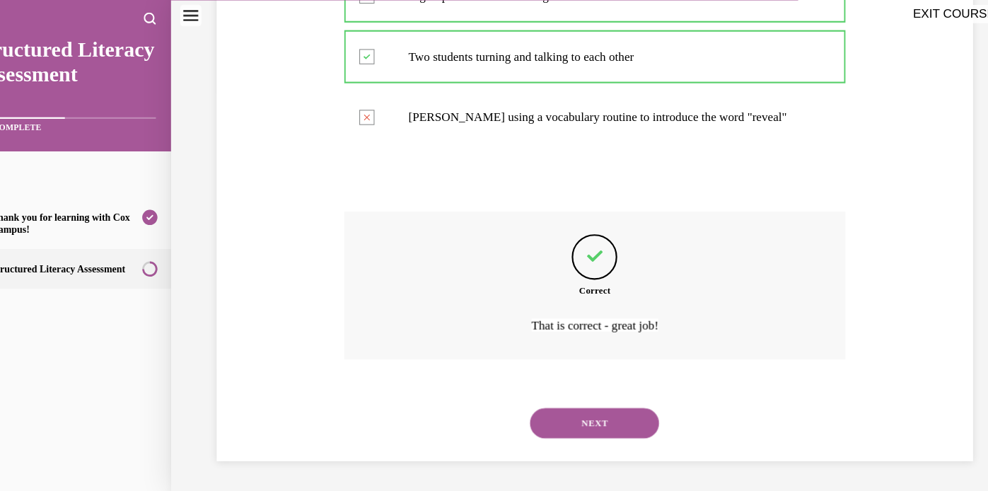
scroll to position [404, 0]
click at [545, 387] on button "NEXT" at bounding box center [551, 394] width 120 height 28
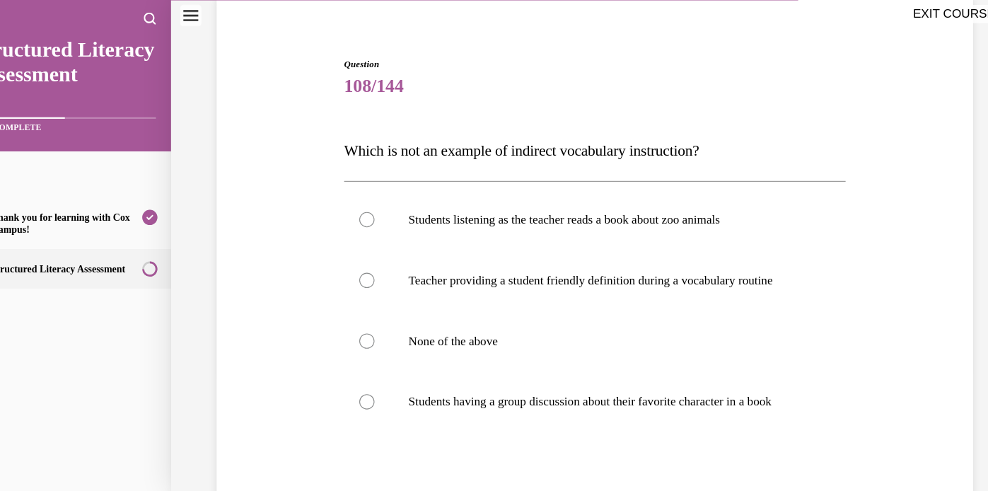
scroll to position [116, 0]
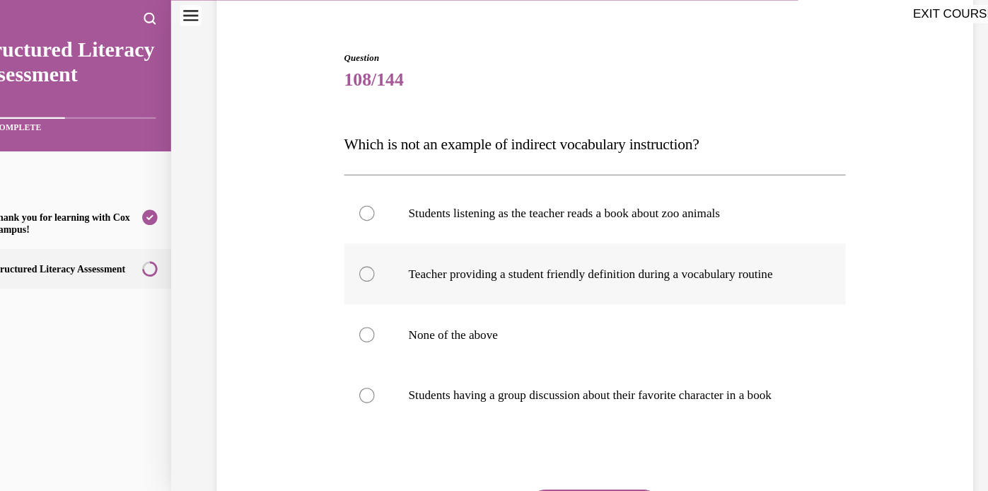
click at [339, 257] on div at bounding box center [339, 256] width 14 height 14
click at [339, 257] on input "Teacher providing a student friendly definition during a vocabulary routine" at bounding box center [339, 256] width 14 height 14
radio input "true"
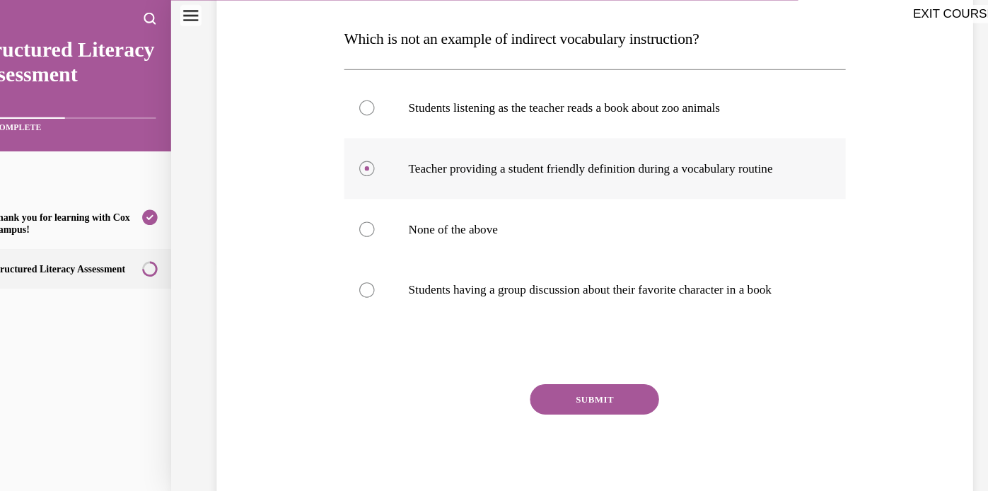
scroll to position [273, 0]
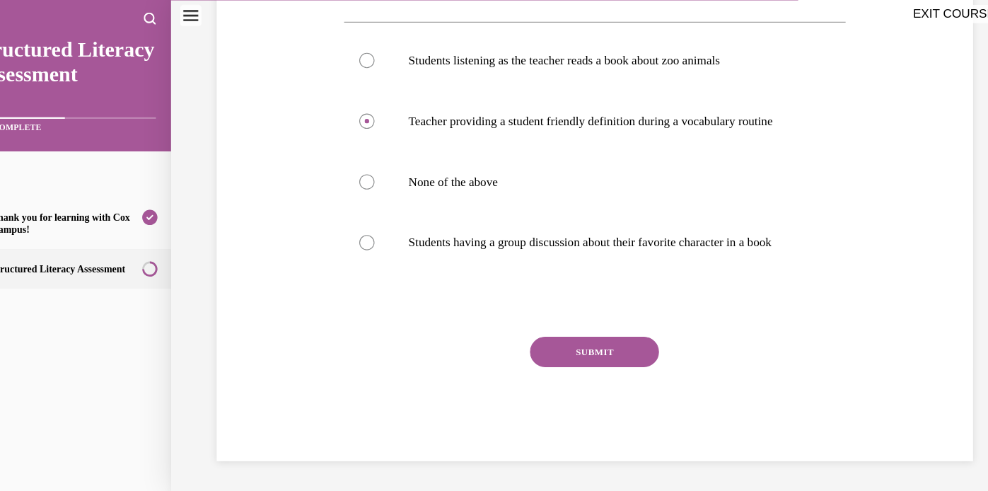
click at [544, 328] on button "SUBMIT" at bounding box center [551, 328] width 120 height 28
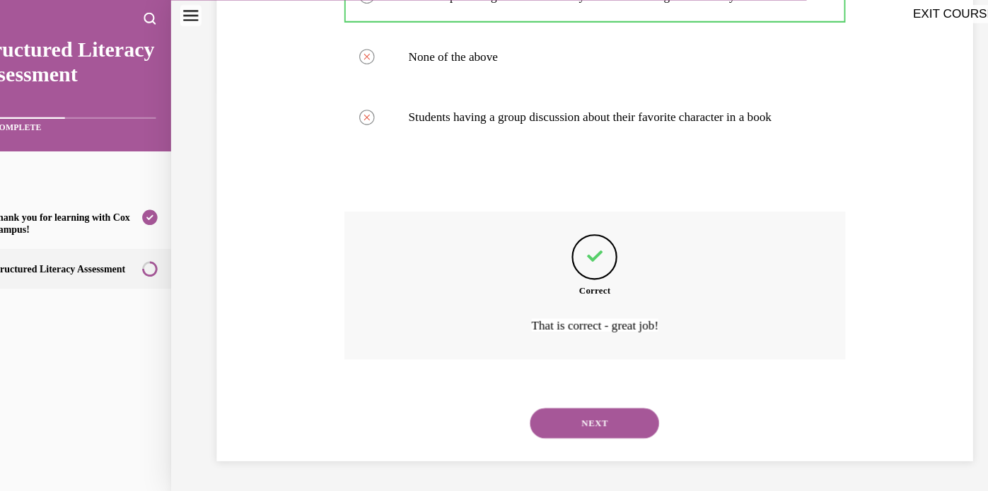
scroll to position [390, 0]
click at [544, 393] on button "NEXT" at bounding box center [551, 394] width 120 height 28
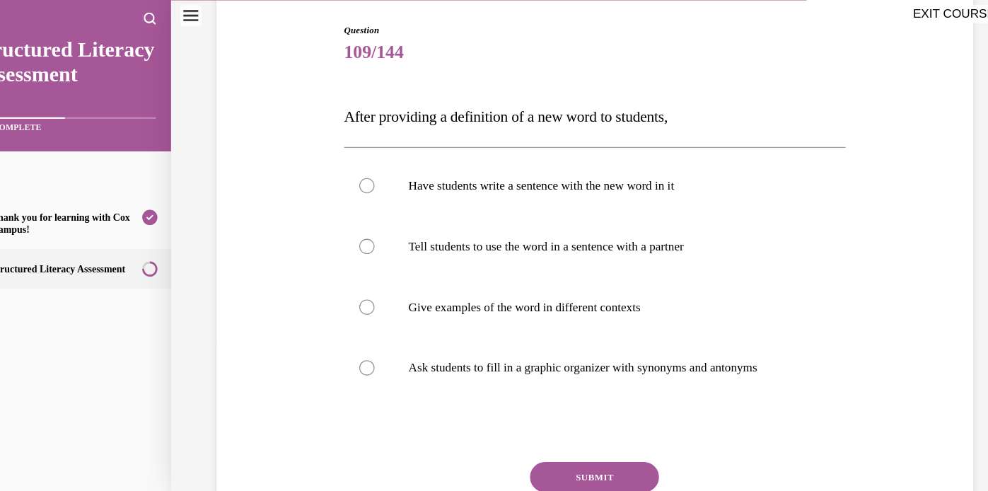
scroll to position [143, 0]
click at [343, 170] on div at bounding box center [339, 172] width 14 height 14
click at [343, 170] on input "Have students write a sentence with the new word in it" at bounding box center [339, 172] width 14 height 14
radio input "true"
click at [339, 223] on div at bounding box center [339, 229] width 14 height 14
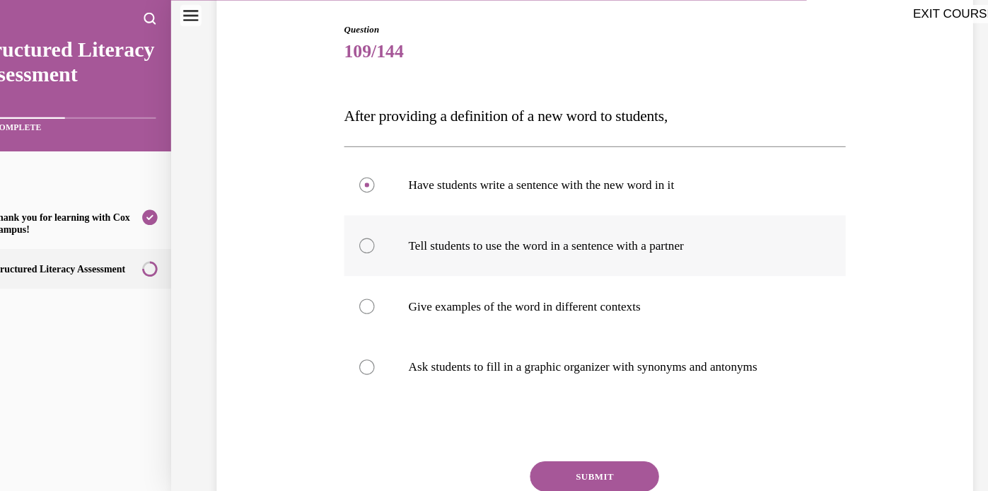
click at [339, 223] on input "Tell students to use the word in a sentence with a partner" at bounding box center [339, 229] width 14 height 14
radio input "true"
click at [342, 284] on div at bounding box center [339, 286] width 14 height 14
click at [342, 284] on input "Give examples of the word in different contexts" at bounding box center [339, 286] width 14 height 14
radio input "true"
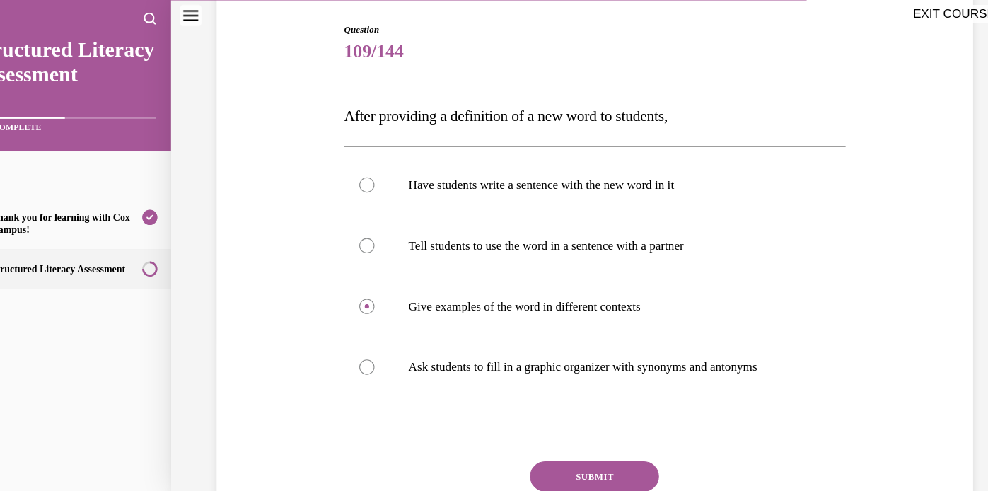
click at [530, 450] on button "SUBMIT" at bounding box center [551, 444] width 120 height 28
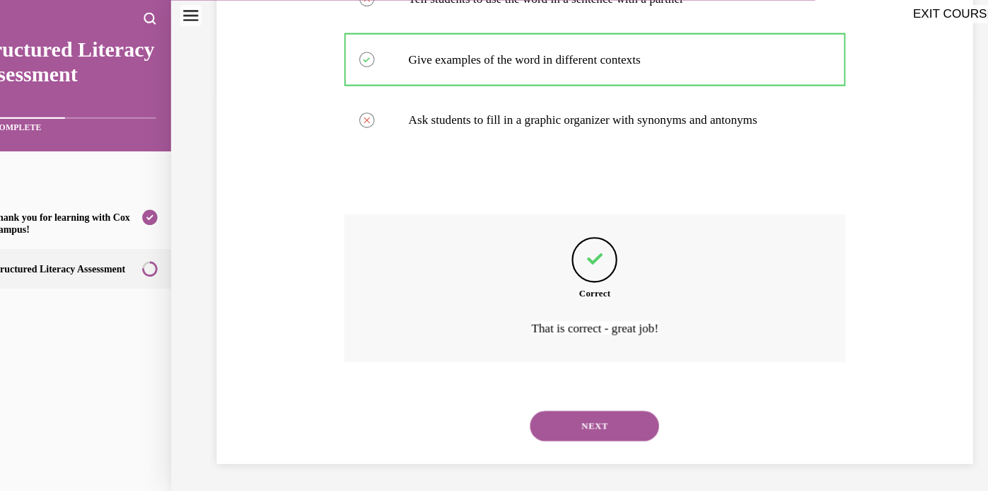
scroll to position [375, 0]
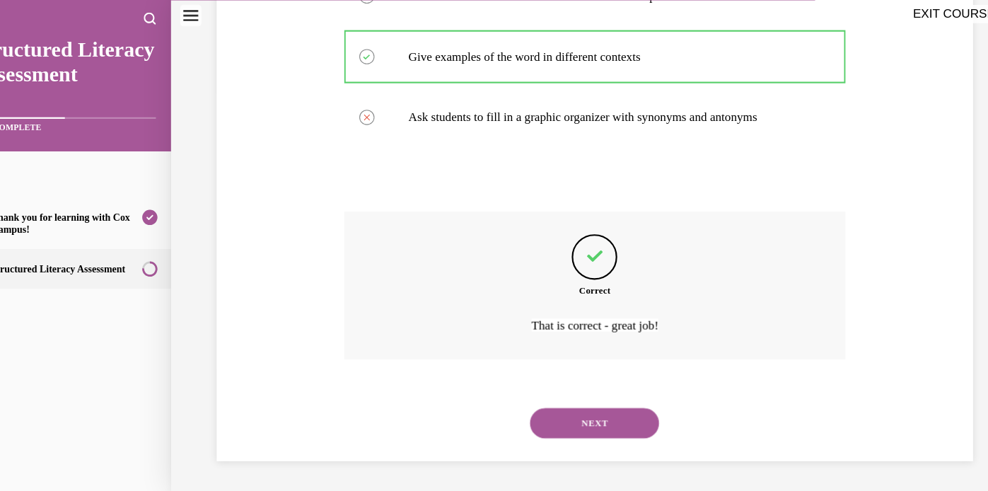
click at [539, 391] on button "NEXT" at bounding box center [551, 394] width 120 height 28
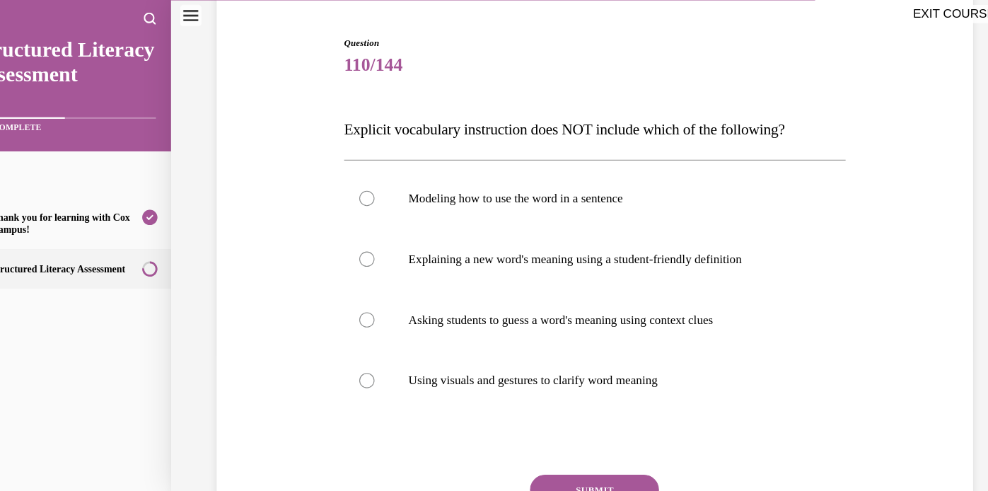
scroll to position [133, 0]
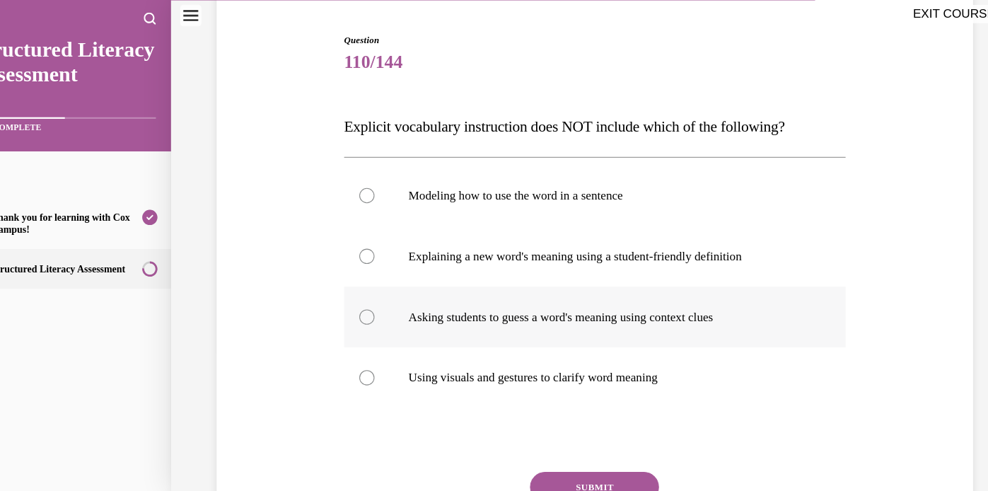
click at [342, 295] on div at bounding box center [339, 295] width 14 height 14
click at [342, 295] on input "Asking students to guess a word's meaning using context clues" at bounding box center [339, 295] width 14 height 14
radio input "true"
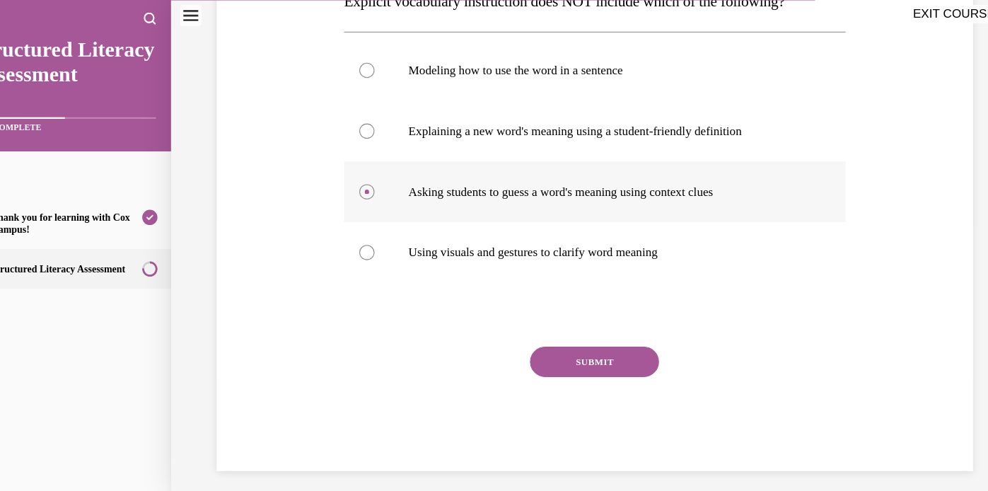
scroll to position [259, 0]
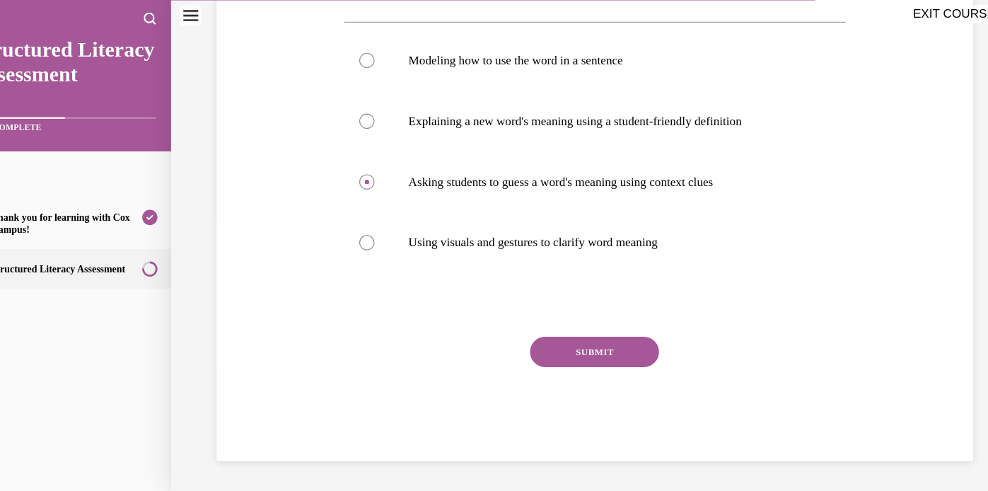
click at [546, 323] on button "SUBMIT" at bounding box center [551, 328] width 120 height 28
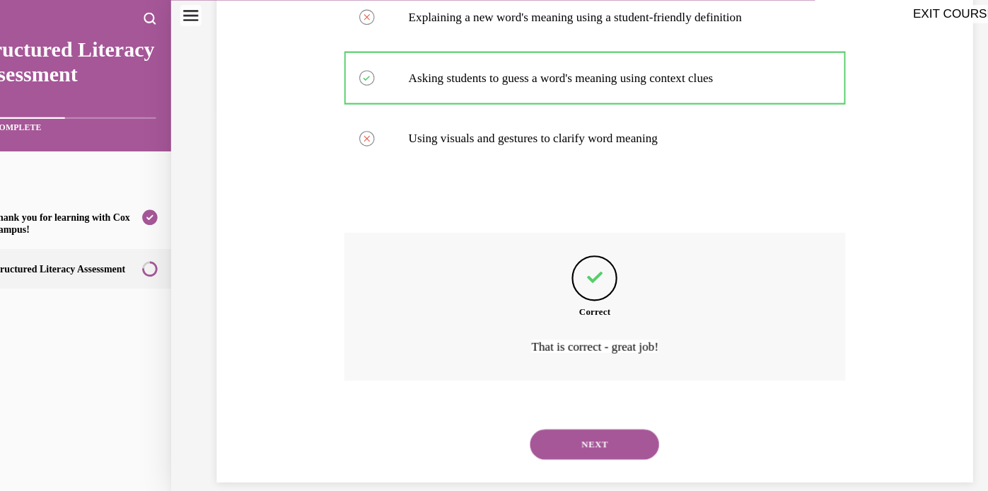
scroll to position [375, 0]
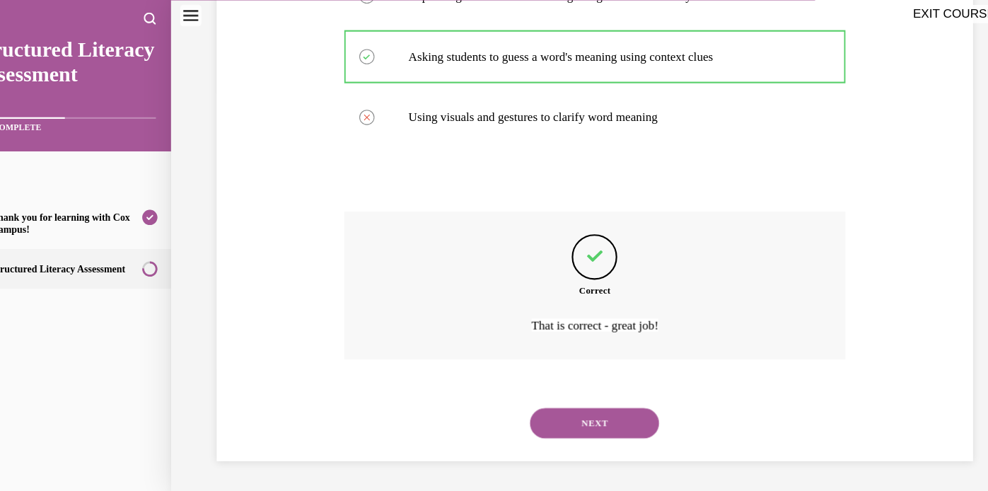
click at [542, 391] on button "NEXT" at bounding box center [551, 394] width 120 height 28
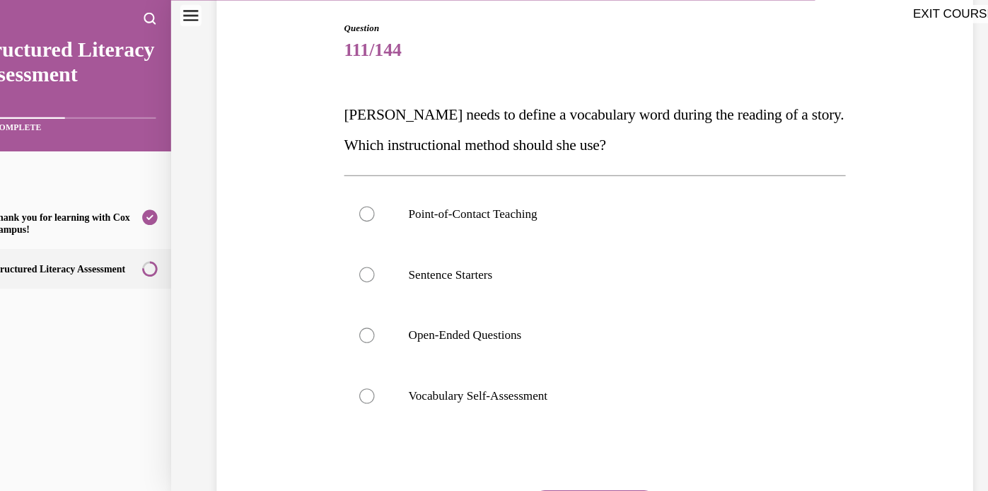
scroll to position [148, 0]
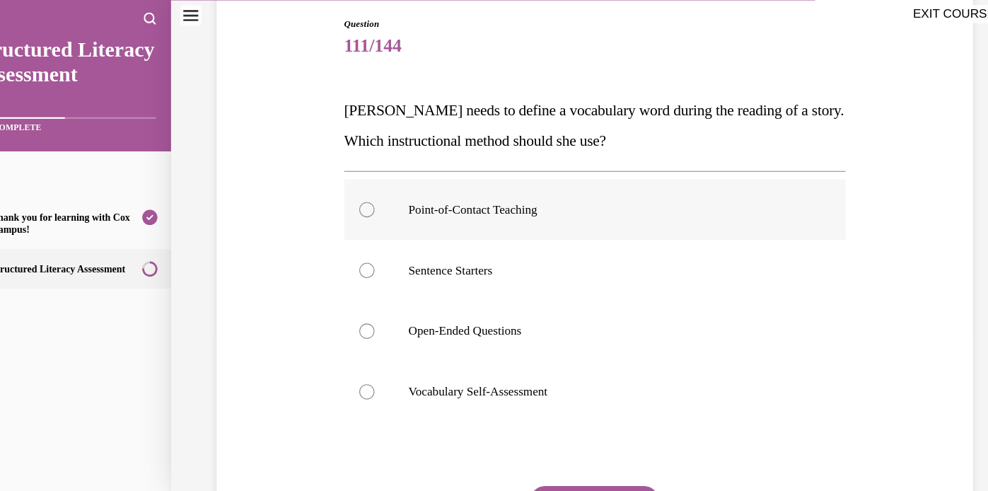
click at [344, 192] on div at bounding box center [339, 196] width 14 height 14
click at [344, 192] on input "Point-of-Contact Teaching" at bounding box center [339, 196] width 14 height 14
radio input "true"
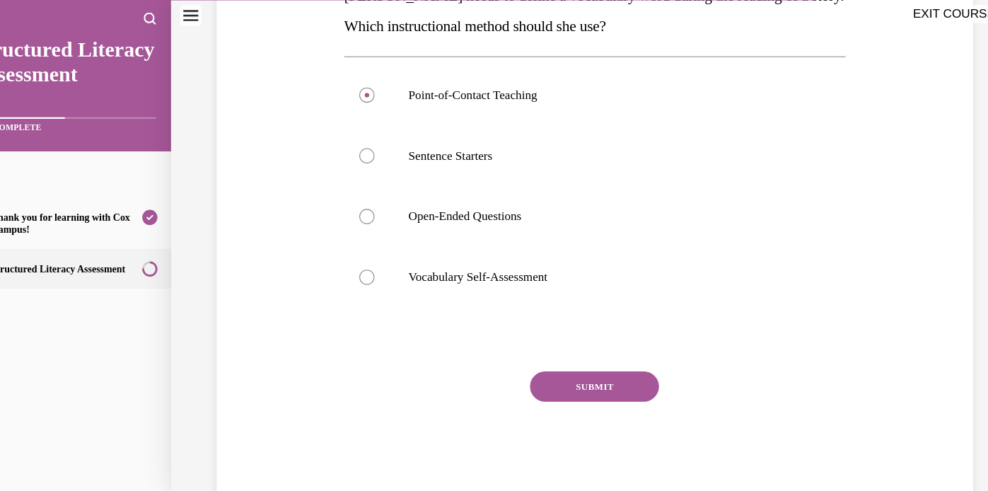
click at [528, 359] on button "SUBMIT" at bounding box center [551, 360] width 120 height 28
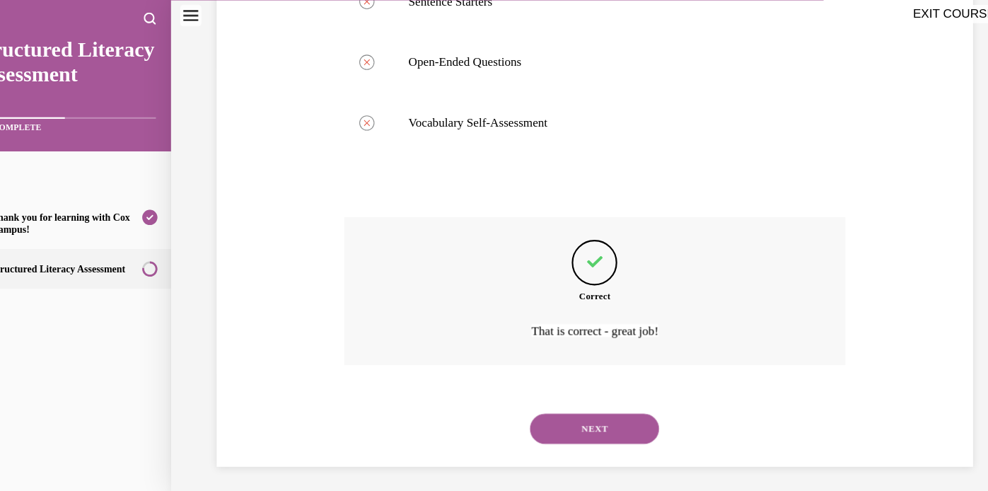
scroll to position [404, 0]
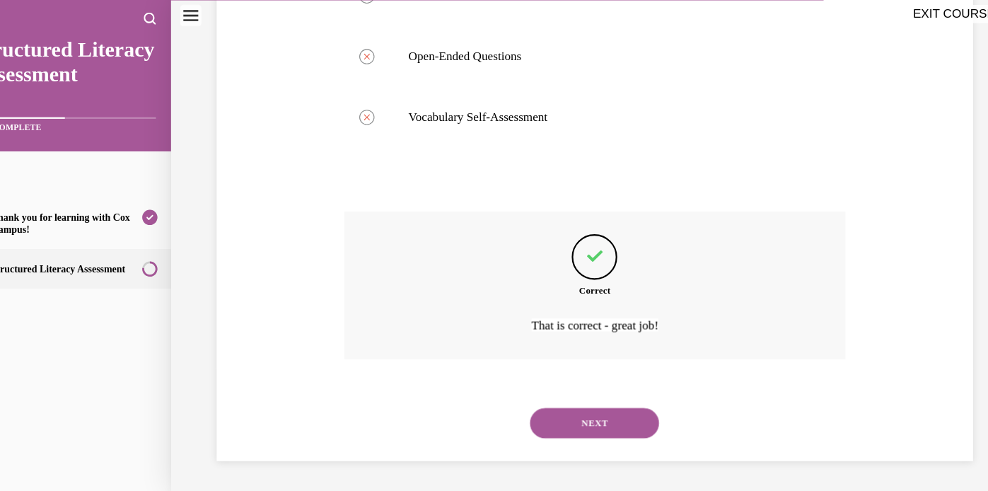
click at [532, 398] on button "NEXT" at bounding box center [551, 394] width 120 height 28
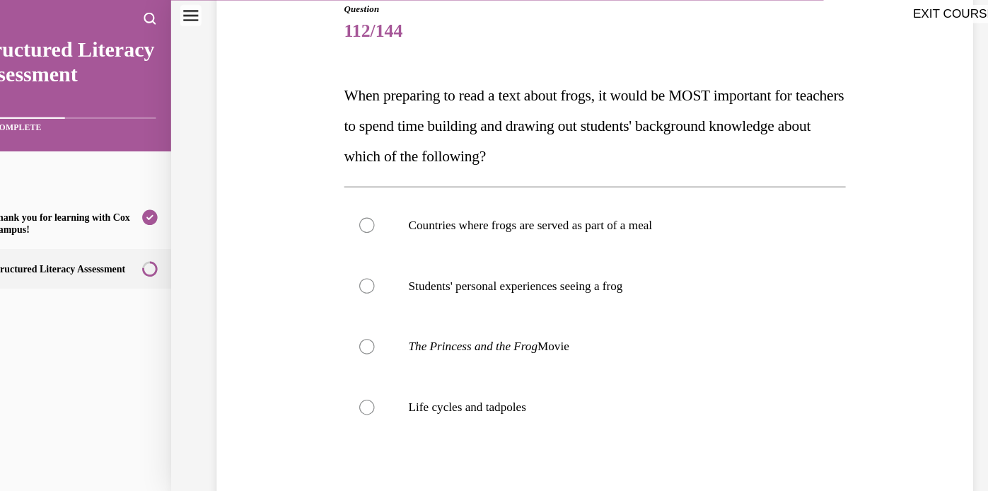
scroll to position [161, 0]
click at [337, 264] on div at bounding box center [339, 267] width 14 height 14
click at [337, 264] on input "Students' personal experiences seeing a frog" at bounding box center [339, 267] width 14 height 14
radio input "true"
click at [339, 376] on div at bounding box center [339, 380] width 14 height 14
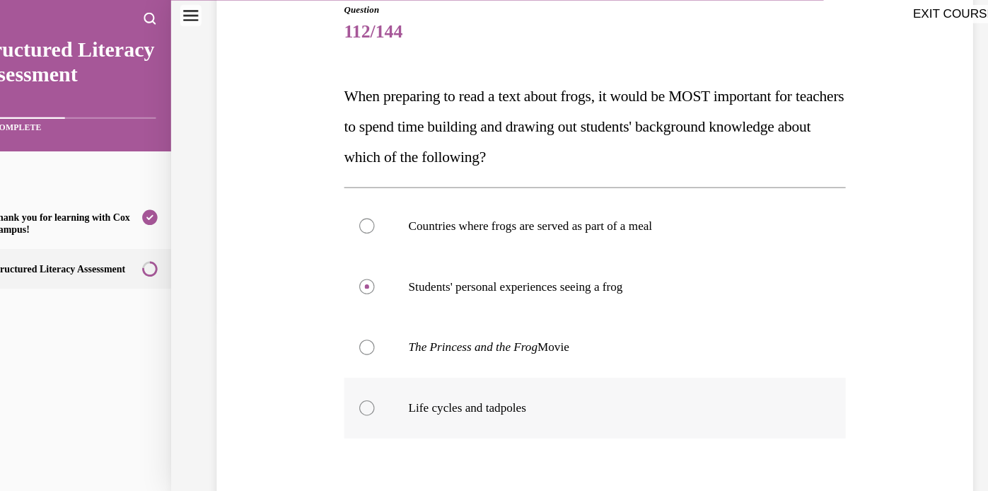
click at [339, 376] on input "Life cycles and tadpoles" at bounding box center [339, 380] width 14 height 14
radio input "true"
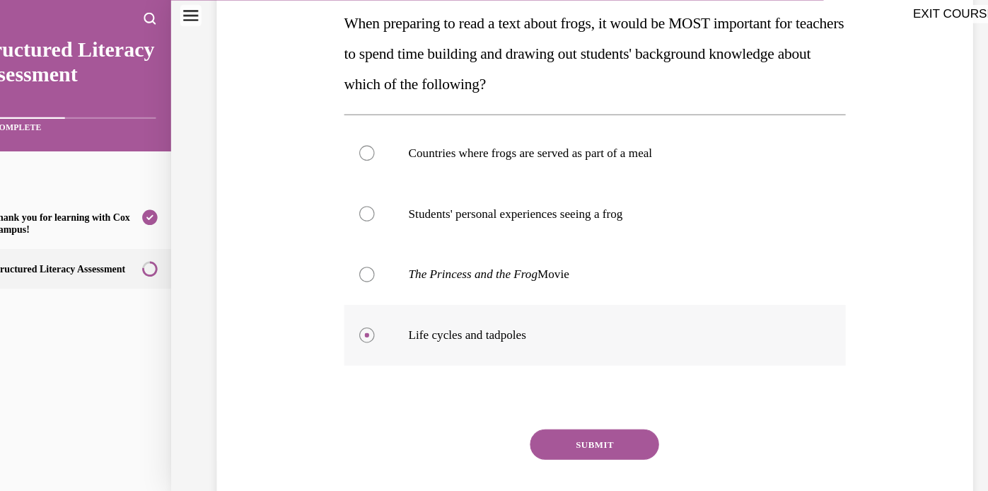
scroll to position [237, 0]
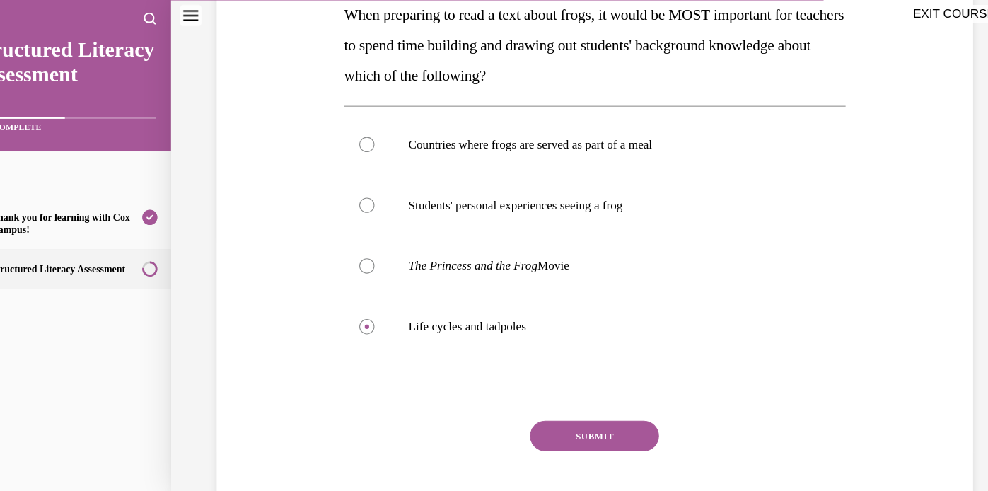
click at [546, 411] on button "SUBMIT" at bounding box center [551, 406] width 120 height 28
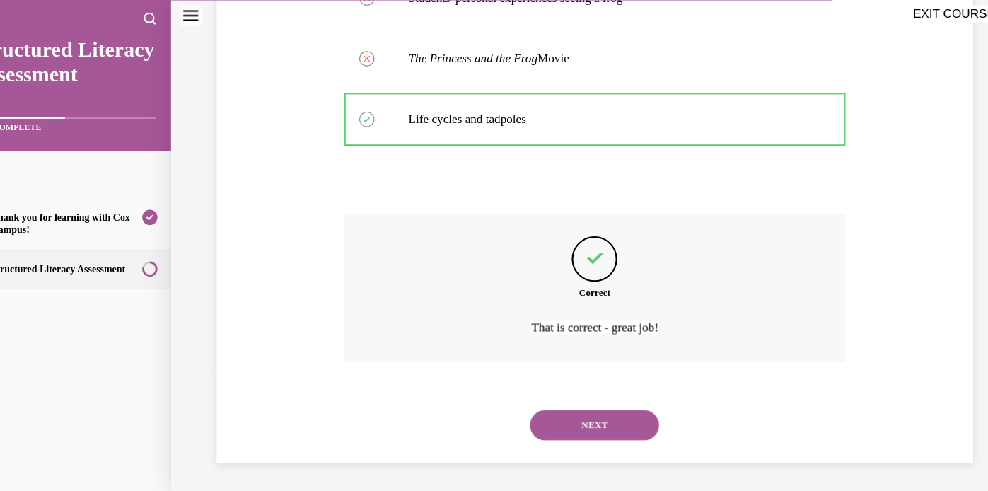
scroll to position [432, 0]
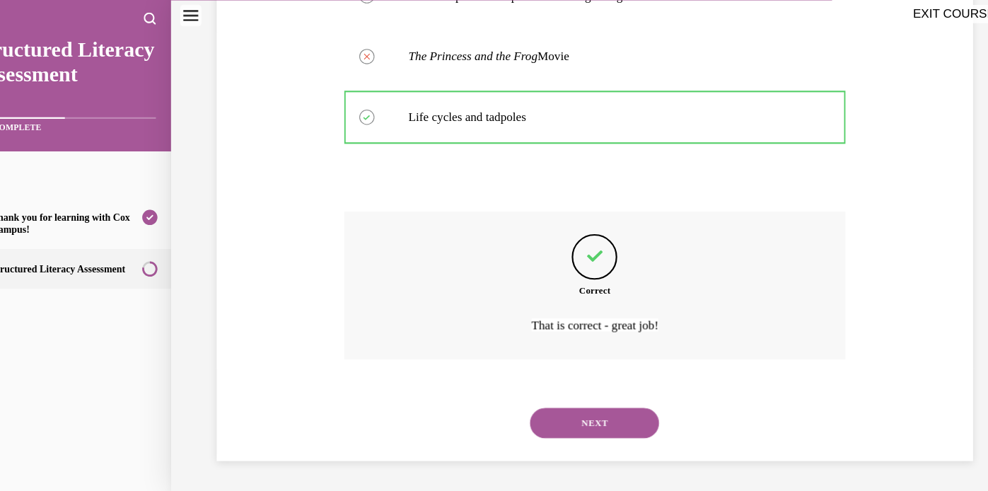
click at [570, 396] on button "NEXT" at bounding box center [551, 394] width 120 height 28
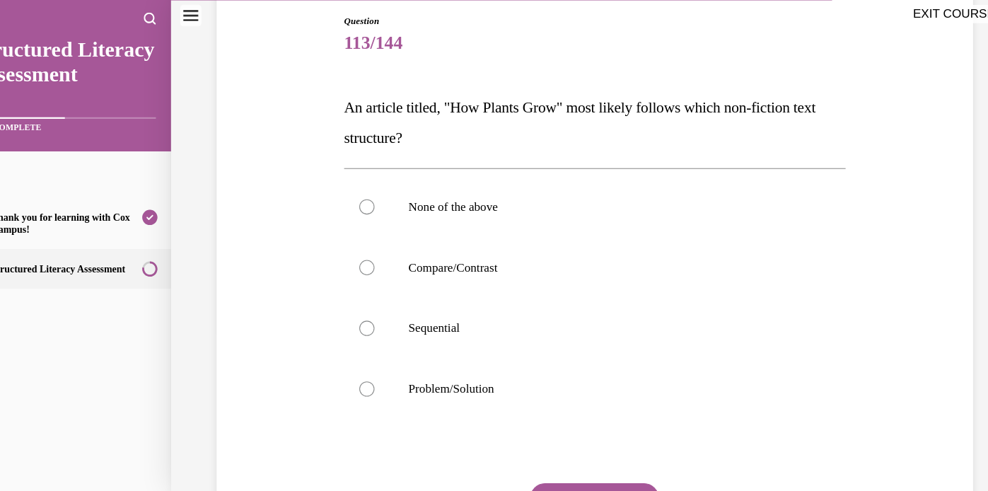
scroll to position [150, 0]
click at [342, 307] on div at bounding box center [339, 307] width 14 height 14
click at [342, 307] on input "Sequential" at bounding box center [339, 307] width 14 height 14
radio input "true"
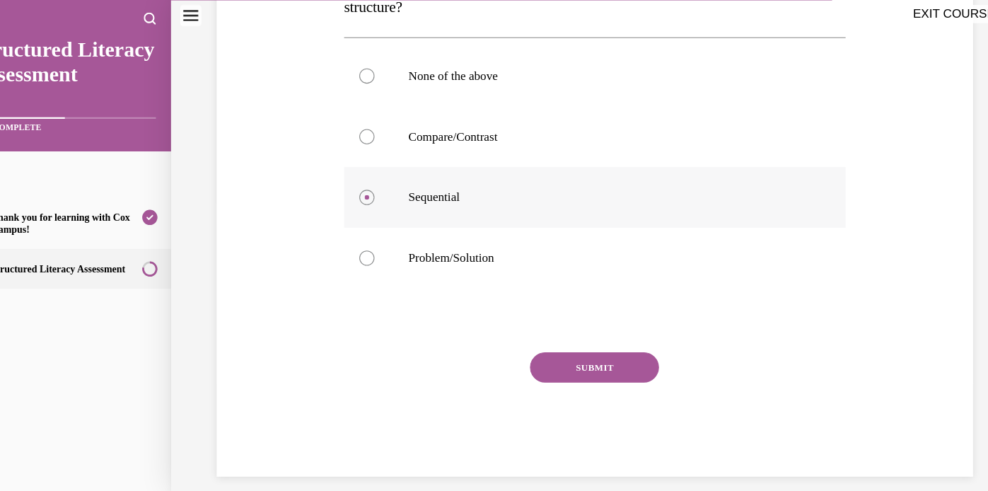
scroll to position [287, 0]
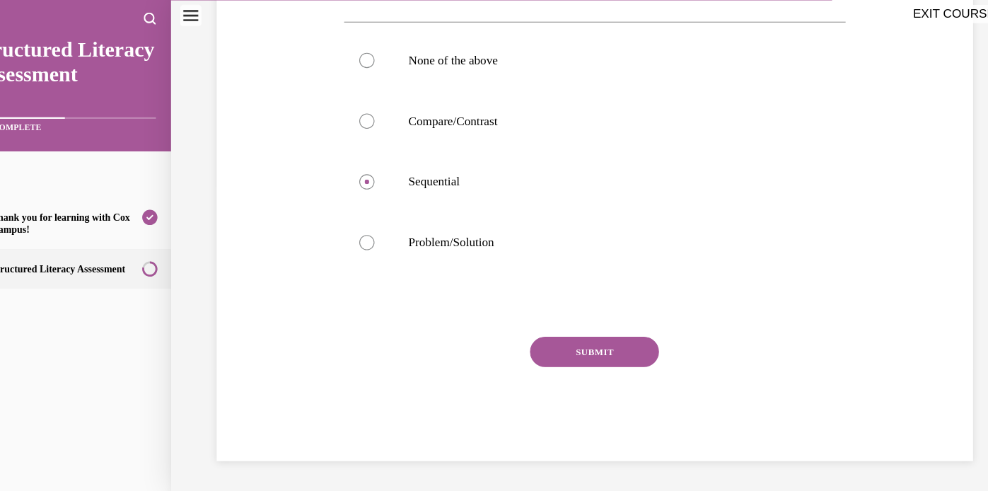
click at [544, 332] on button "SUBMIT" at bounding box center [551, 328] width 120 height 28
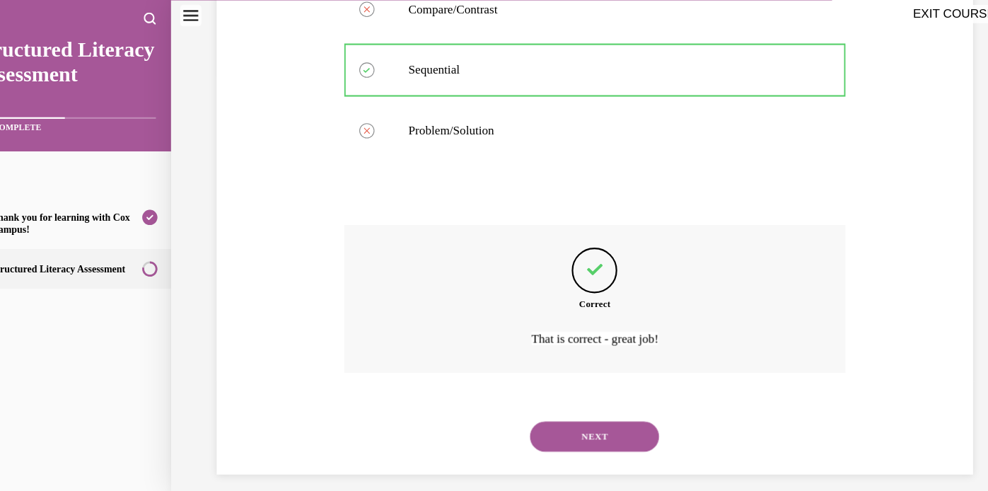
scroll to position [404, 0]
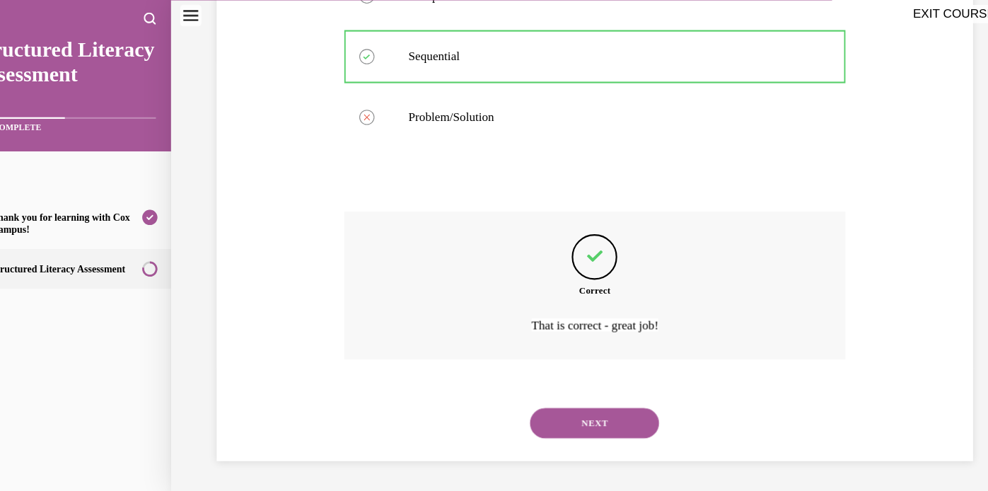
click at [534, 394] on button "NEXT" at bounding box center [551, 394] width 120 height 28
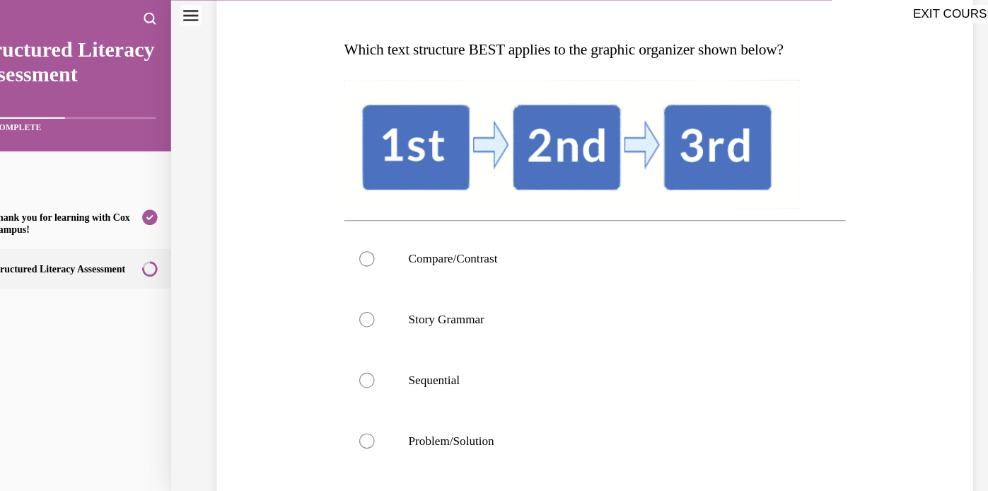
scroll to position [216, 0]
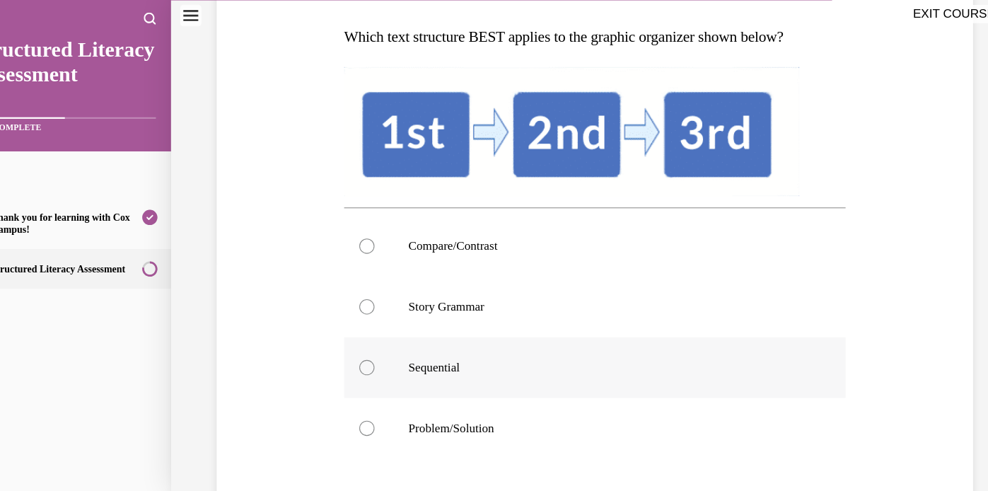
click at [339, 342] on div at bounding box center [339, 343] width 14 height 14
click at [339, 342] on input "Sequential" at bounding box center [339, 343] width 14 height 14
radio input "true"
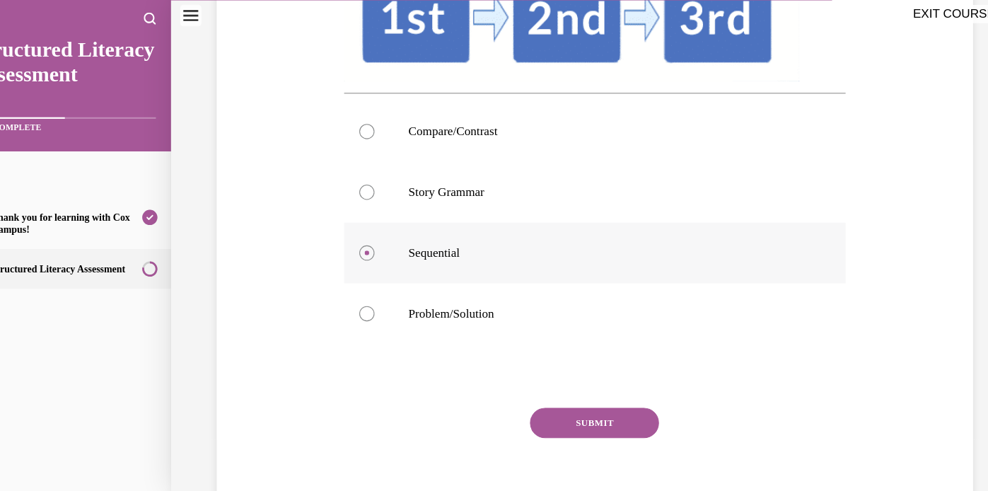
scroll to position [333, 0]
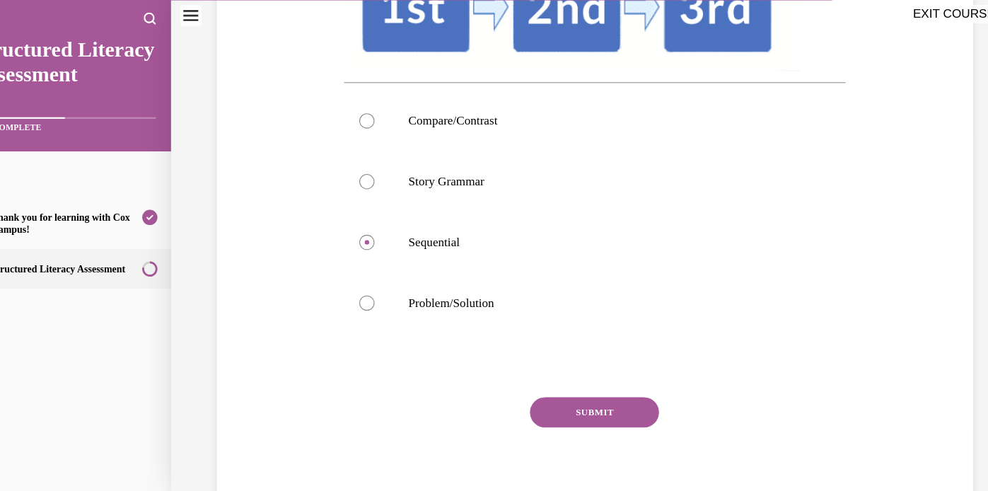
click at [537, 383] on button "SUBMIT" at bounding box center [551, 384] width 120 height 28
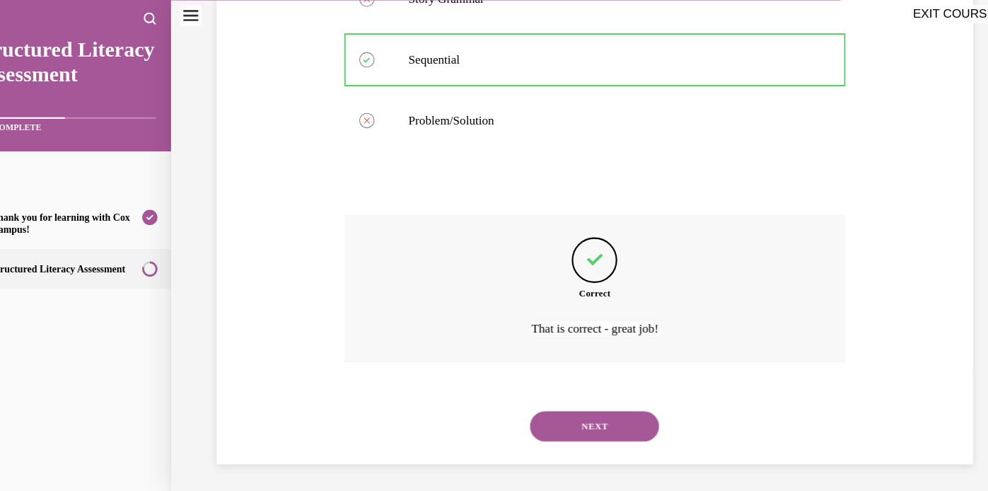
scroll to position [506, 0]
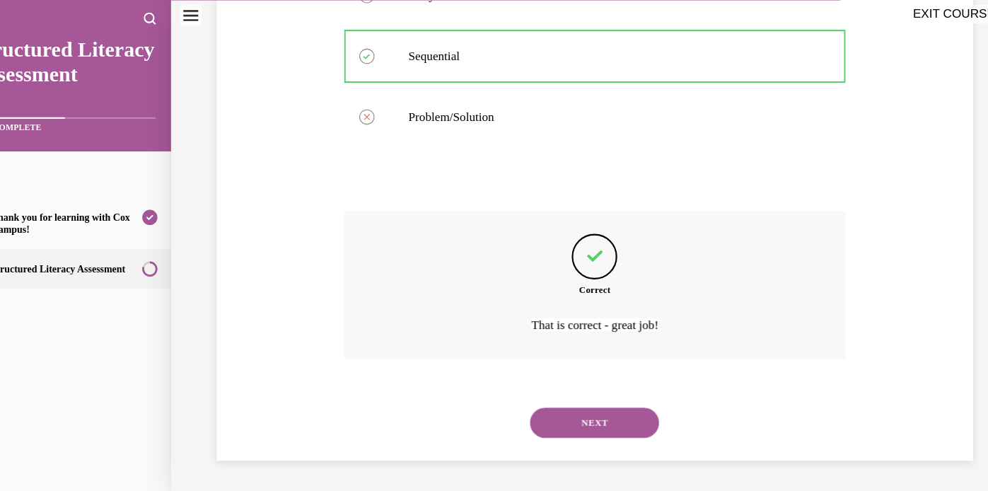
click at [538, 397] on button "NEXT" at bounding box center [551, 394] width 120 height 28
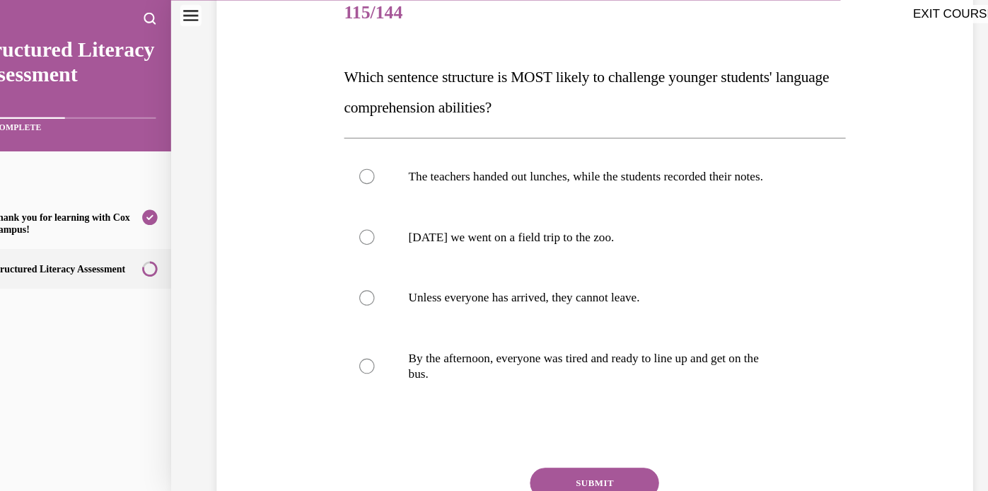
scroll to position [182, 0]
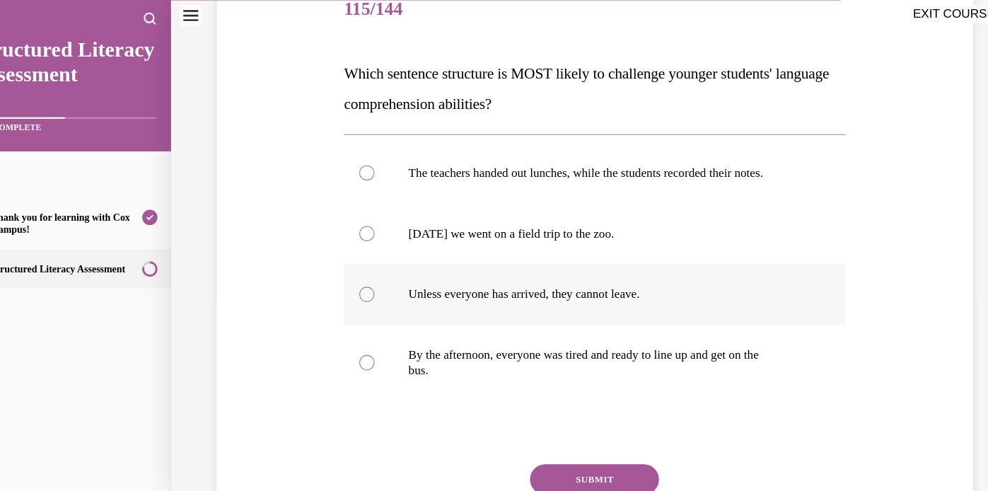
click at [344, 274] on div at bounding box center [339, 274] width 14 height 14
click at [344, 274] on input "Unless everyone has arrived, they cannot leave." at bounding box center [339, 274] width 14 height 14
radio input "true"
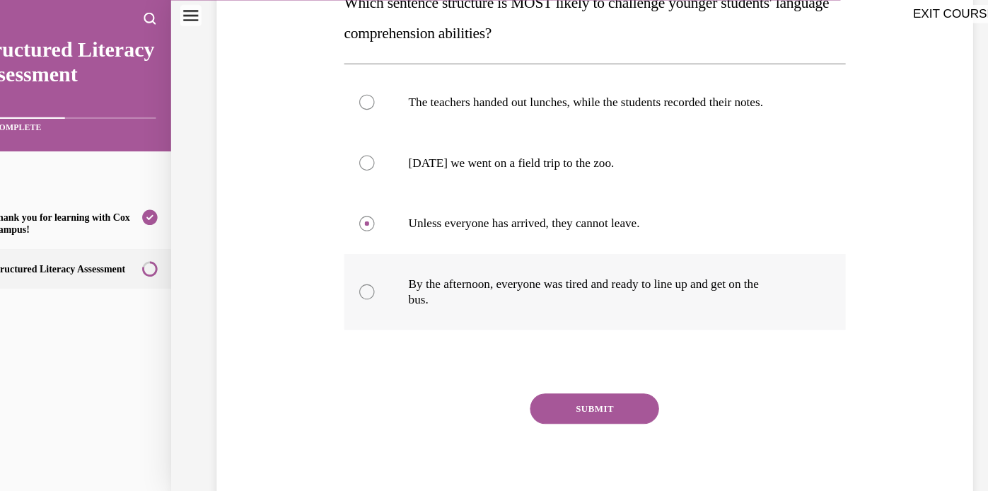
scroll to position [293, 0]
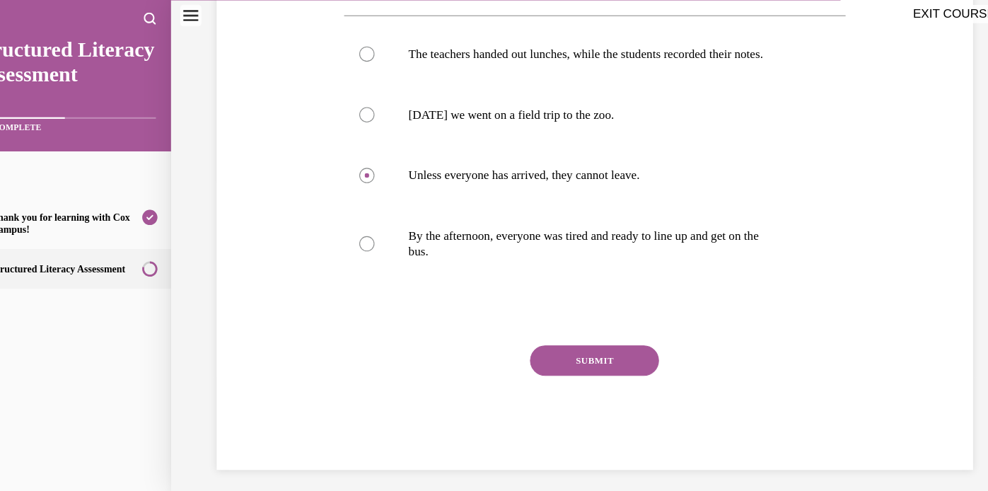
click at [545, 332] on button "SUBMIT" at bounding box center [551, 336] width 120 height 28
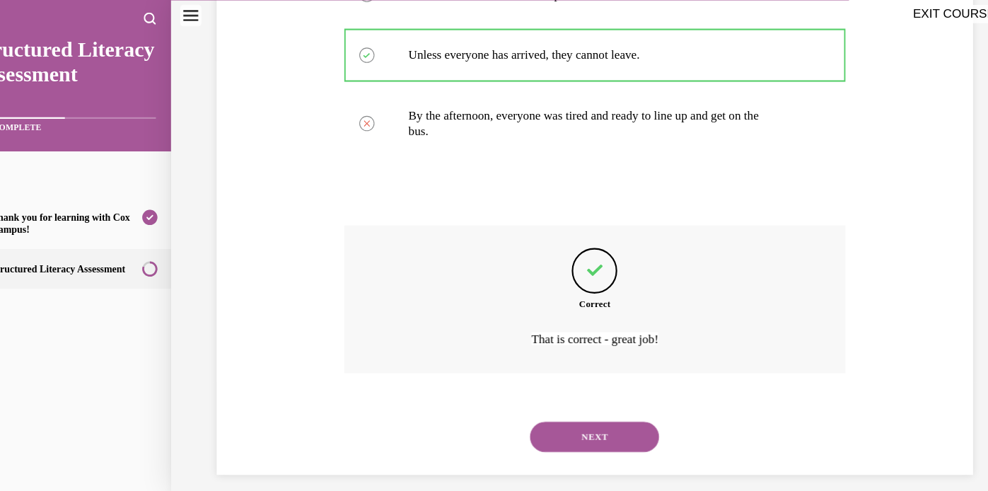
scroll to position [418, 0]
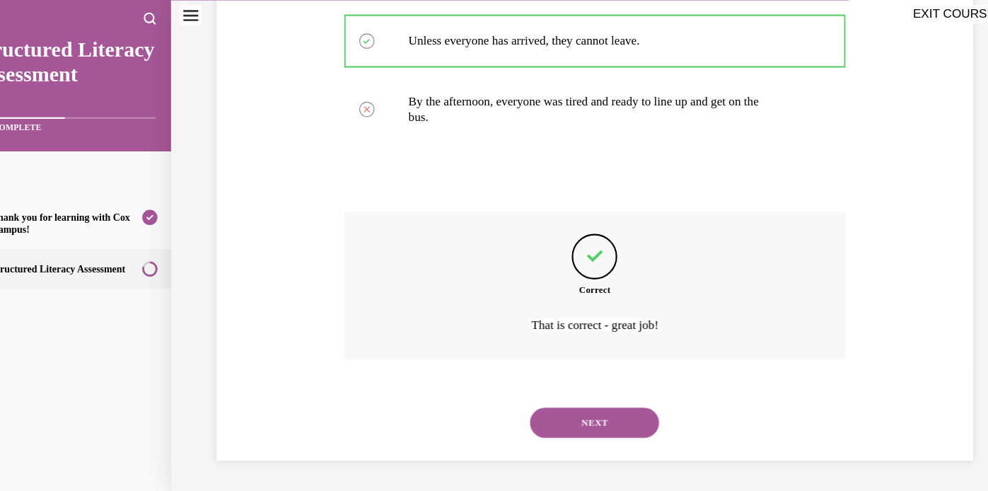
click at [549, 399] on button "NEXT" at bounding box center [551, 394] width 120 height 28
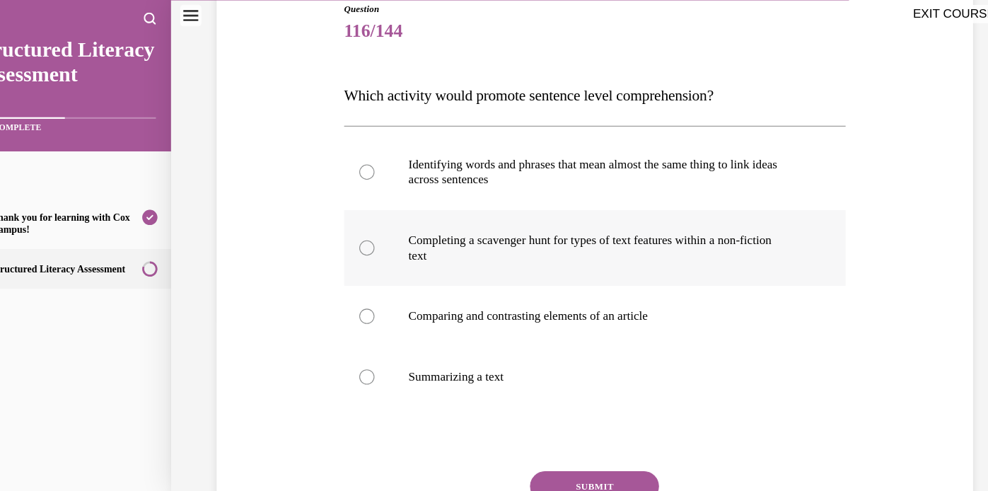
scroll to position [179, 0]
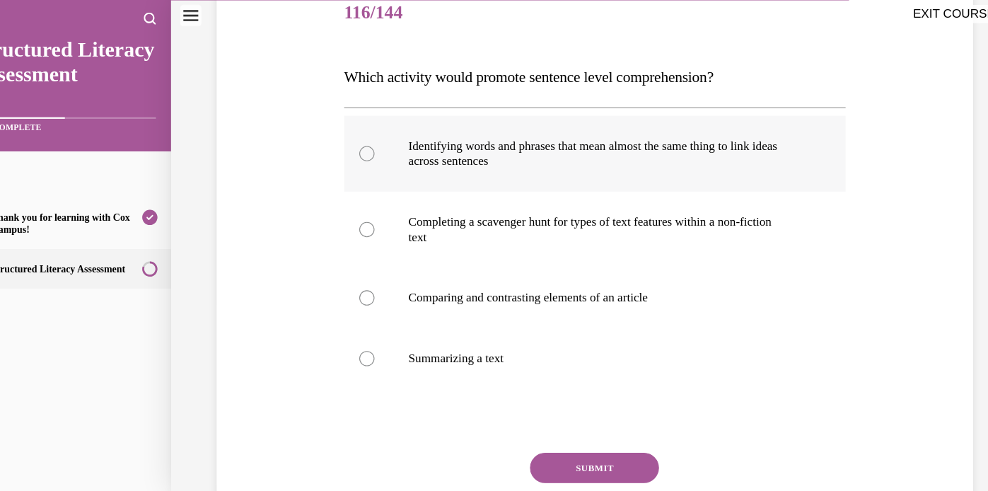
click at [338, 151] on div at bounding box center [339, 143] width 14 height 14
click at [338, 151] on input "Identifying words and phrases that mean almost the same thing to link ideas acr…" at bounding box center [339, 143] width 14 height 14
radio input "true"
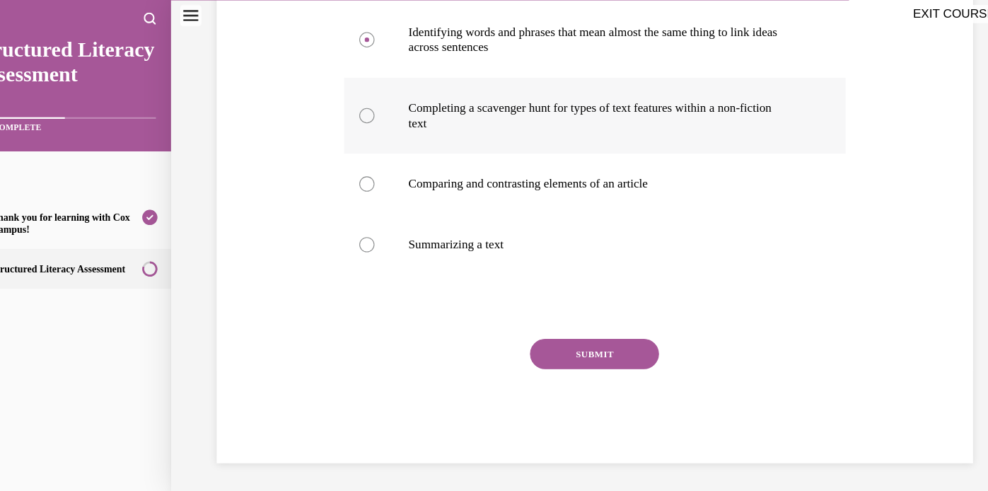
scroll to position [301, 0]
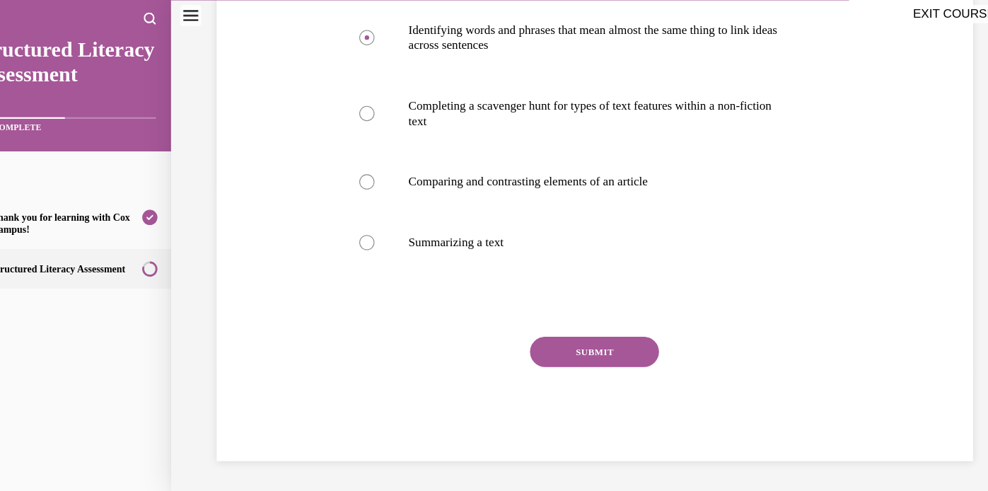
click at [542, 327] on button "SUBMIT" at bounding box center [551, 328] width 120 height 28
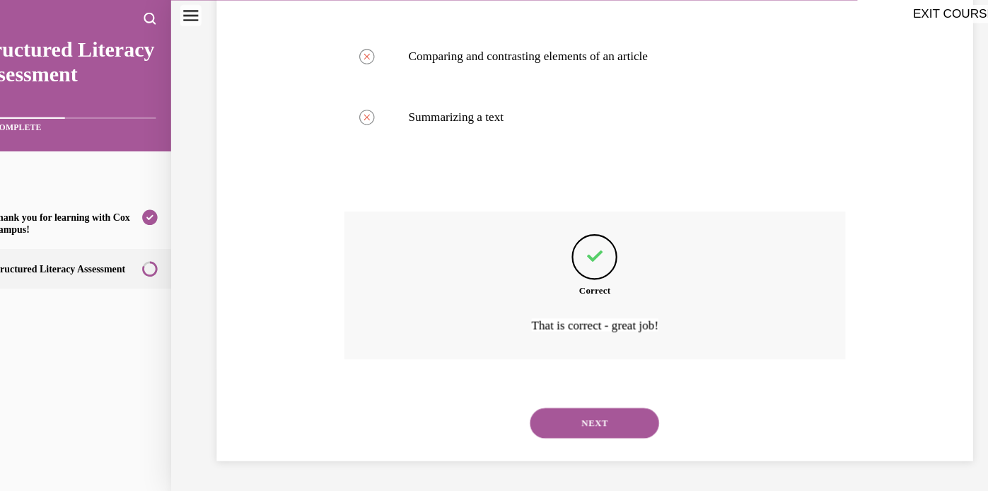
scroll to position [418, 0]
click at [538, 390] on button "NEXT" at bounding box center [551, 394] width 120 height 28
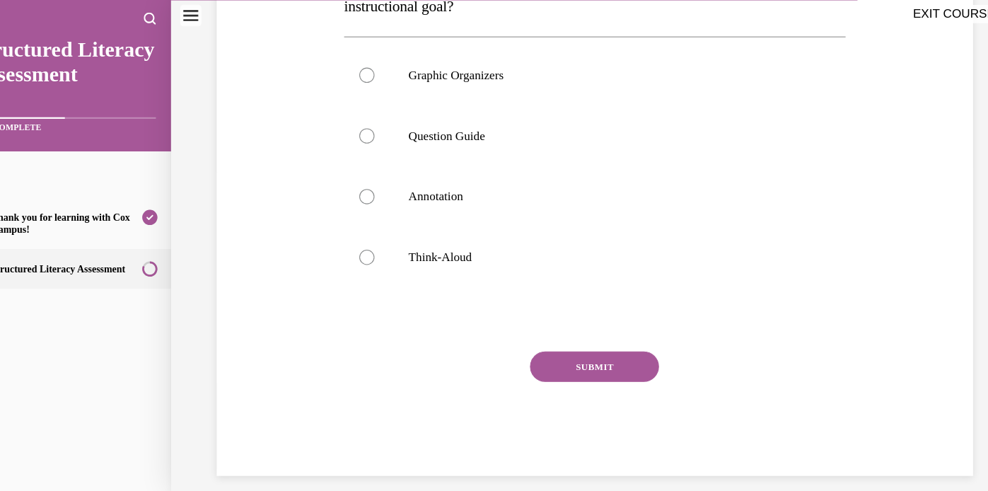
scroll to position [315, 0]
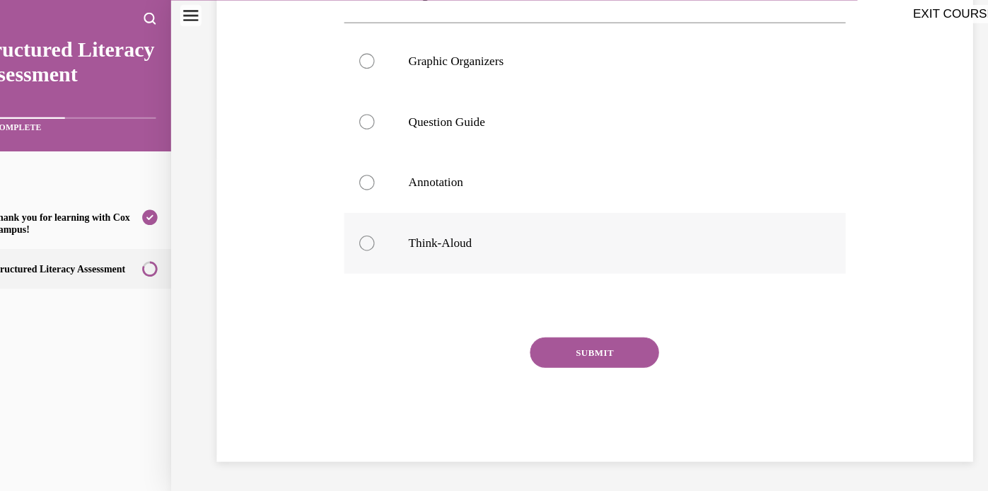
click at [338, 222] on div at bounding box center [339, 227] width 14 height 14
click at [338, 222] on input "Think-Aloud" at bounding box center [339, 227] width 14 height 14
radio input "true"
click at [568, 327] on button "SUBMIT" at bounding box center [551, 329] width 120 height 28
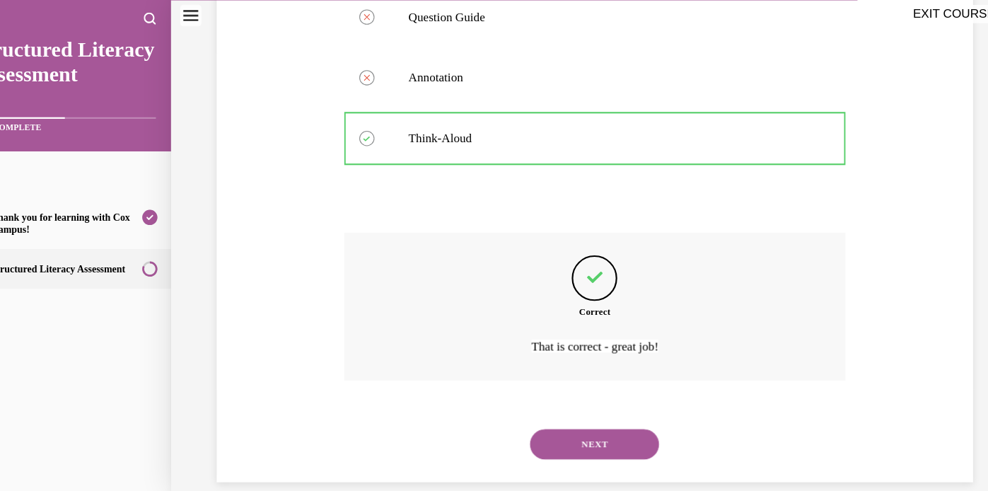
scroll to position [432, 0]
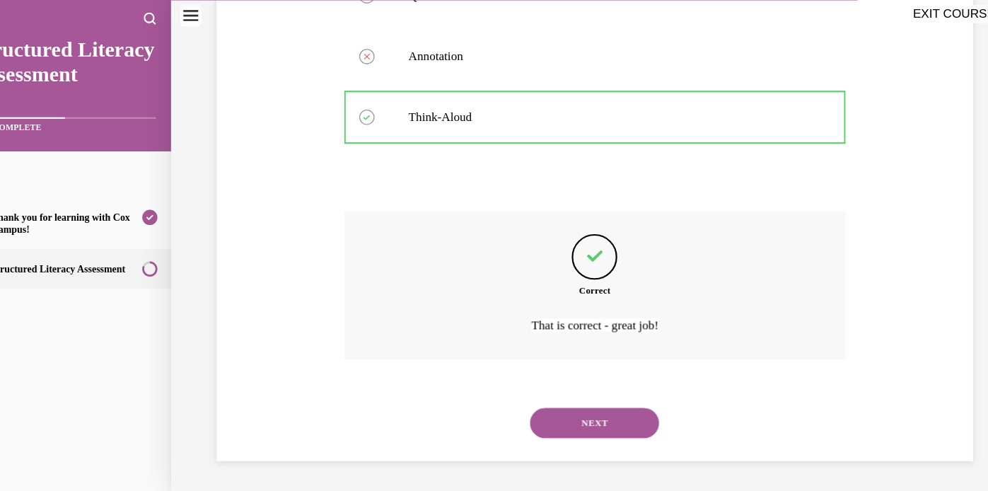
click at [547, 394] on button "NEXT" at bounding box center [551, 394] width 120 height 28
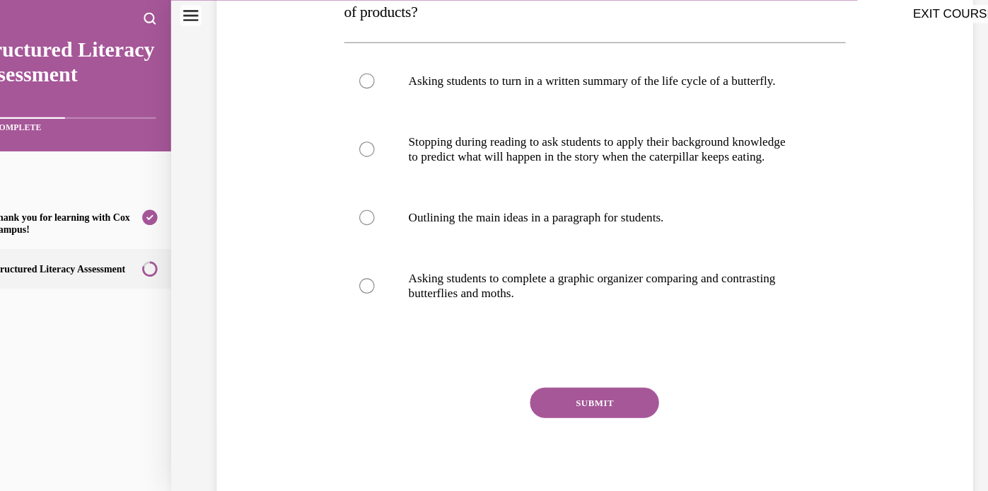
scroll to position [257, 0]
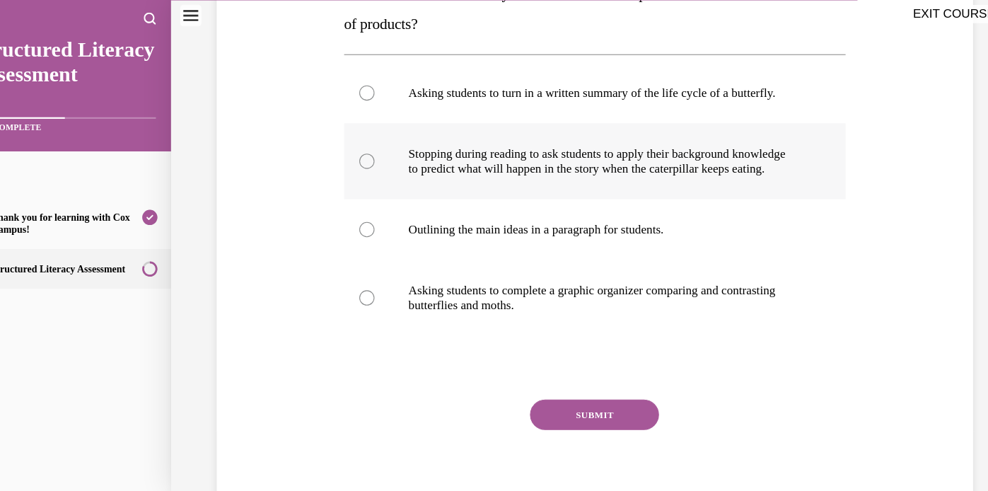
click at [344, 156] on div at bounding box center [339, 151] width 14 height 14
click at [344, 156] on input "Stopping during reading to ask students to apply their background knowledge to …" at bounding box center [339, 151] width 14 height 14
radio input "true"
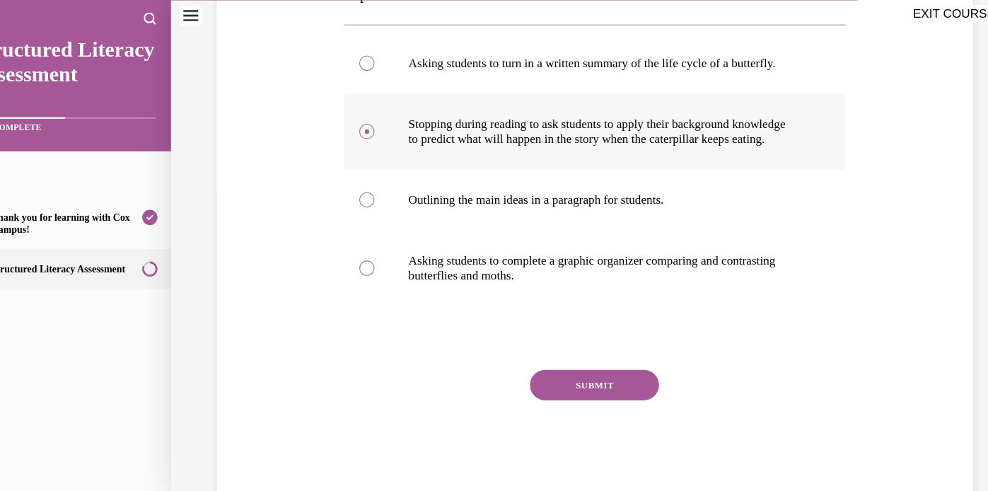
scroll to position [297, 0]
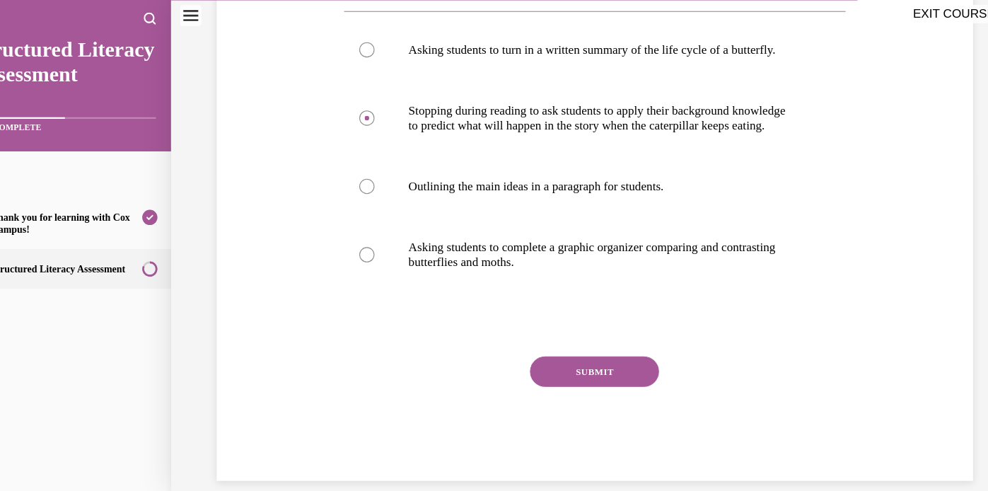
click at [541, 361] on button "SUBMIT" at bounding box center [551, 346] width 120 height 28
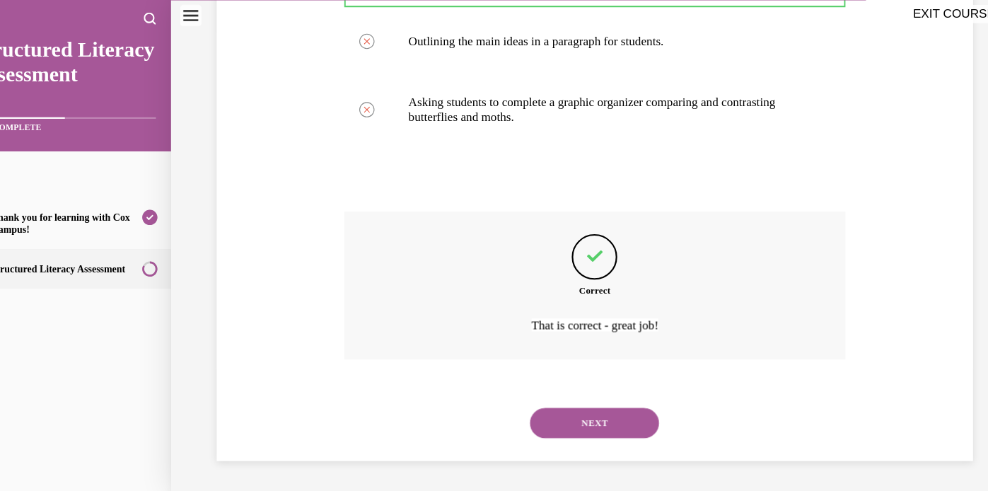
scroll to position [460, 0]
click at [540, 388] on button "NEXT" at bounding box center [551, 394] width 120 height 28
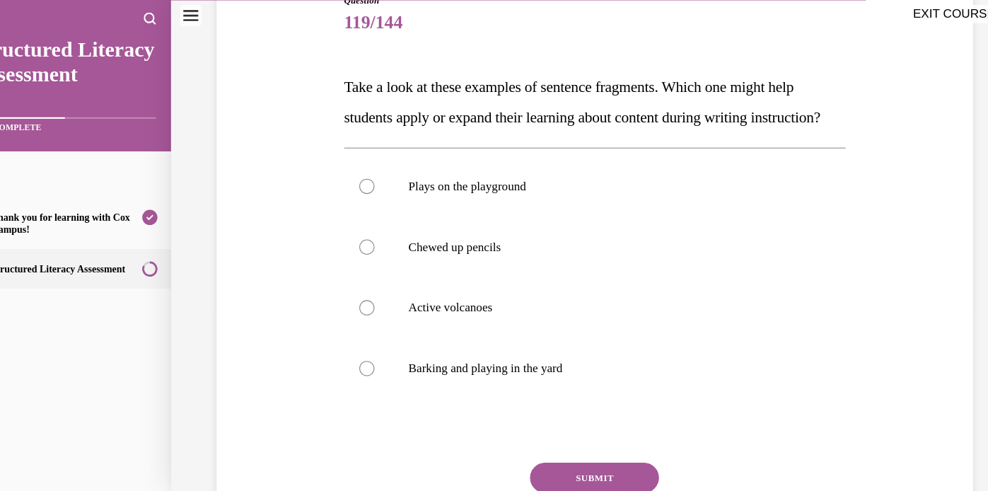
scroll to position [174, 0]
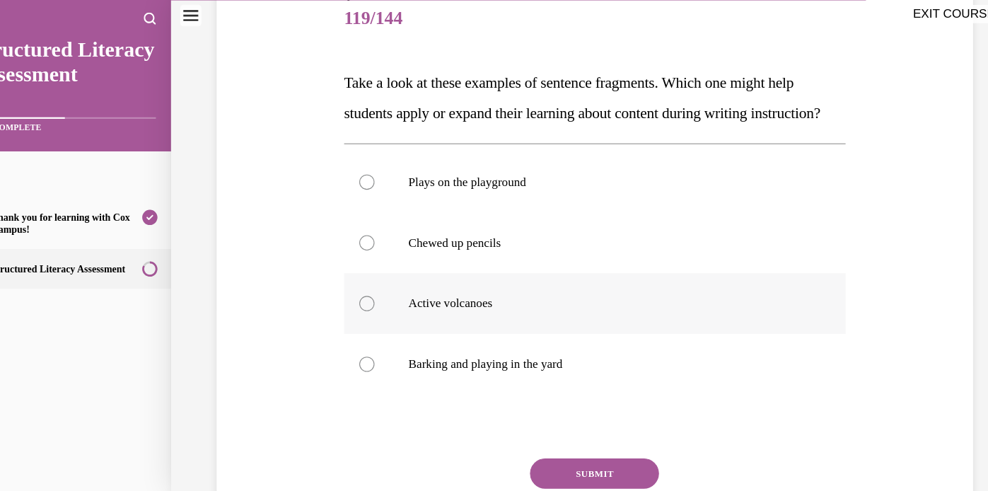
click at [338, 290] on div at bounding box center [339, 283] width 14 height 14
click at [338, 290] on input "Active volcanoes" at bounding box center [339, 283] width 14 height 14
radio input "true"
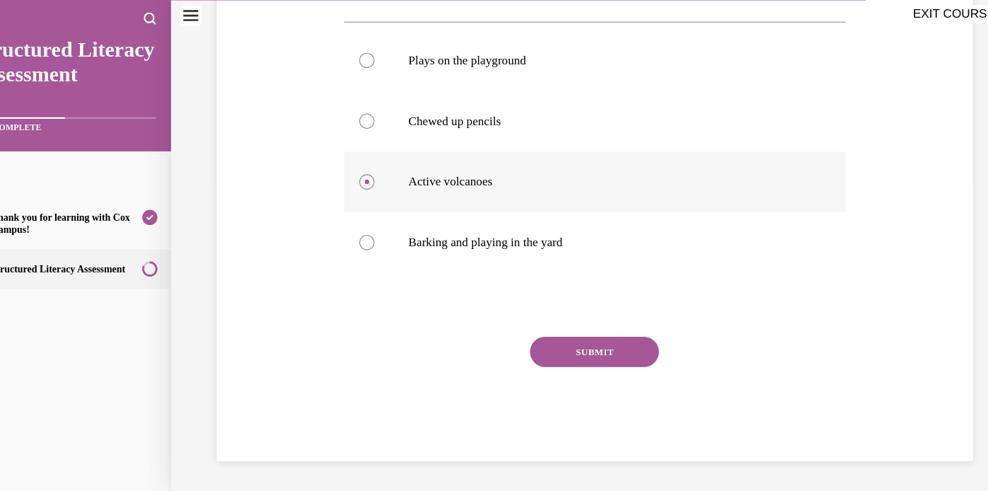
scroll to position [315, 0]
click at [549, 327] on button "SUBMIT" at bounding box center [551, 328] width 120 height 28
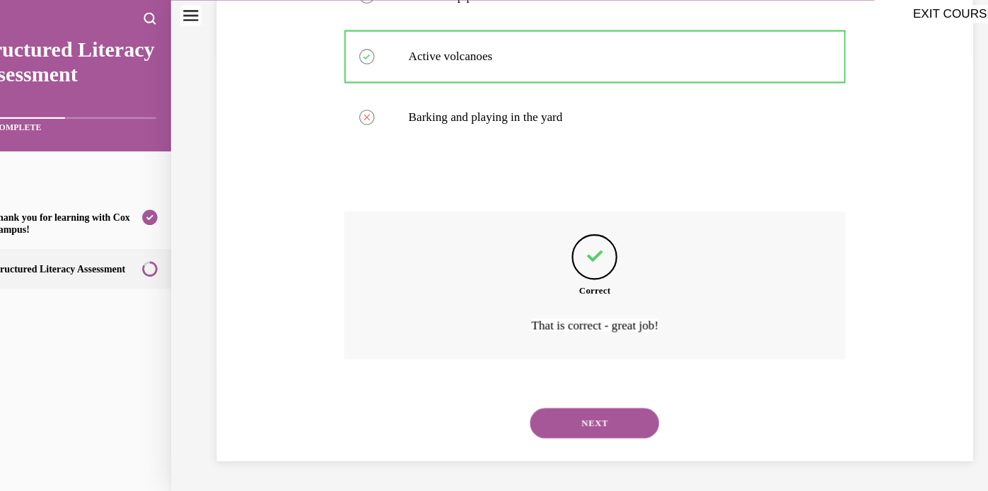
scroll to position [432, 0]
click at [545, 392] on button "NEXT" at bounding box center [551, 394] width 120 height 28
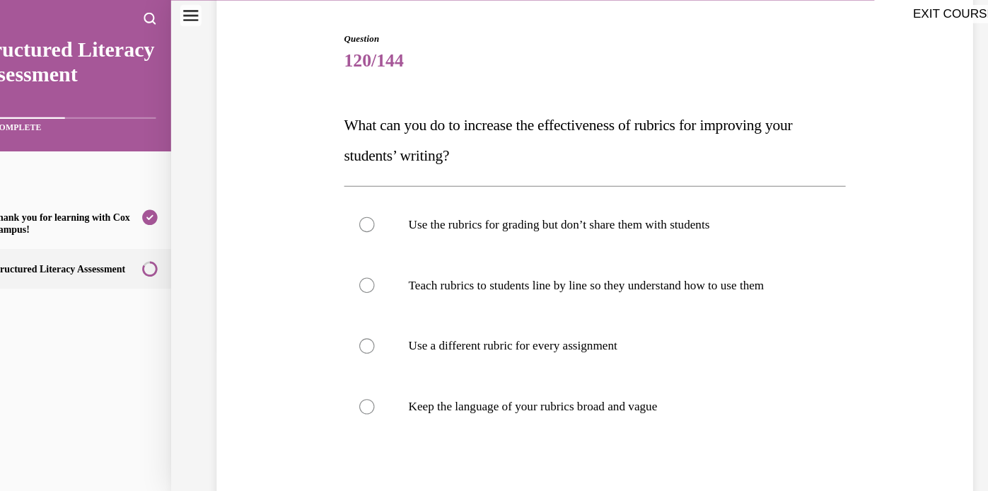
scroll to position [211, 0]
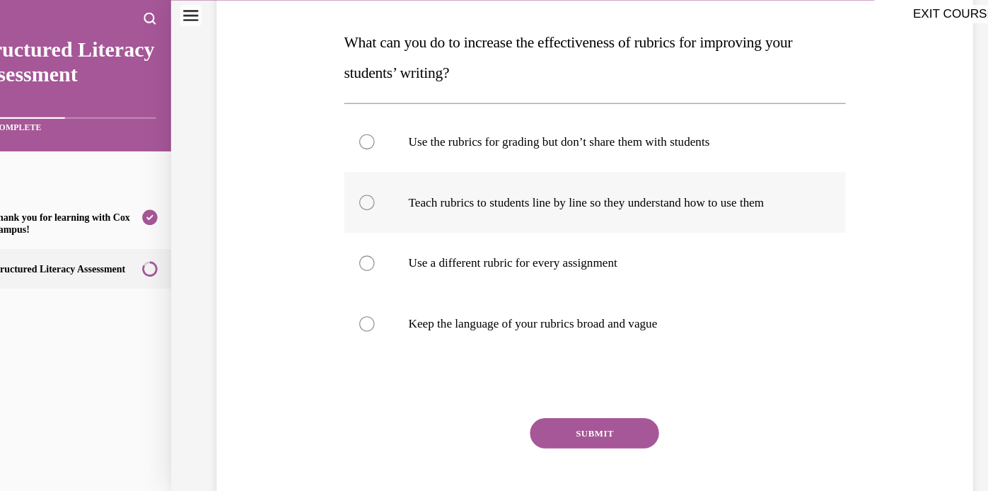
click at [341, 186] on div at bounding box center [339, 189] width 14 height 14
click at [341, 186] on input "Teach rubrics to students line by line so they understand how to use them" at bounding box center [339, 189] width 14 height 14
radio input "true"
click at [525, 399] on button "SUBMIT" at bounding box center [551, 404] width 120 height 28
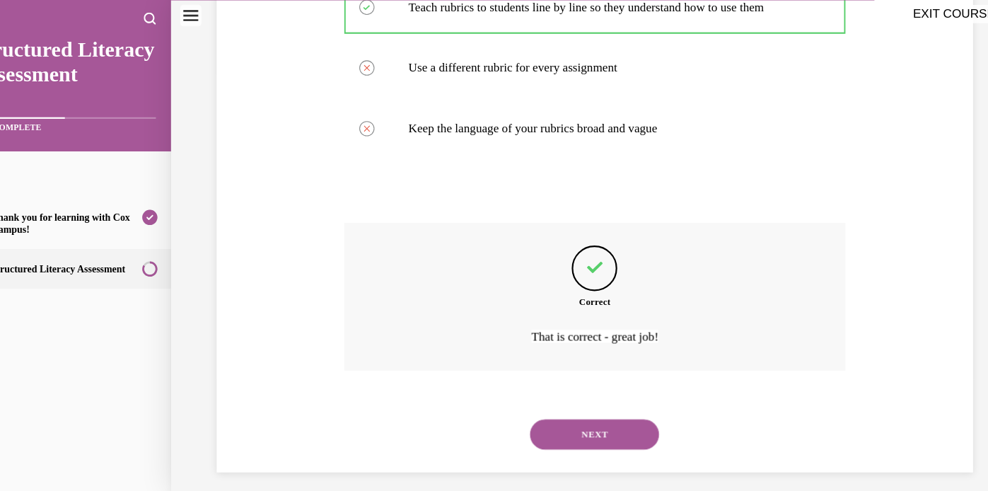
scroll to position [404, 0]
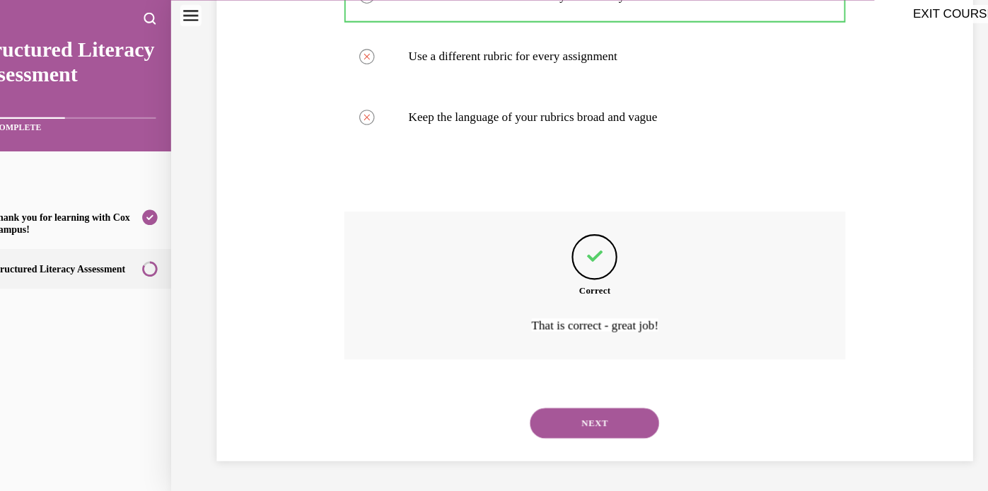
click at [527, 397] on button "NEXT" at bounding box center [551, 394] width 120 height 28
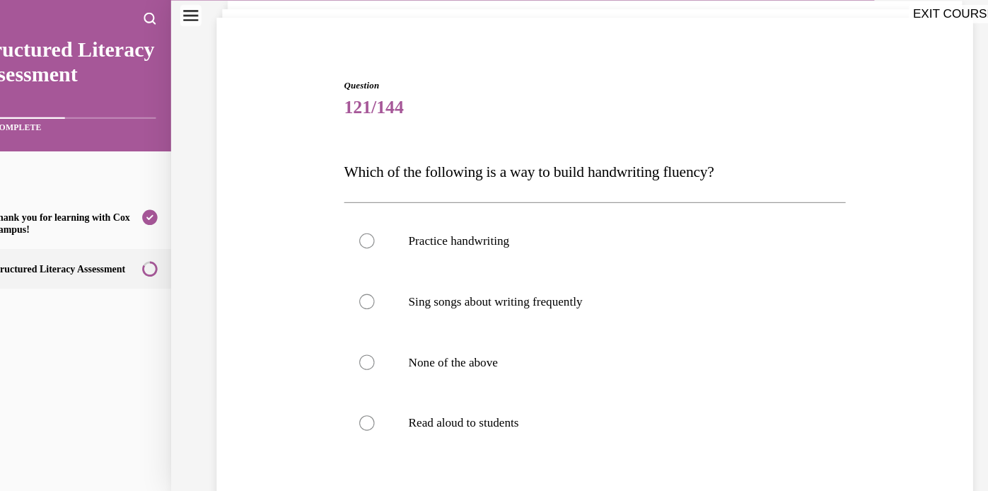
scroll to position [158, 0]
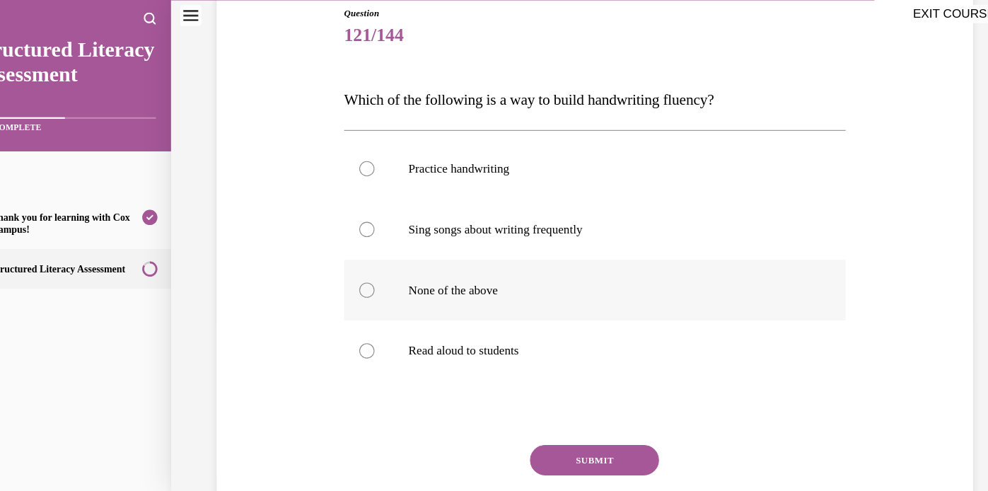
click at [342, 271] on div at bounding box center [339, 271] width 14 height 14
click at [342, 271] on input "None of the above" at bounding box center [339, 271] width 14 height 14
radio input "true"
click at [549, 424] on button "SUBMIT" at bounding box center [551, 429] width 120 height 28
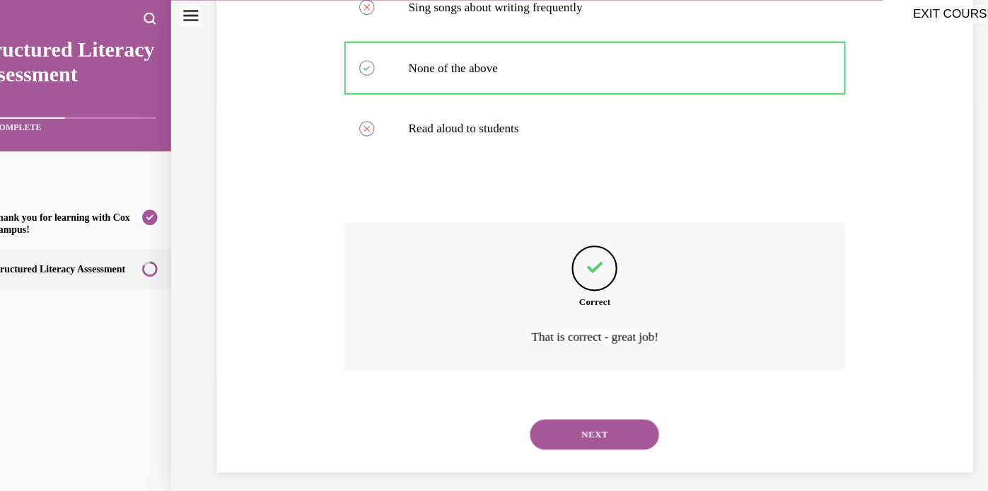
scroll to position [375, 0]
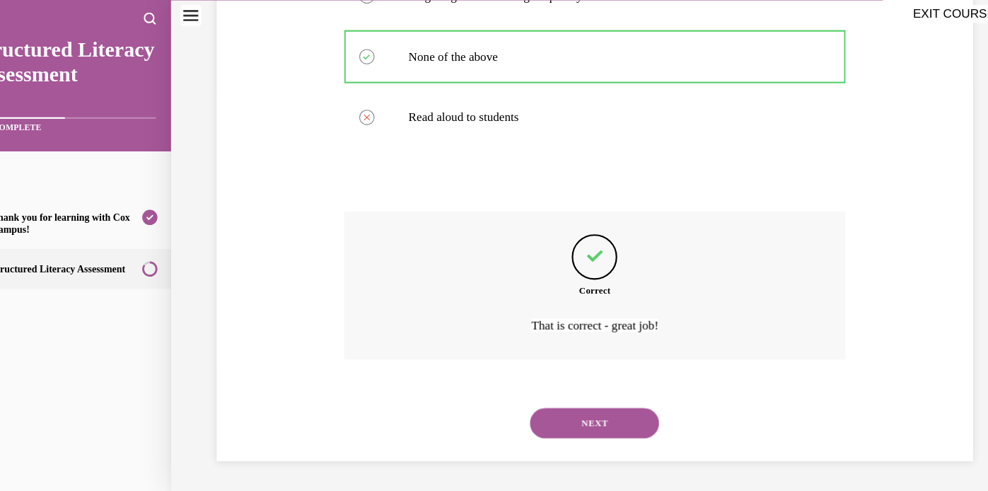
click at [568, 399] on button "NEXT" at bounding box center [551, 394] width 120 height 28
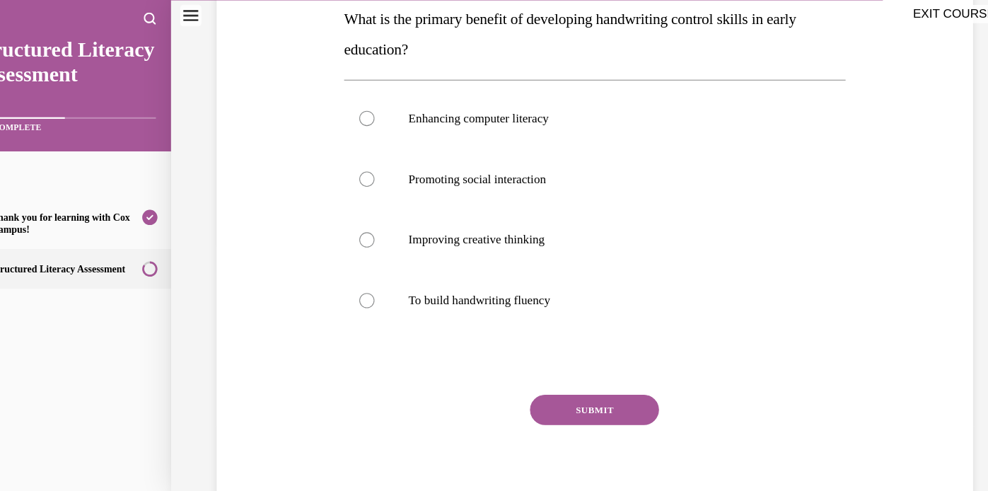
scroll to position [236, 0]
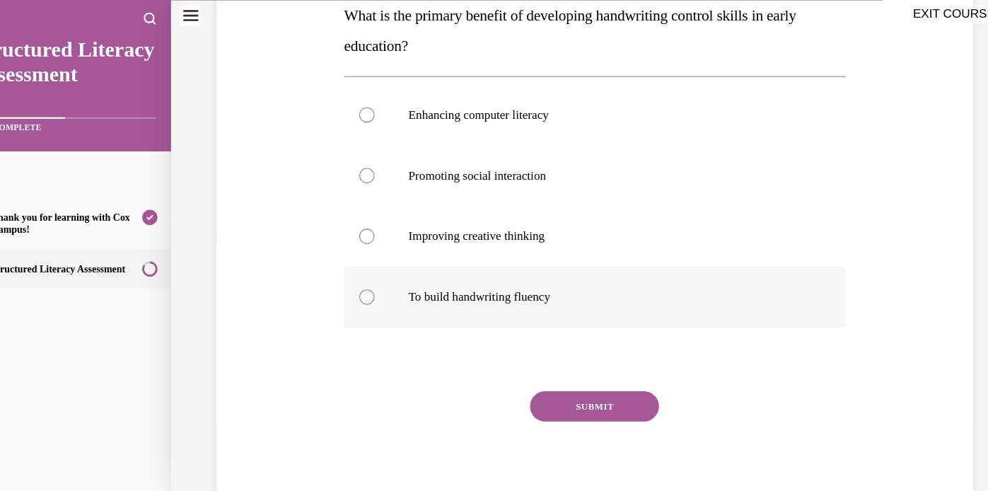
click at [332, 278] on div at bounding box center [339, 277] width 14 height 14
click at [332, 278] on input "To build handwriting fluency" at bounding box center [339, 277] width 14 height 14
radio input "true"
click at [534, 380] on button "SUBMIT" at bounding box center [551, 379] width 120 height 28
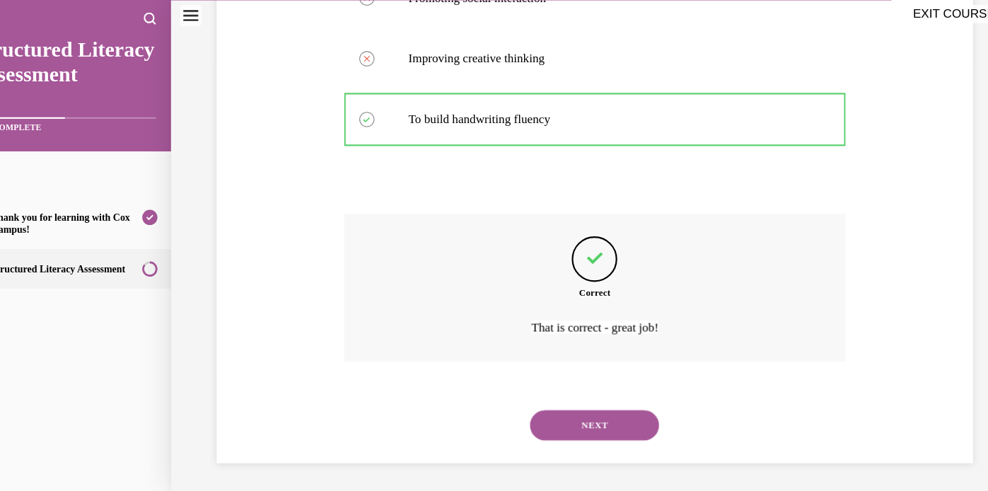
scroll to position [404, 0]
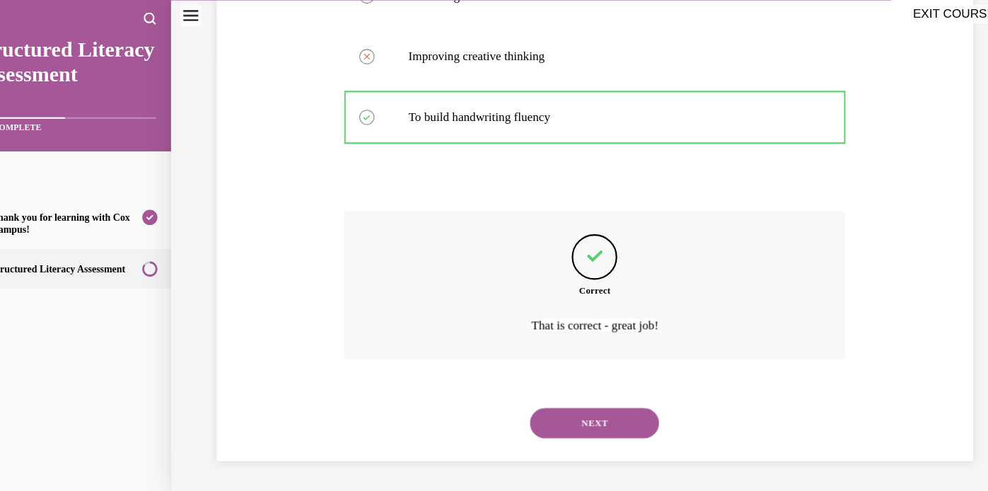
click at [551, 392] on button "NEXT" at bounding box center [551, 394] width 120 height 28
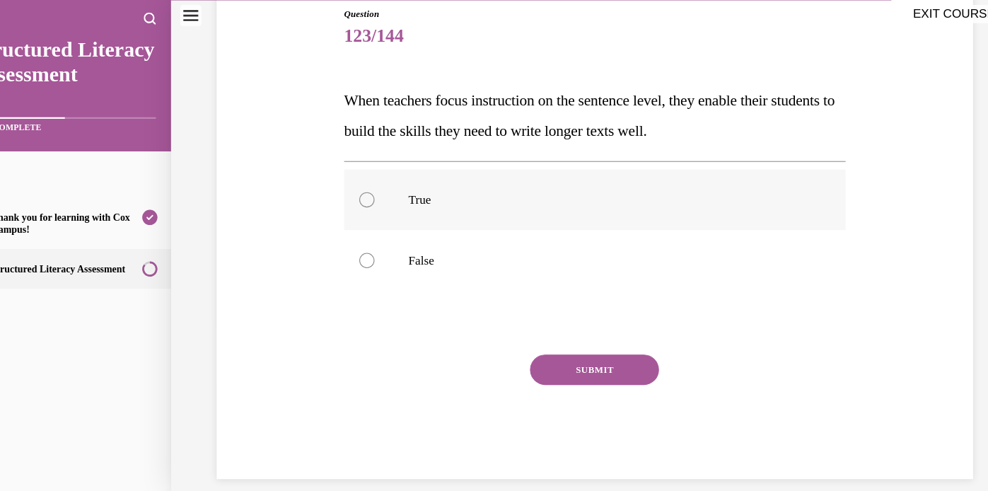
click at [346, 185] on div at bounding box center [339, 187] width 14 height 14
click at [346, 185] on input "True" at bounding box center [339, 187] width 14 height 14
radio input "true"
click at [540, 339] on button "SUBMIT" at bounding box center [551, 345] width 120 height 28
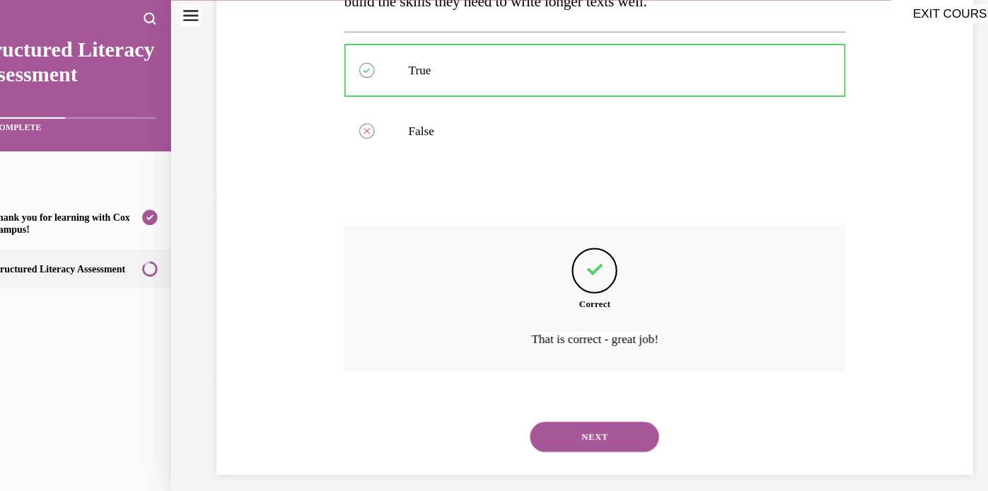
scroll to position [291, 0]
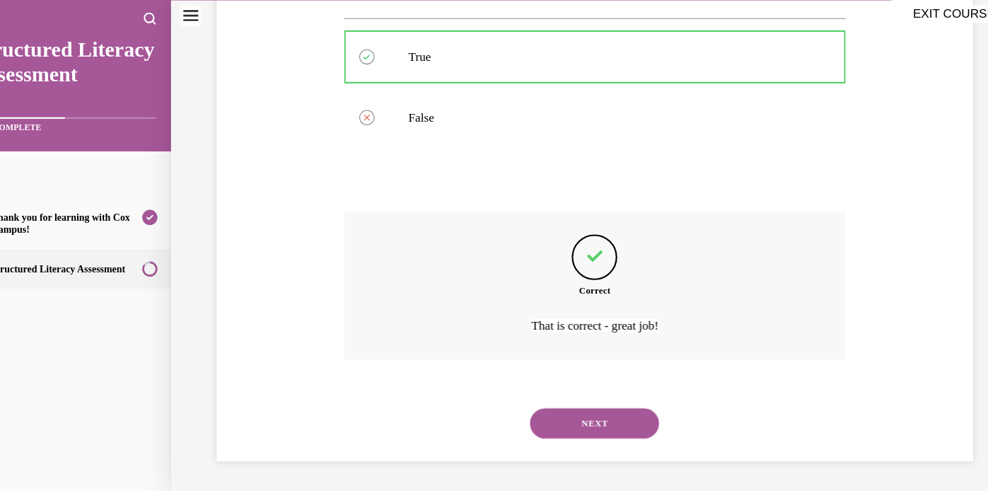
click at [554, 387] on button "NEXT" at bounding box center [551, 394] width 120 height 28
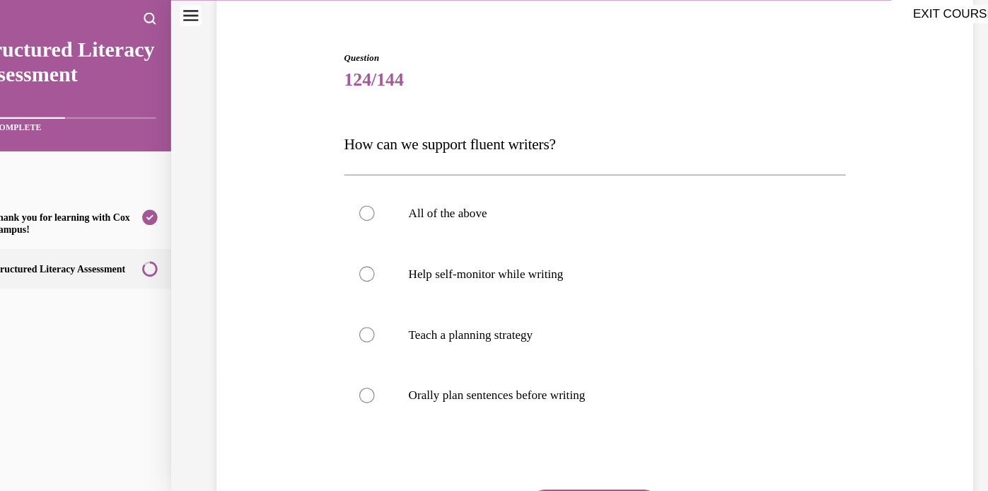
scroll to position [144, 0]
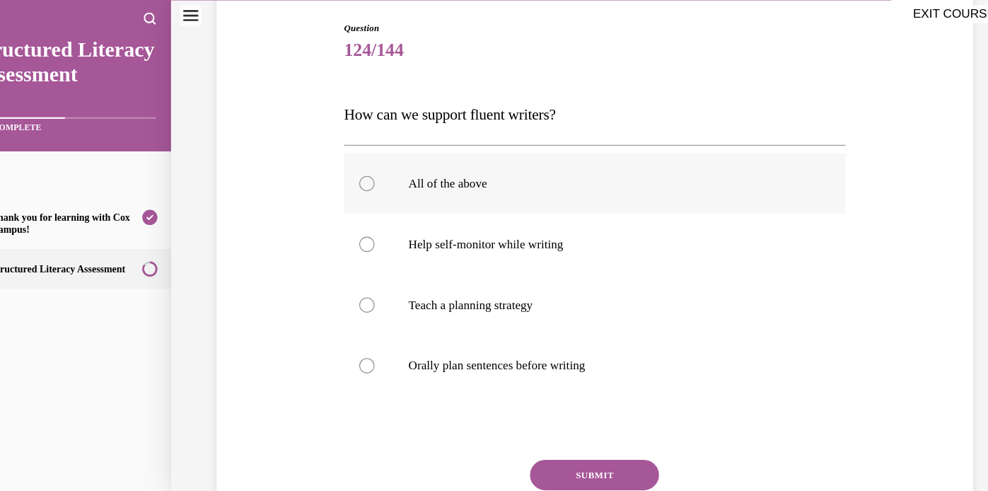
click at [339, 169] on div at bounding box center [339, 171] width 14 height 14
click at [339, 169] on input "All of the above" at bounding box center [339, 171] width 14 height 14
radio input "true"
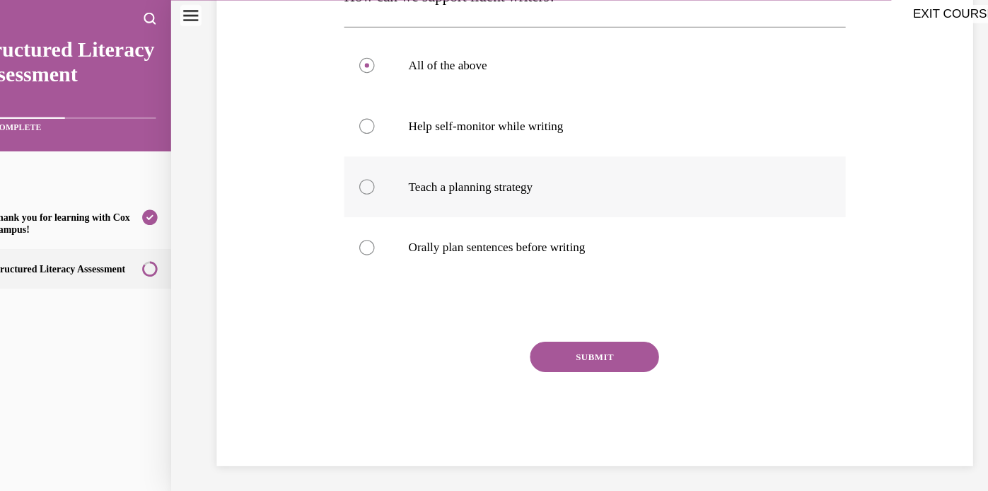
scroll to position [259, 0]
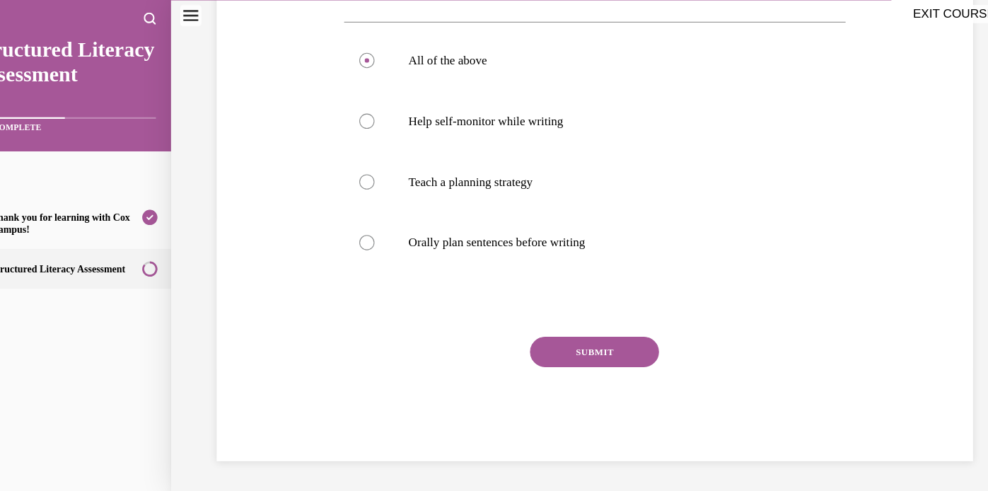
click at [554, 332] on button "SUBMIT" at bounding box center [551, 328] width 120 height 28
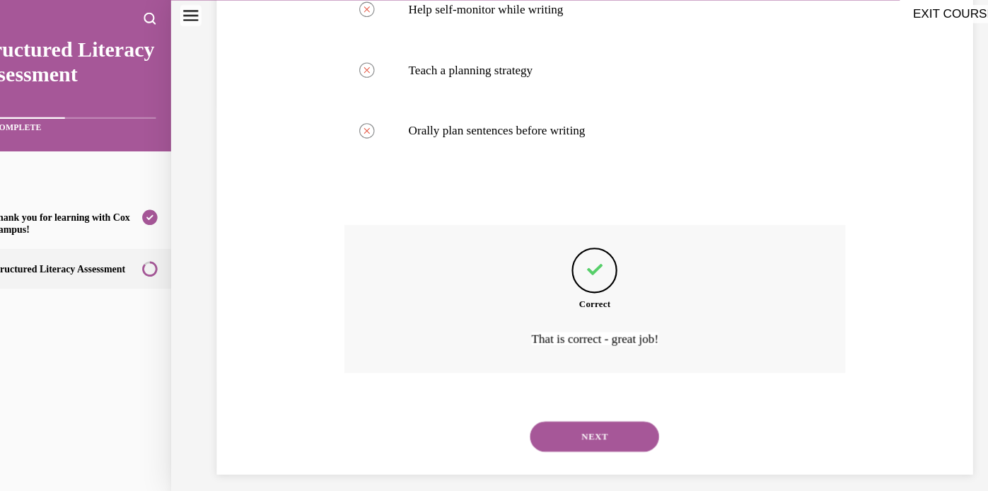
scroll to position [375, 0]
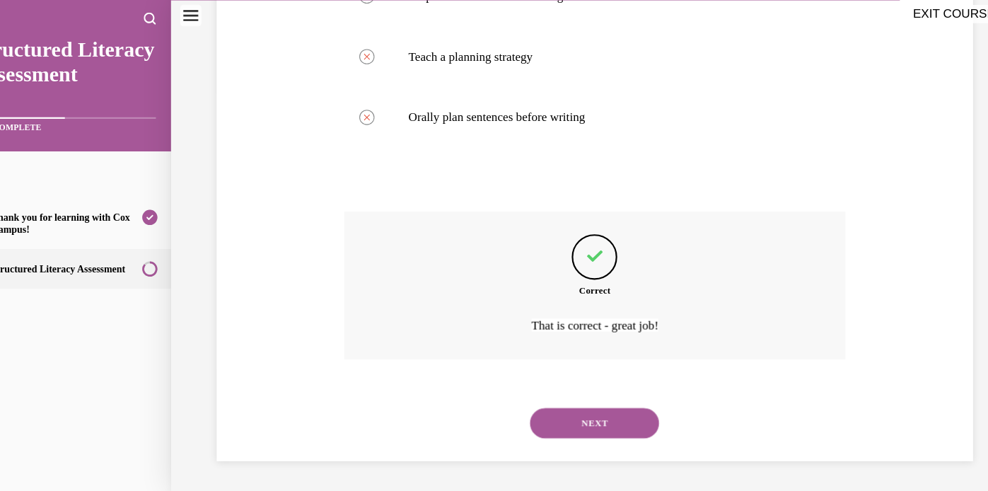
click at [547, 394] on button "NEXT" at bounding box center [551, 394] width 120 height 28
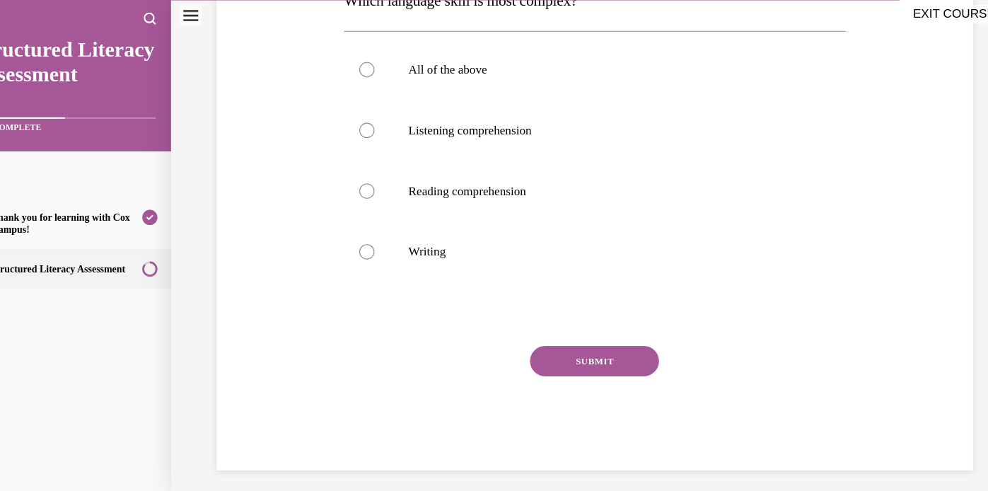
scroll to position [259, 0]
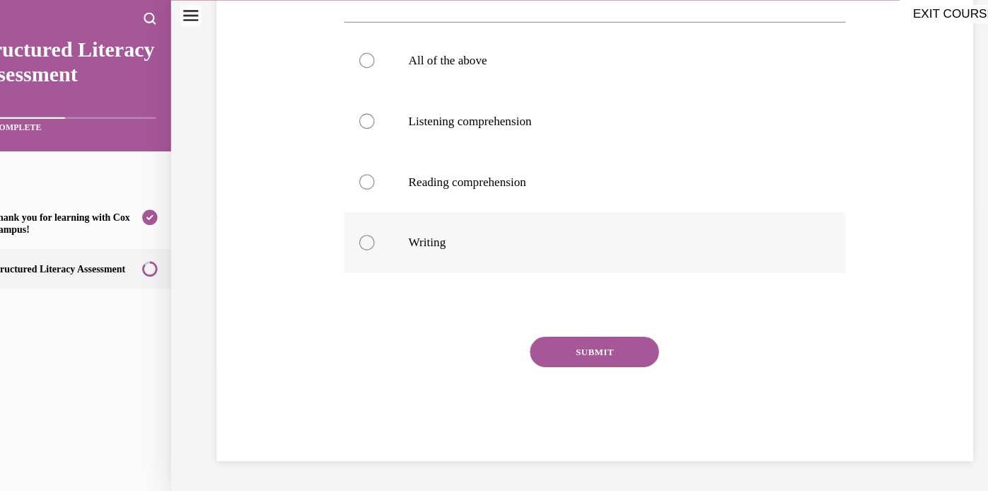
click at [344, 219] on label "Writing" at bounding box center [551, 226] width 467 height 57
click at [344, 219] on input "Writing" at bounding box center [339, 226] width 14 height 14
radio input "true"
click at [568, 326] on button "SUBMIT" at bounding box center [551, 328] width 120 height 28
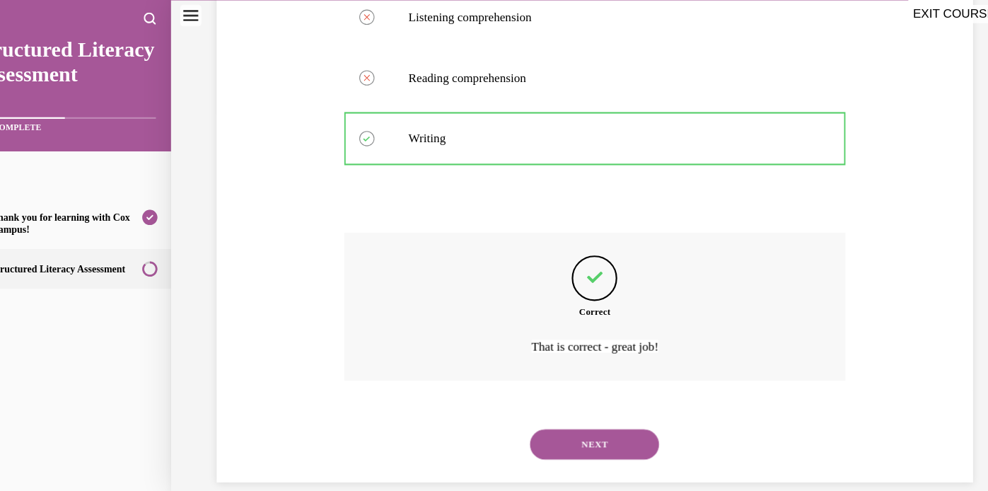
scroll to position [375, 0]
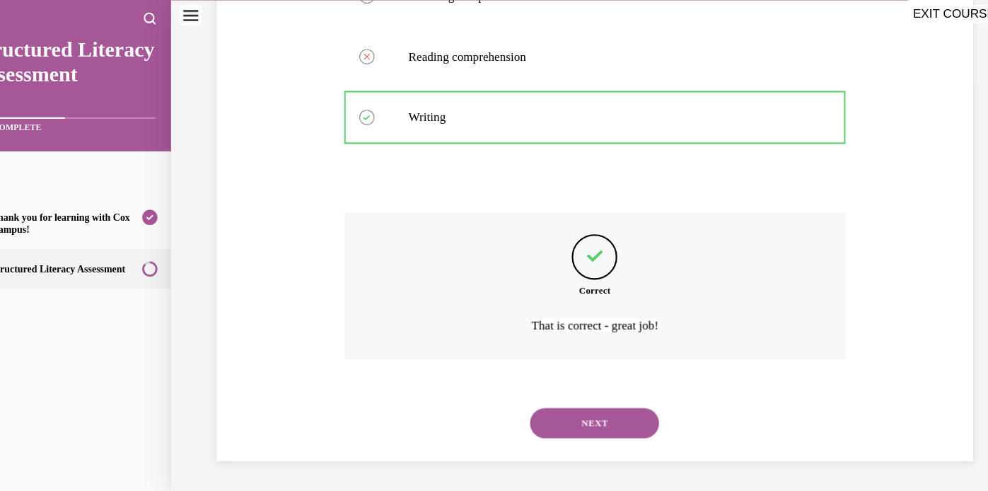
click at [540, 391] on button "NEXT" at bounding box center [551, 394] width 120 height 28
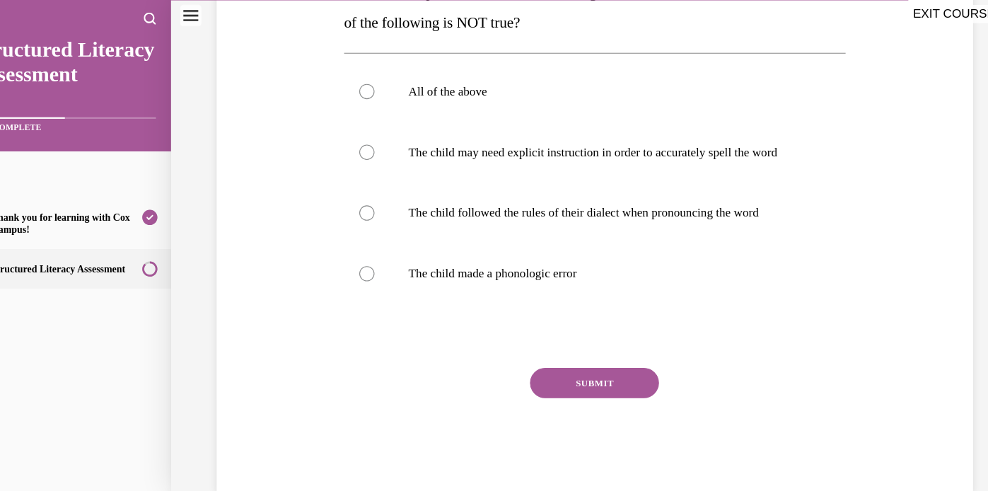
scroll to position [287, 0]
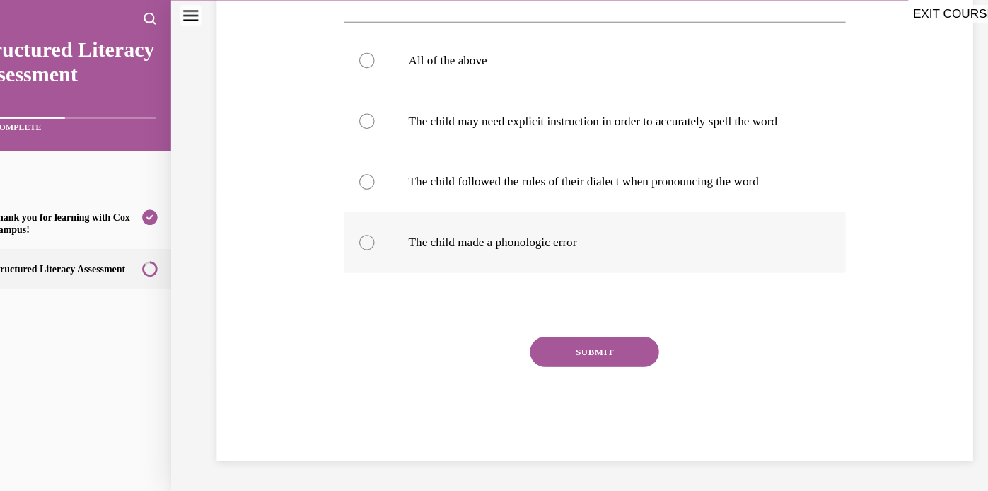
click at [341, 230] on div at bounding box center [339, 226] width 14 height 14
click at [341, 230] on input "The child made a phonologic error" at bounding box center [339, 226] width 14 height 14
radio input "true"
click at [554, 327] on button "SUBMIT" at bounding box center [551, 328] width 120 height 28
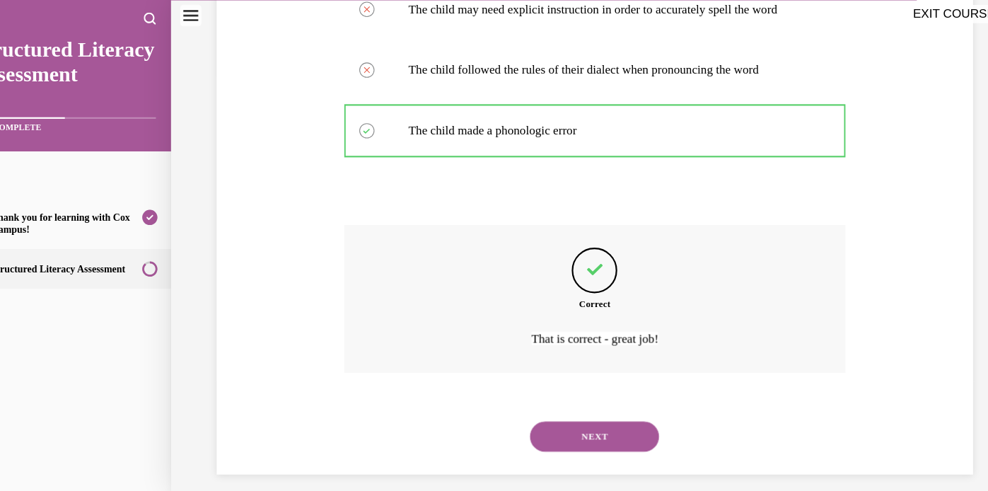
scroll to position [404, 0]
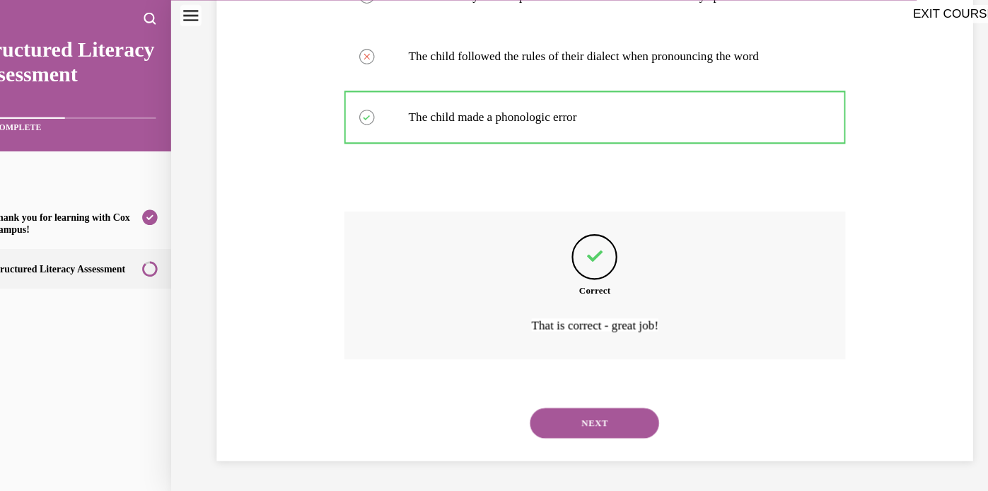
click at [548, 394] on button "NEXT" at bounding box center [551, 394] width 120 height 28
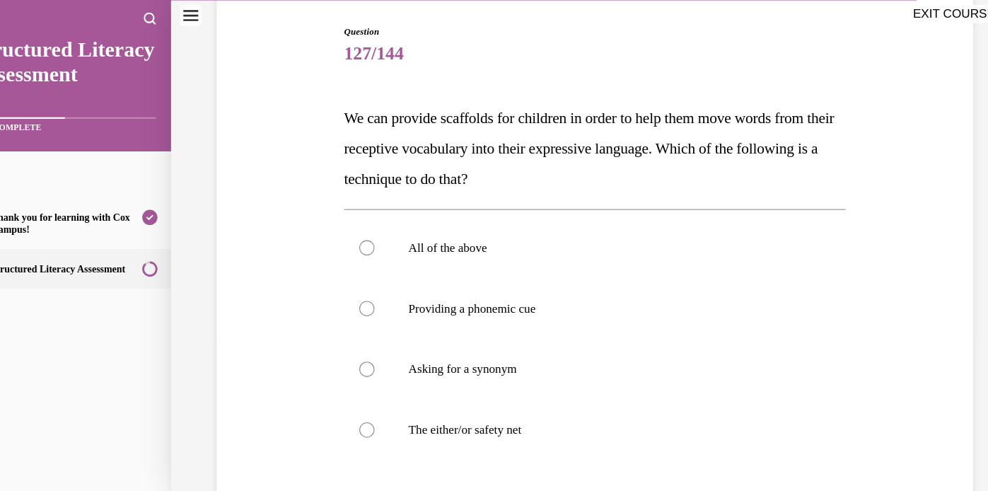
scroll to position [144, 0]
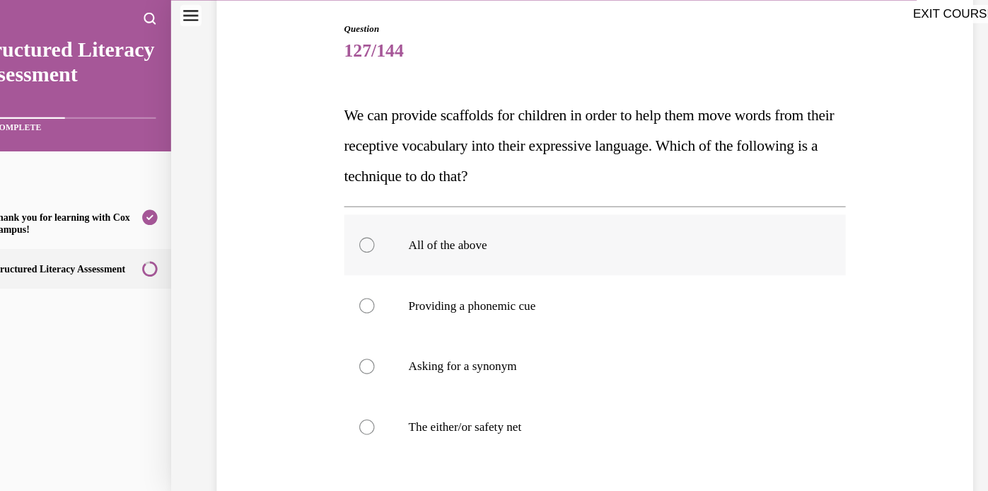
click at [343, 233] on div at bounding box center [339, 228] width 14 height 14
click at [343, 233] on input "All of the above" at bounding box center [339, 228] width 14 height 14
radio input "true"
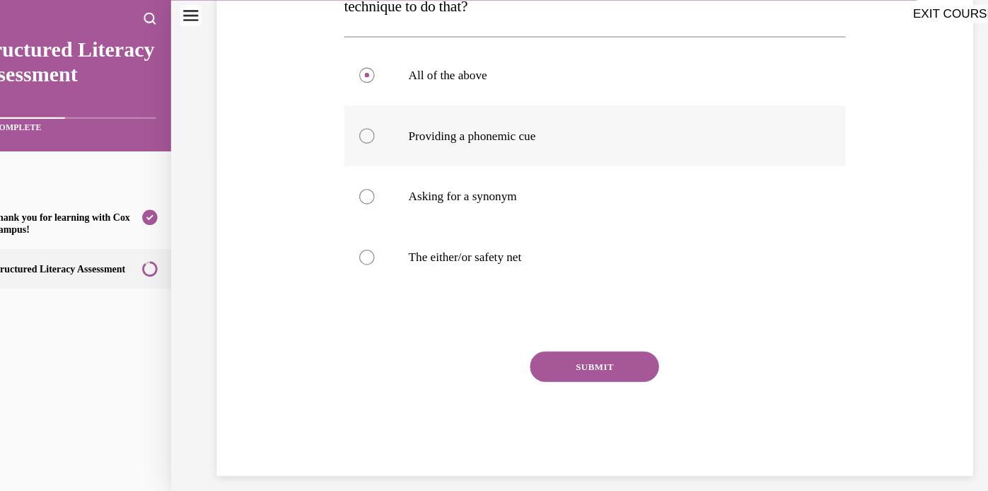
scroll to position [315, 0]
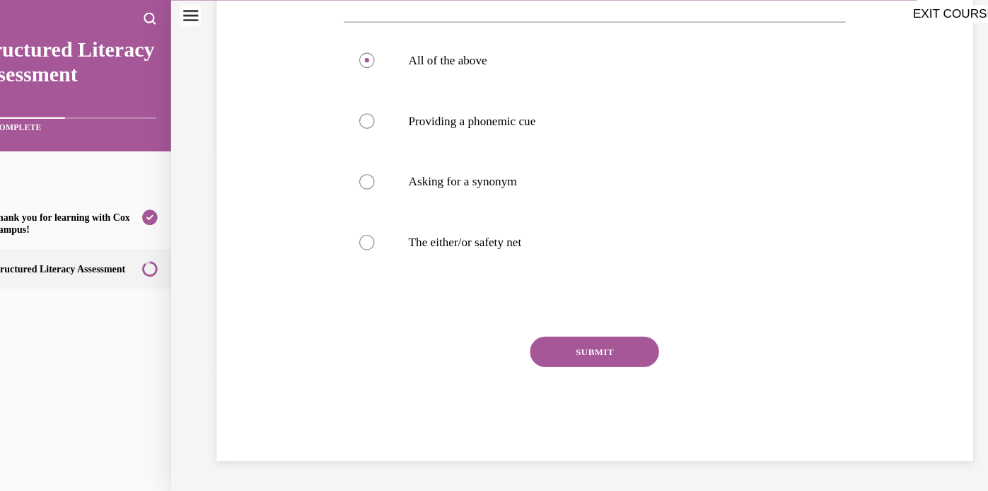
click at [539, 324] on button "SUBMIT" at bounding box center [551, 328] width 120 height 28
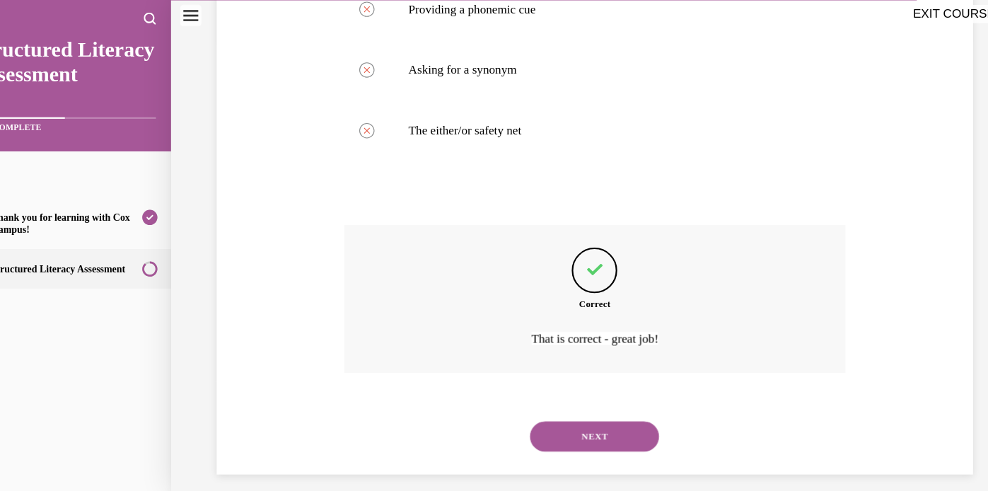
scroll to position [432, 0]
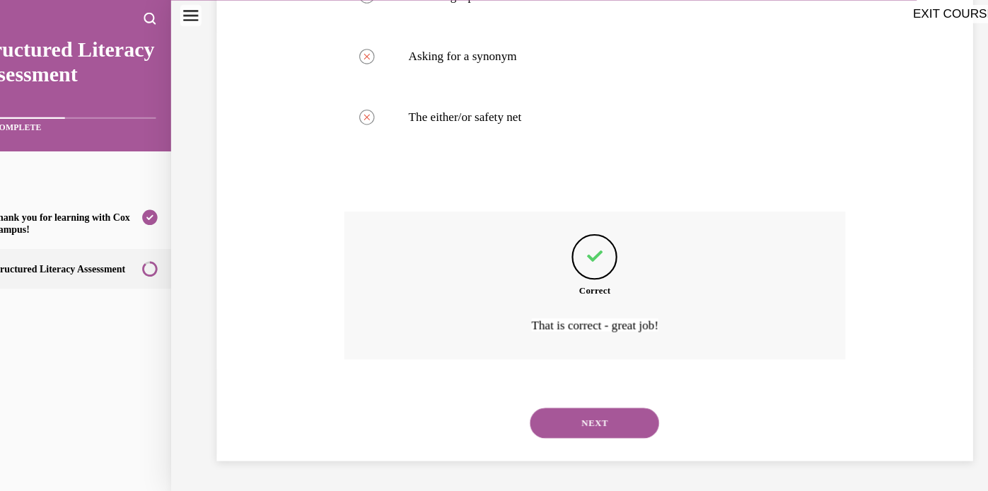
click at [534, 394] on button "NEXT" at bounding box center [551, 394] width 120 height 28
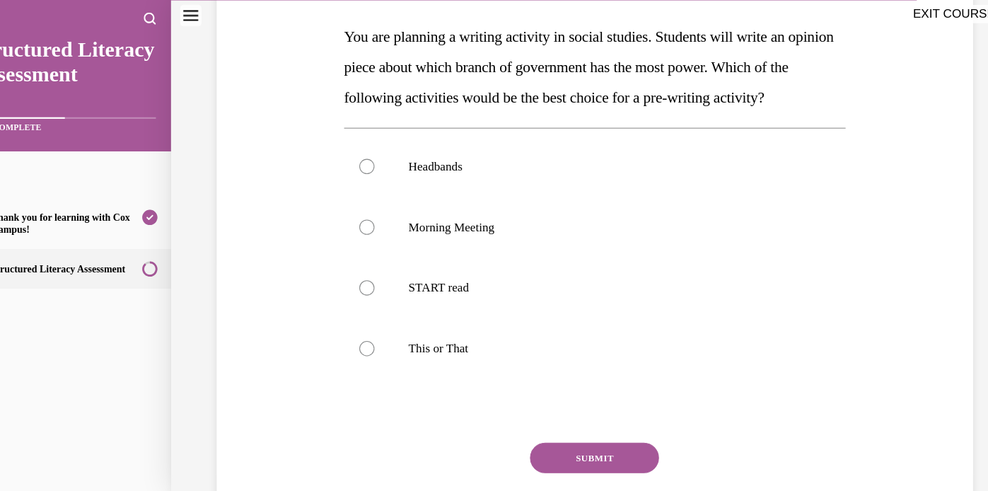
scroll to position [196, 0]
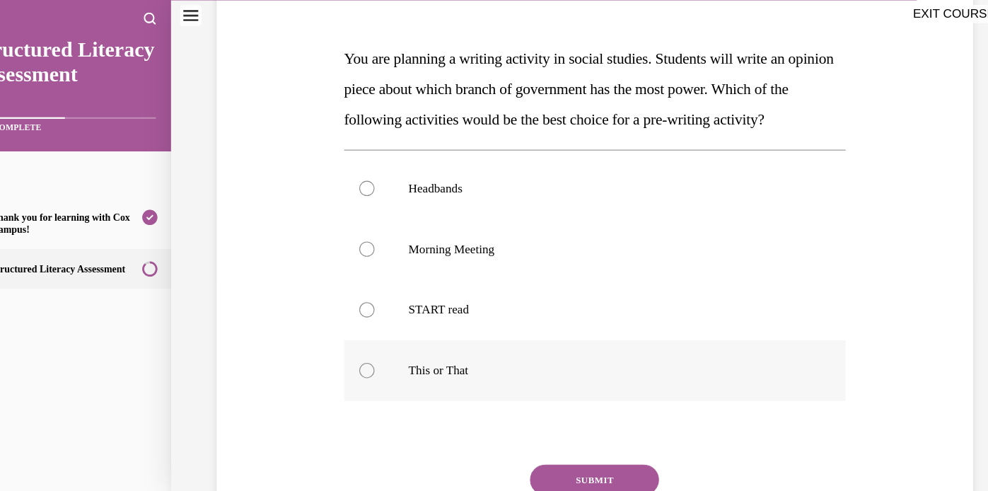
click at [341, 346] on div at bounding box center [339, 346] width 14 height 14
click at [341, 346] on input "This or That" at bounding box center [339, 346] width 14 height 14
radio input "true"
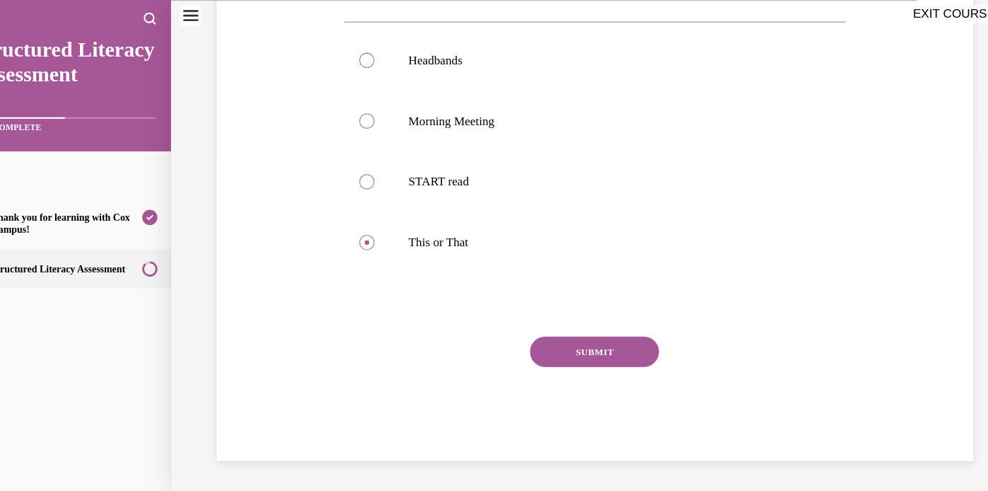
click at [537, 339] on button "SUBMIT" at bounding box center [551, 328] width 120 height 28
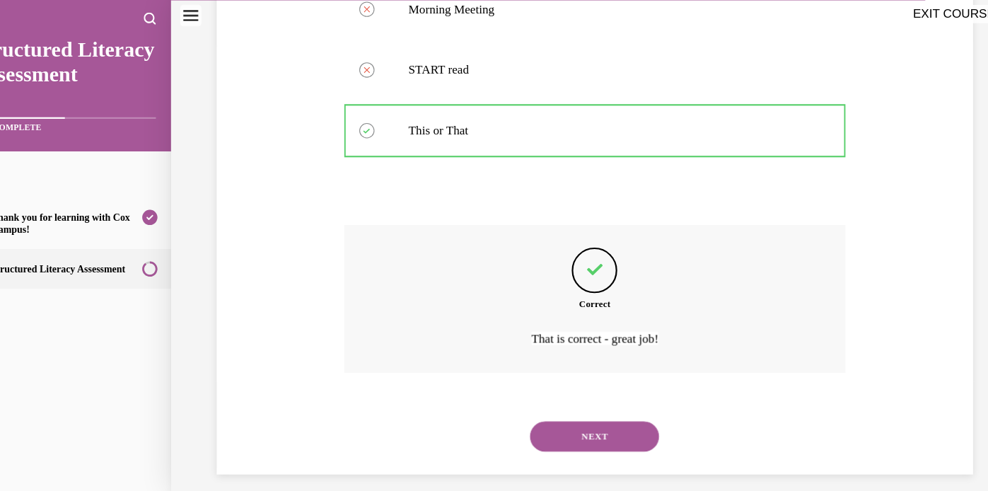
scroll to position [432, 0]
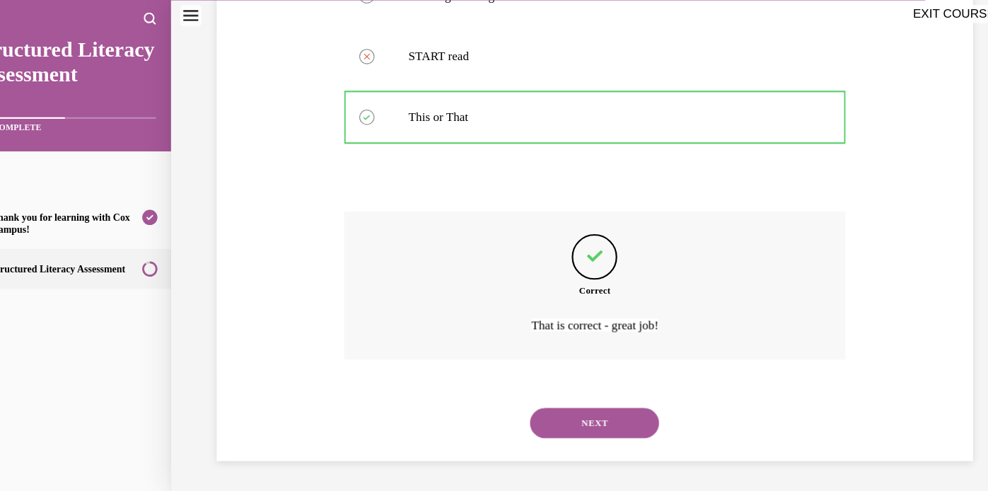
click at [537, 394] on button "NEXT" at bounding box center [551, 394] width 120 height 28
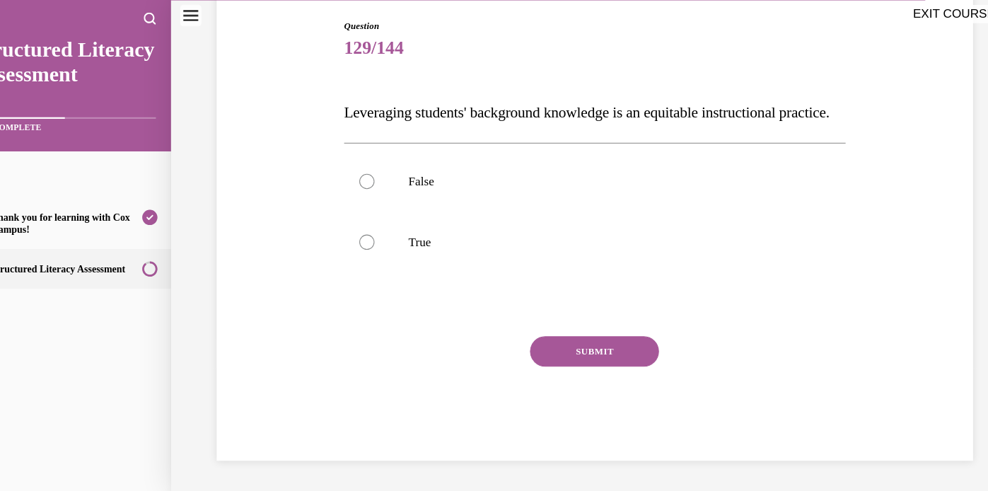
scroll to position [157, 0]
click at [361, 238] on label "True" at bounding box center [551, 226] width 467 height 57
click at [346, 233] on input "True" at bounding box center [339, 226] width 14 height 14
radio input "true"
click at [554, 339] on button "SUBMIT" at bounding box center [551, 328] width 120 height 28
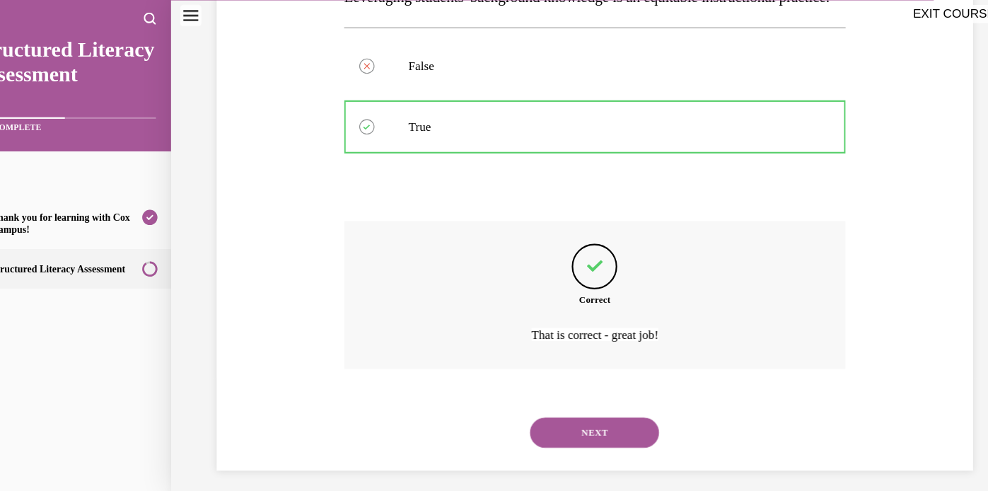
scroll to position [291, 0]
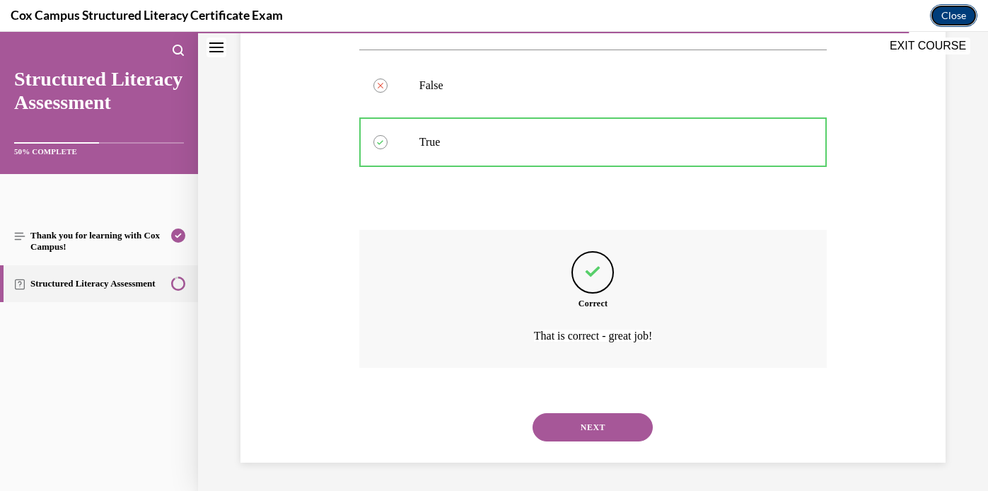
click at [946, 15] on button "Close" at bounding box center [953, 15] width 47 height 23
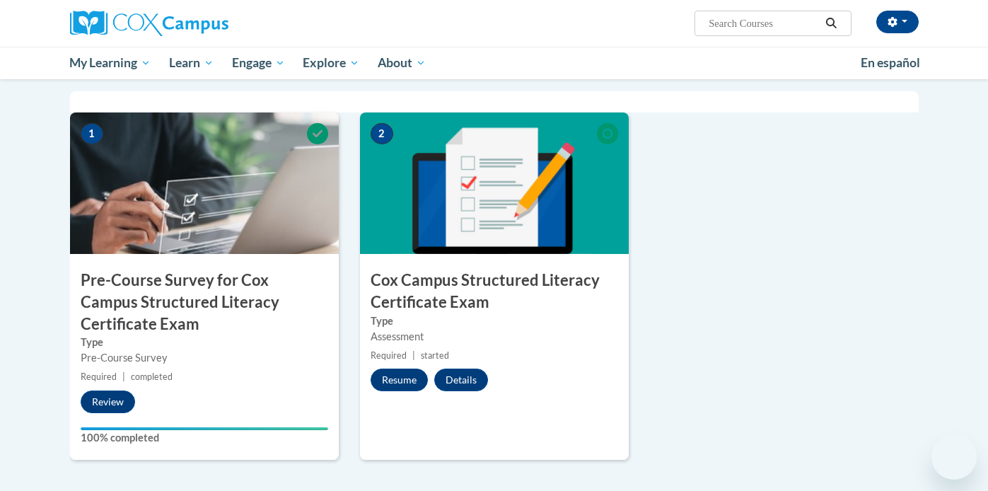
scroll to position [329, 0]
